Goal: Task Accomplishment & Management: Use online tool/utility

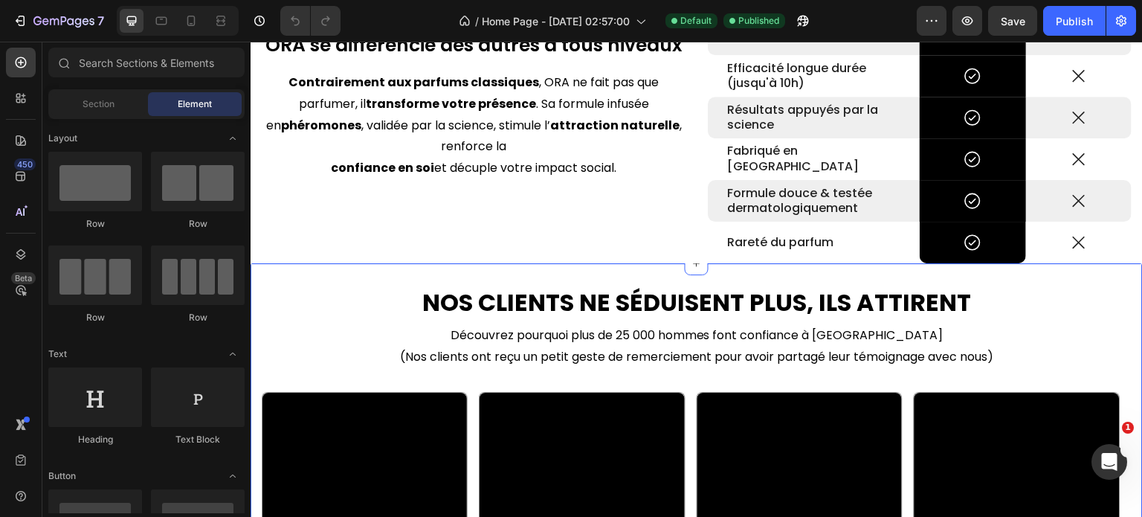
scroll to position [1710, 0]
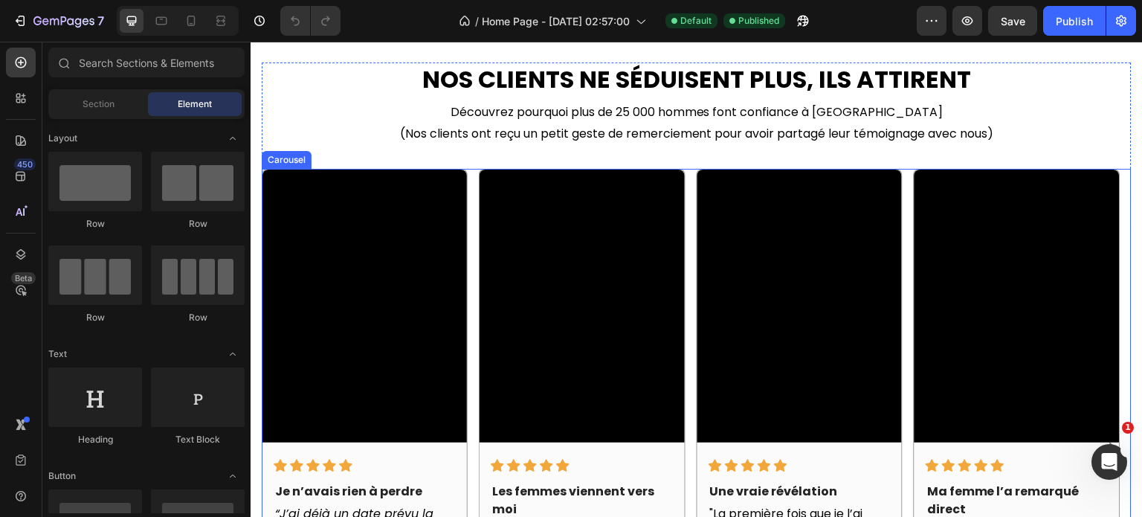
click at [688, 232] on div "Video Icon Icon Icon Icon Icon Row Je n’avais rien à perdre Text block “J’ai dé…" at bounding box center [697, 448] width 870 height 558
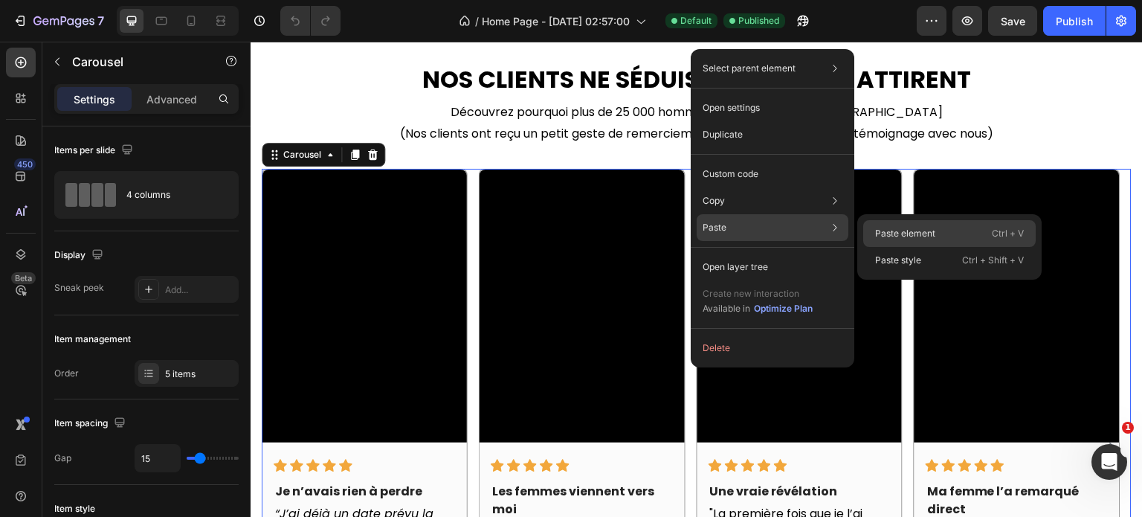
click at [926, 239] on p "Paste element" at bounding box center [905, 233] width 60 height 13
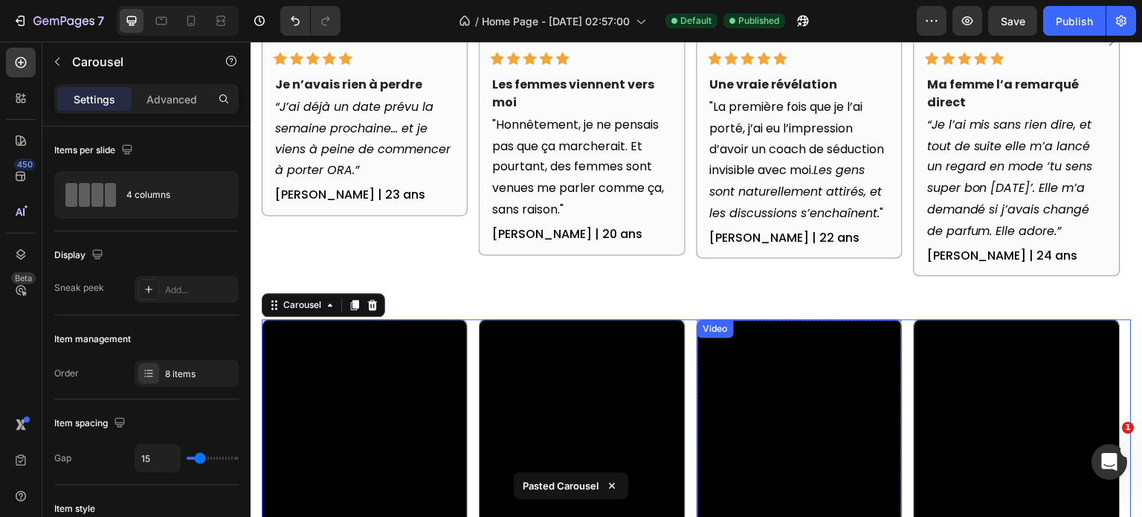
scroll to position [2102, 0]
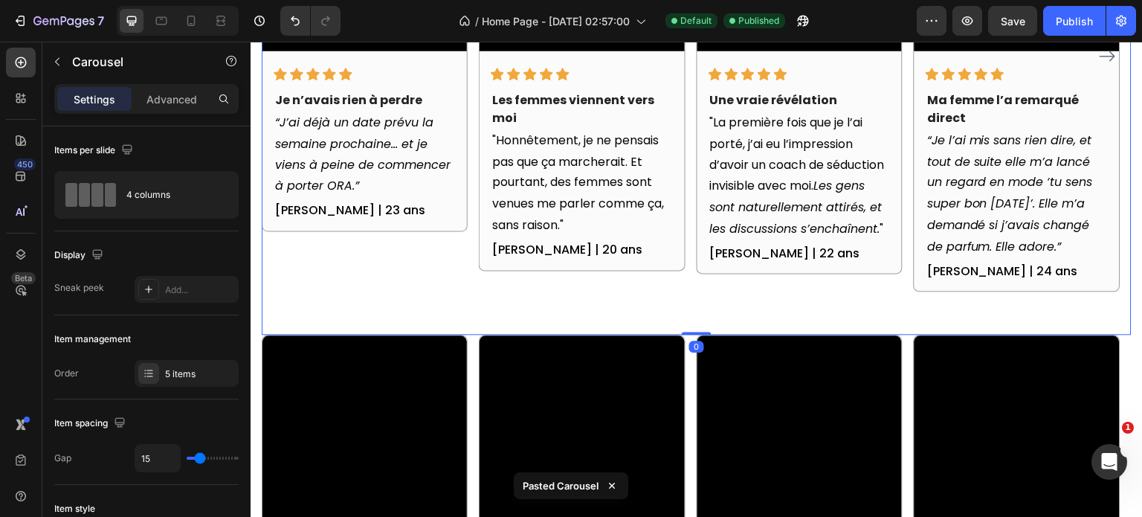
click at [688, 210] on div "Video Icon Icon Icon Icon Icon Row Je n’avais rien à perdre Text block “J’ai dé…" at bounding box center [697, 56] width 870 height 558
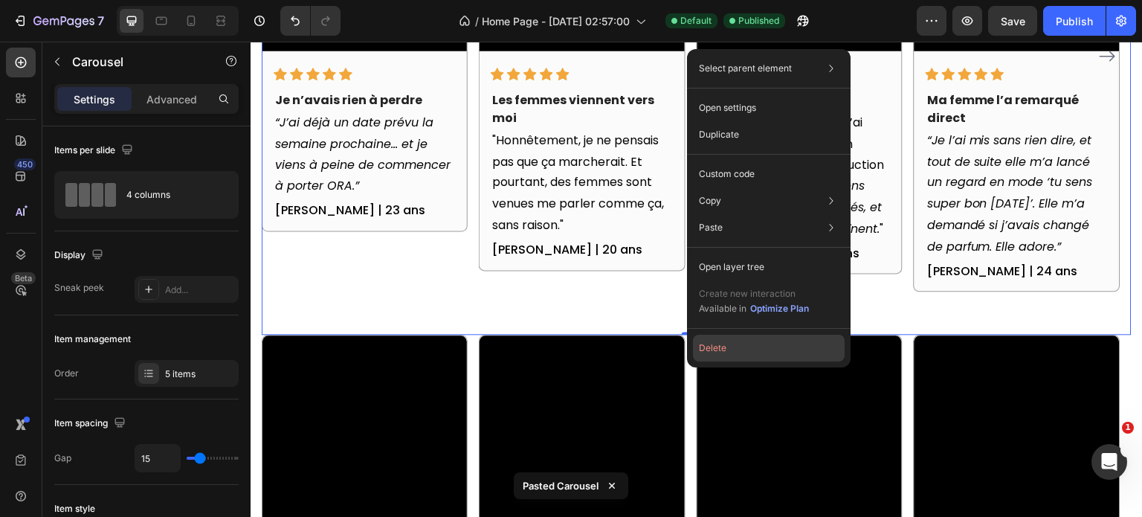
click at [711, 349] on button "Delete" at bounding box center [769, 348] width 152 height 27
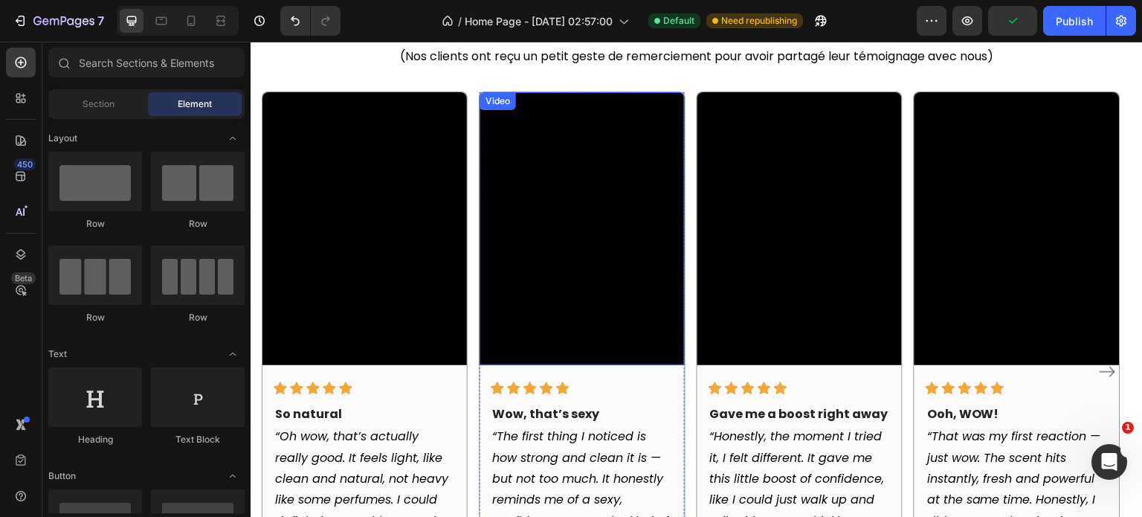
scroll to position [1933, 0]
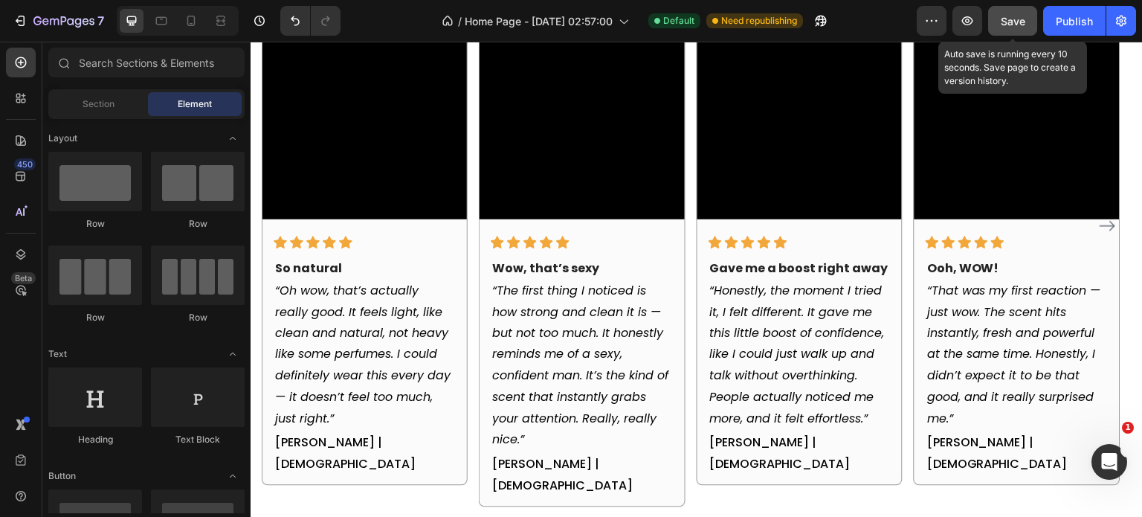
click at [1005, 19] on span "Save" at bounding box center [1013, 21] width 25 height 13
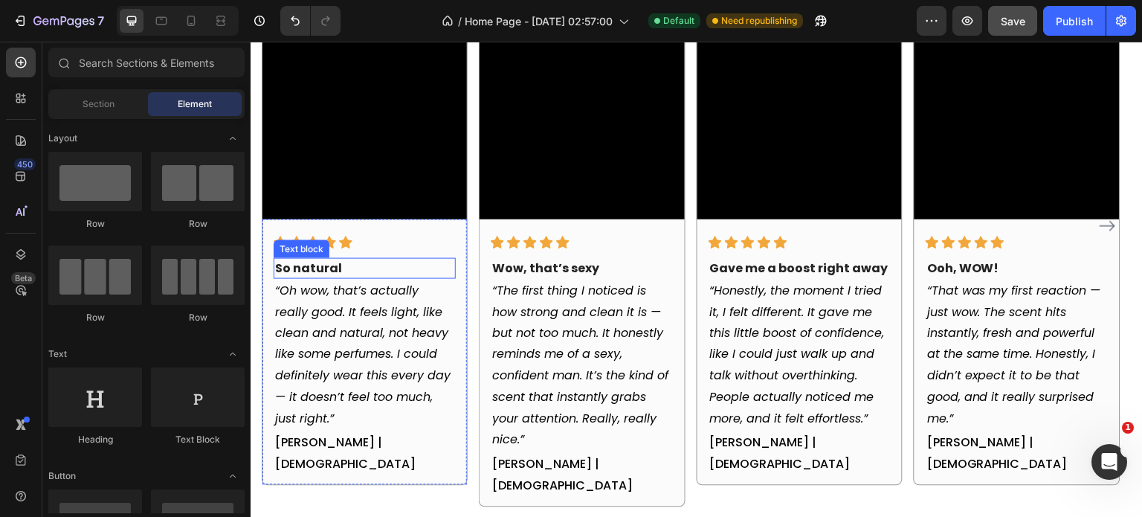
click at [297, 264] on p "So natural" at bounding box center [364, 268] width 179 height 18
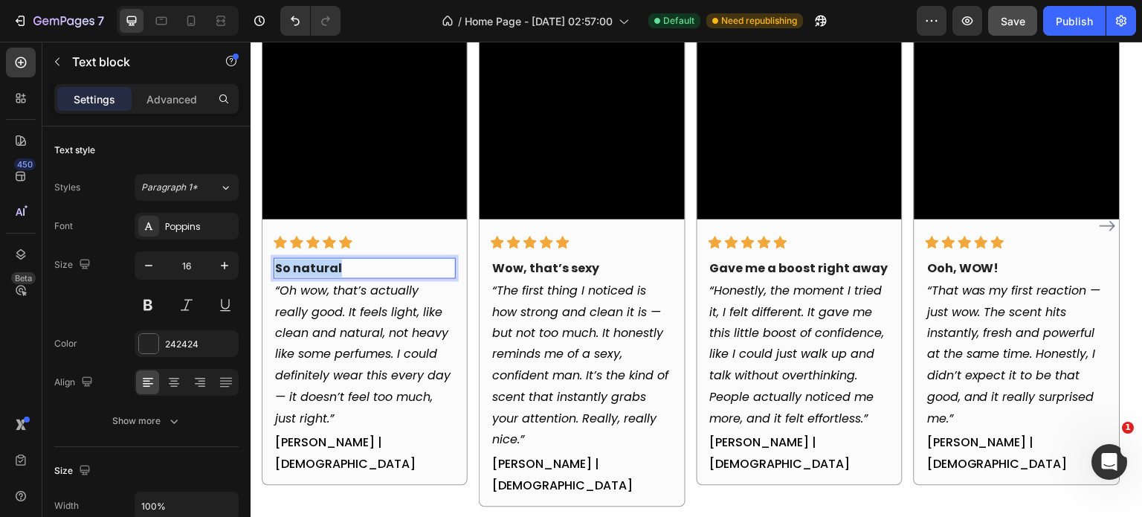
click at [297, 264] on p "So natural" at bounding box center [364, 268] width 179 height 18
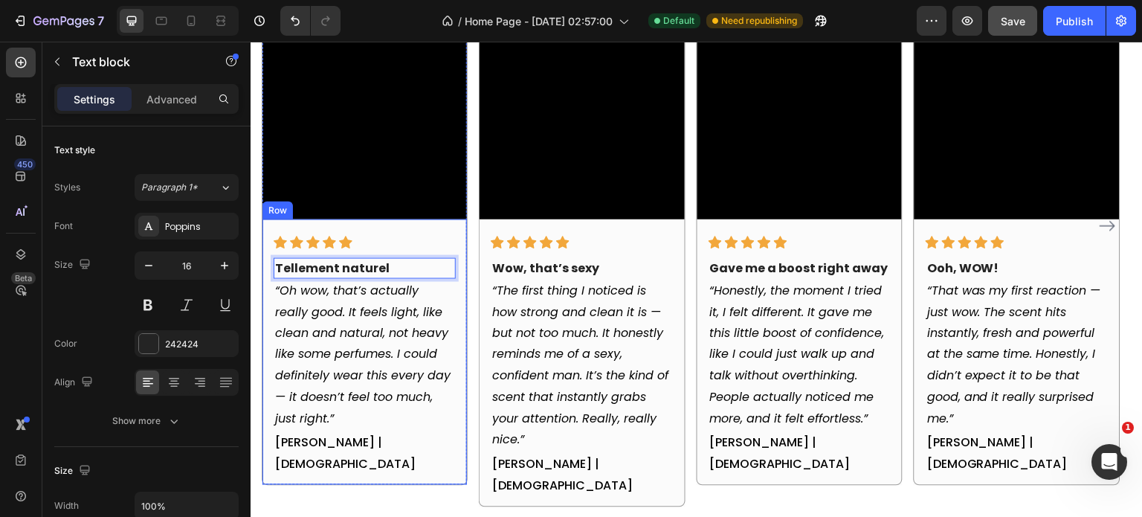
click at [372, 306] on p "“Oh wow, that’s actually really good. It feels light, like clean and natural, n…" at bounding box center [364, 355] width 179 height 150
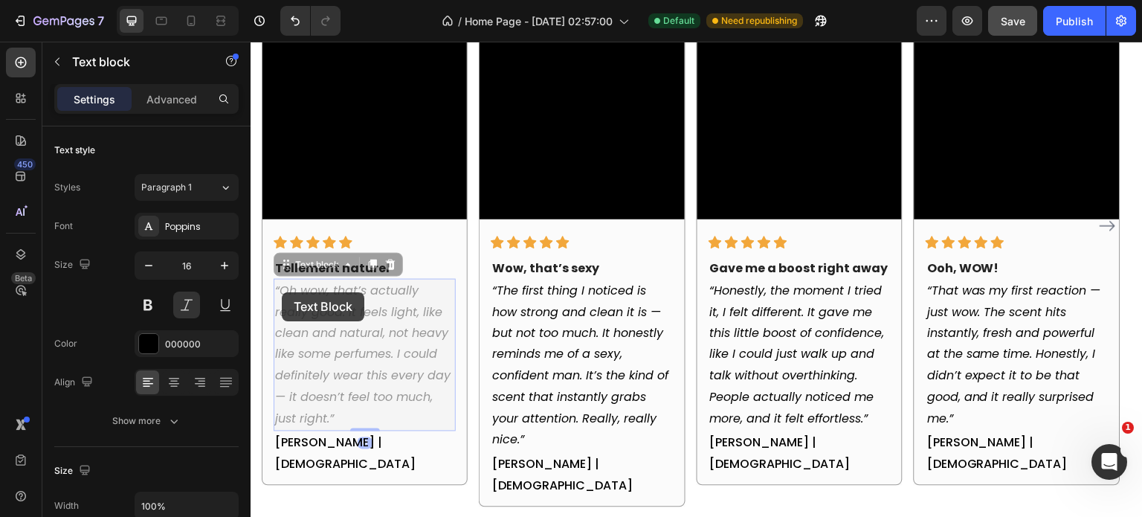
scroll to position [1868, 0]
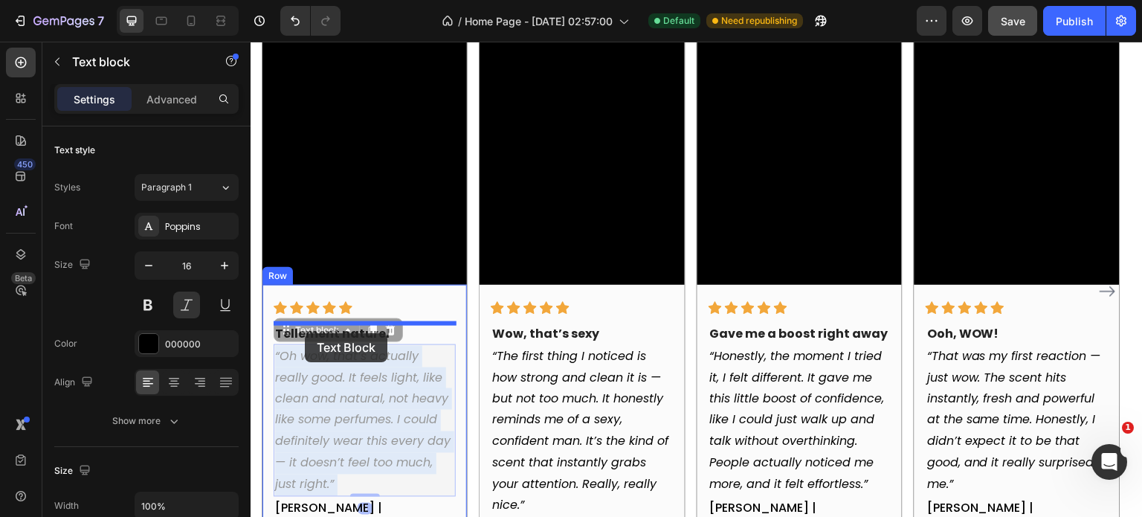
drag, startPoint x: 282, startPoint y: 292, endPoint x: 306, endPoint y: 334, distance: 48.0
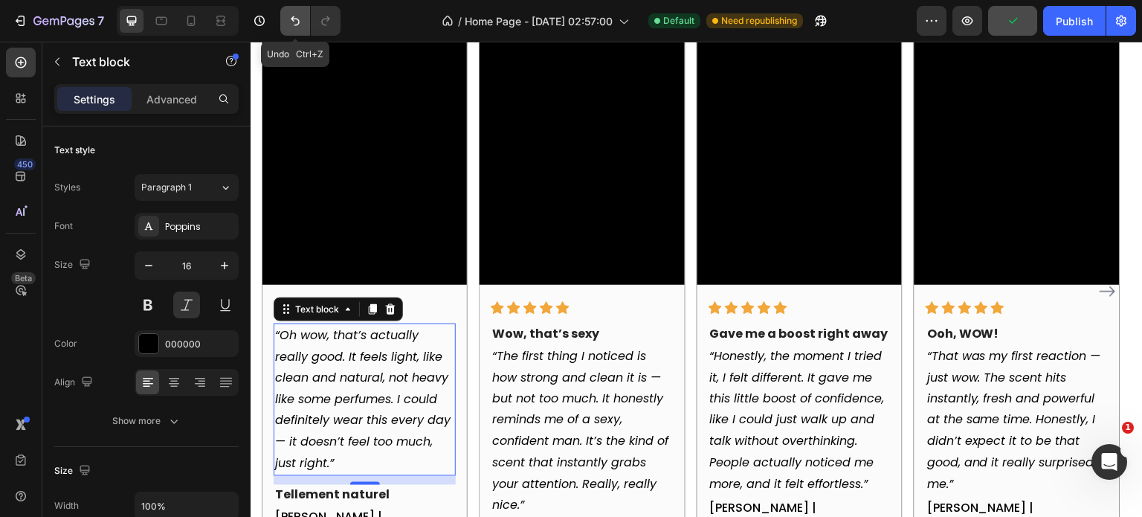
click at [295, 26] on icon "Undo/Redo" at bounding box center [295, 20] width 15 height 15
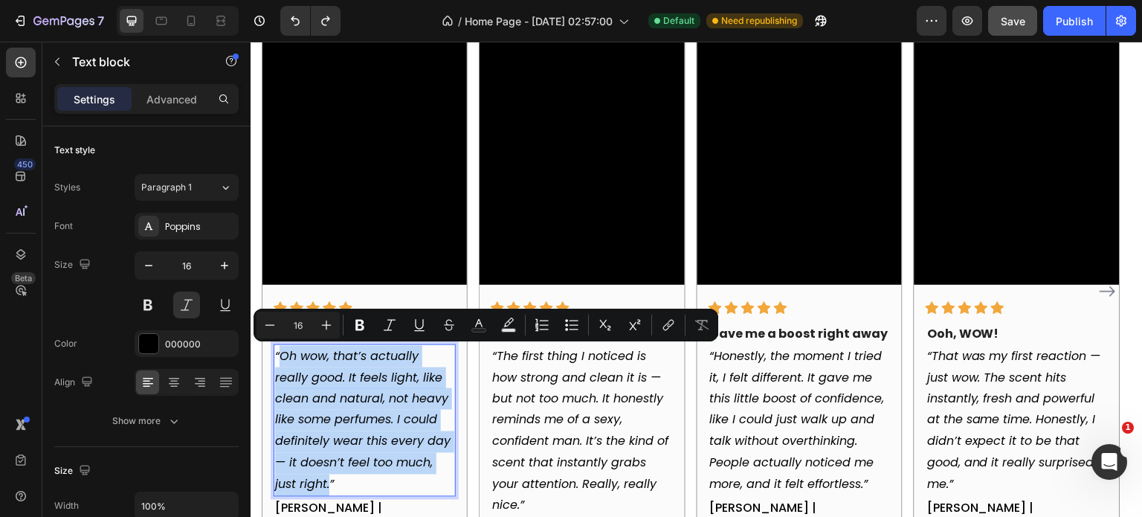
drag, startPoint x: 283, startPoint y: 357, endPoint x: 329, endPoint y: 486, distance: 137.6
click at [329, 486] on p "“Oh wow, that’s actually really good. It feels light, like clean and natural, n…" at bounding box center [364, 421] width 179 height 150
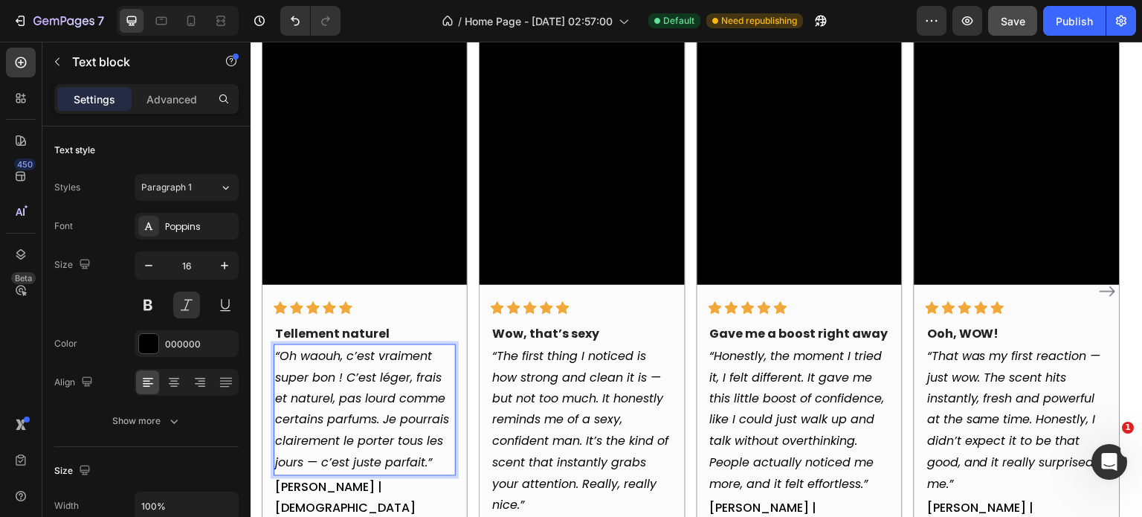
click at [391, 476] on div "[PERSON_NAME] | [DEMOGRAPHIC_DATA]" at bounding box center [365, 499] width 182 height 46
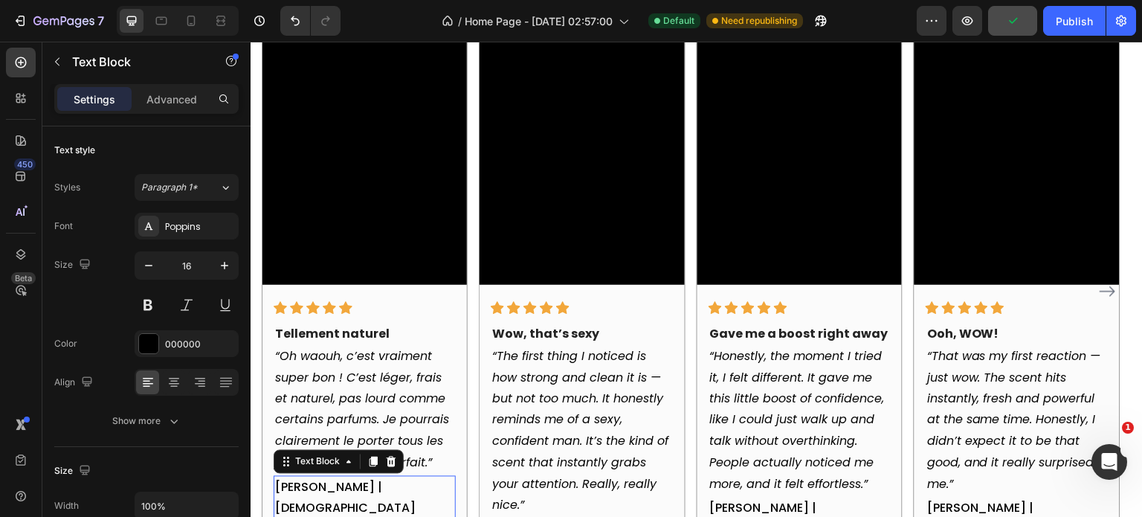
drag, startPoint x: 375, startPoint y: 488, endPoint x: 361, endPoint y: 486, distance: 13.6
click at [375, 488] on p "[PERSON_NAME] | [DEMOGRAPHIC_DATA]" at bounding box center [364, 498] width 179 height 43
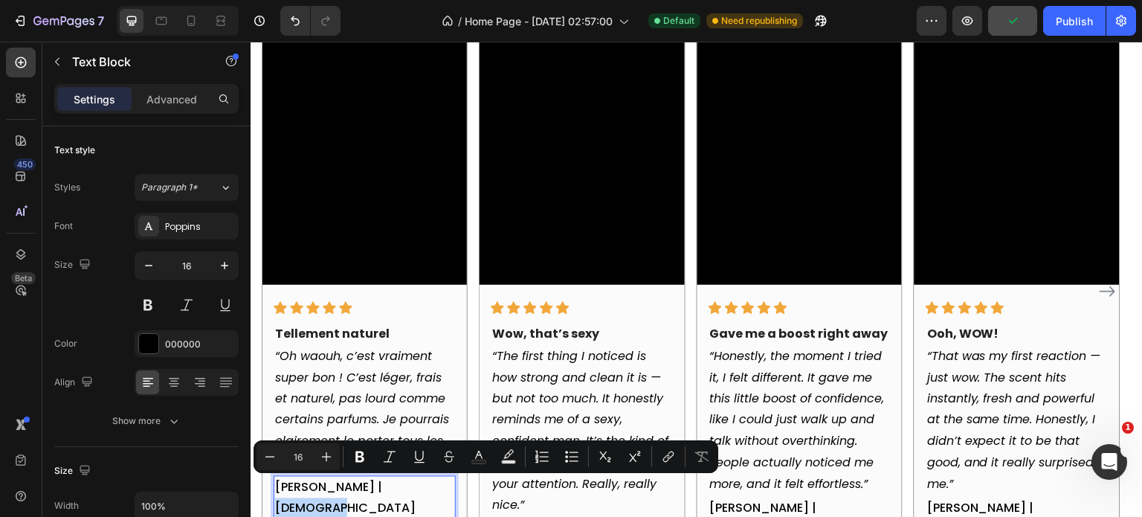
drag, startPoint x: 360, startPoint y: 489, endPoint x: 428, endPoint y: 489, distance: 68.4
click at [428, 489] on p "[PERSON_NAME] | [DEMOGRAPHIC_DATA]" at bounding box center [364, 498] width 179 height 43
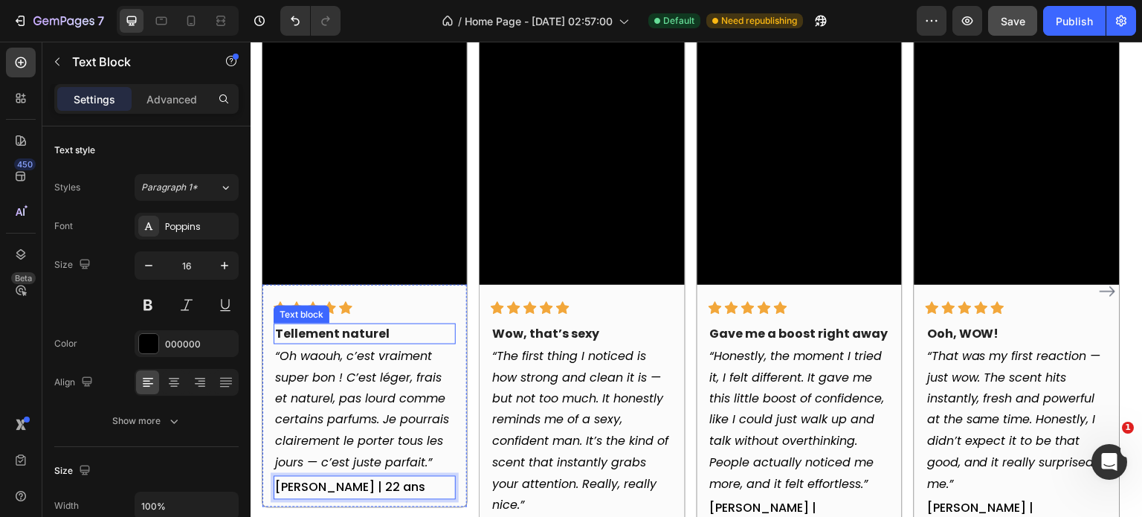
scroll to position [1942, 0]
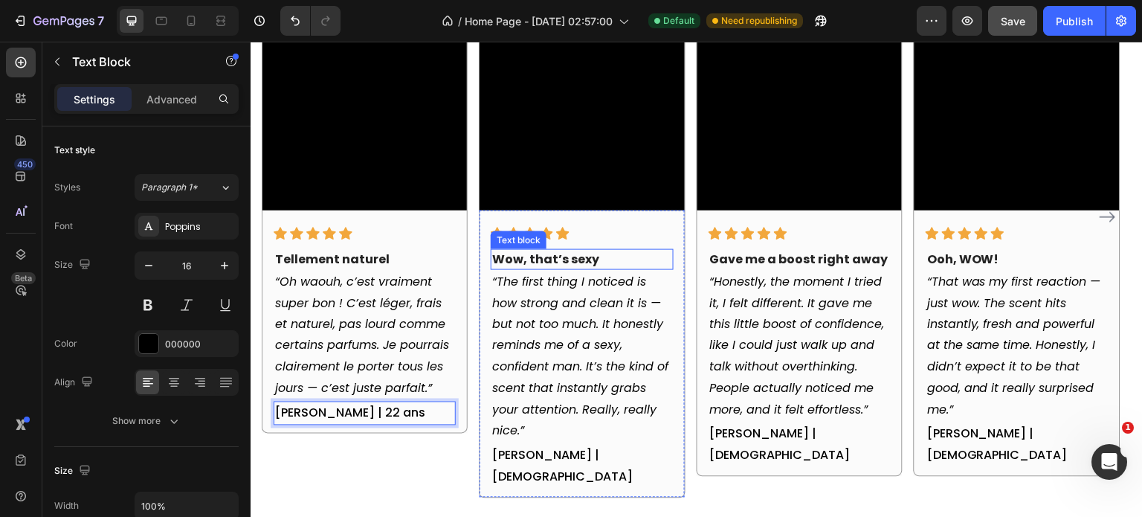
click at [585, 257] on p "Wow, that’s sexy" at bounding box center [581, 260] width 179 height 18
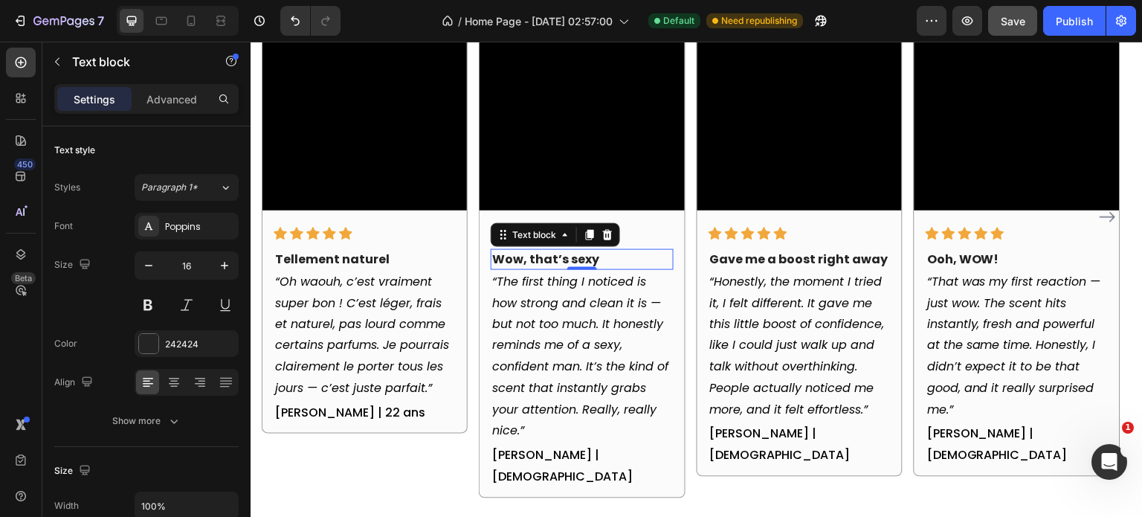
click at [585, 257] on p "Wow, that’s sexy" at bounding box center [581, 260] width 179 height 18
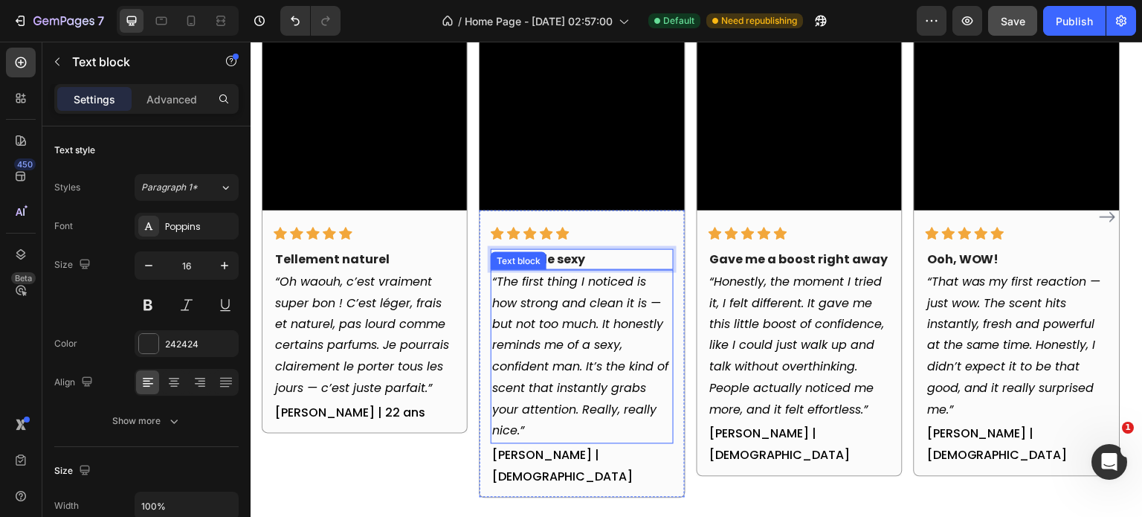
click at [527, 294] on icon "“The first thing I noticed is how strong and clean it is — but not too much. It…" at bounding box center [580, 356] width 176 height 167
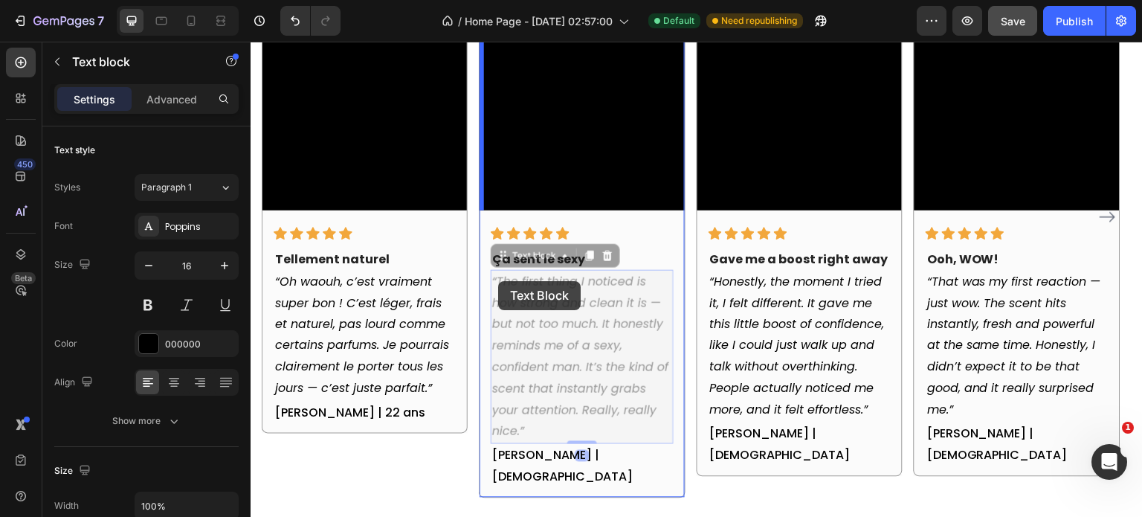
scroll to position [1854, 0]
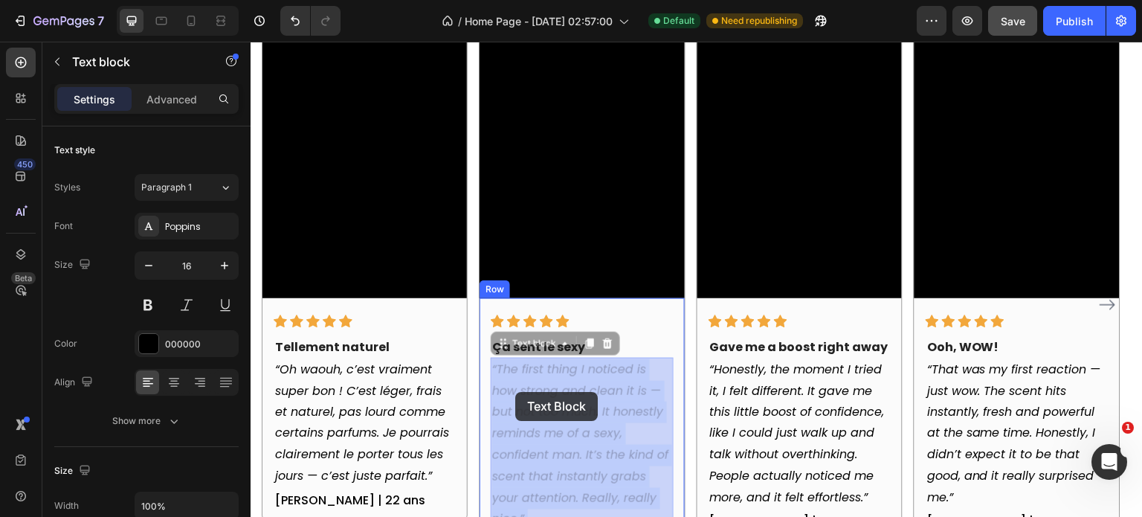
drag, startPoint x: 498, startPoint y: 281, endPoint x: 515, endPoint y: 390, distance: 110.6
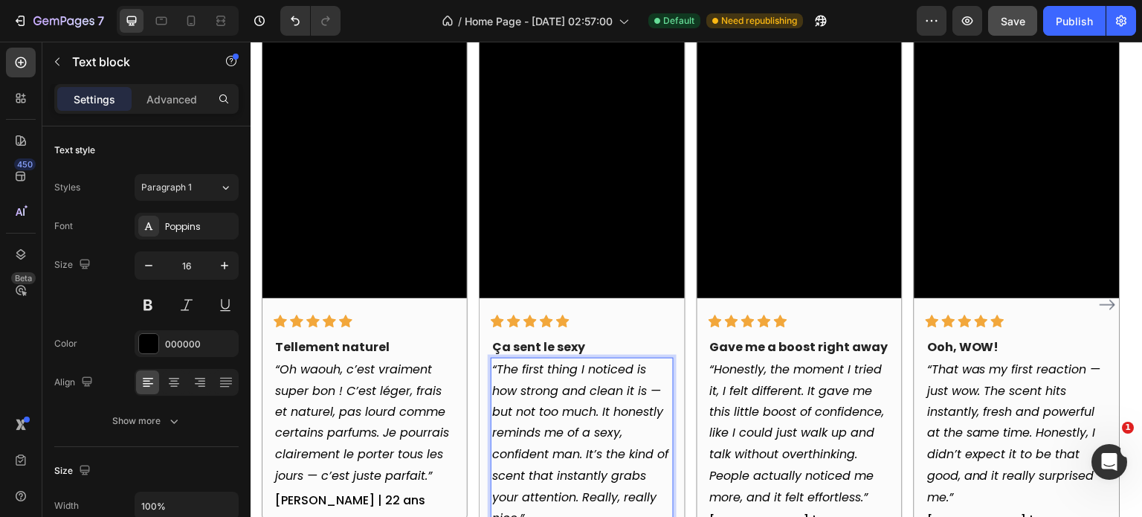
click at [500, 367] on icon "“The first thing I noticed is how strong and clean it is — but not too much. It…" at bounding box center [580, 444] width 176 height 167
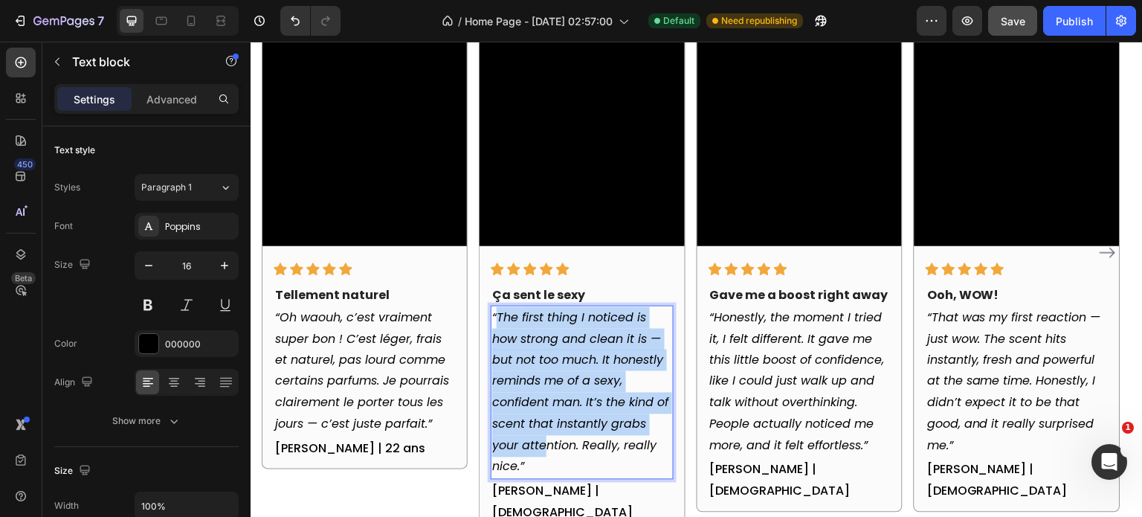
scroll to position [1929, 0]
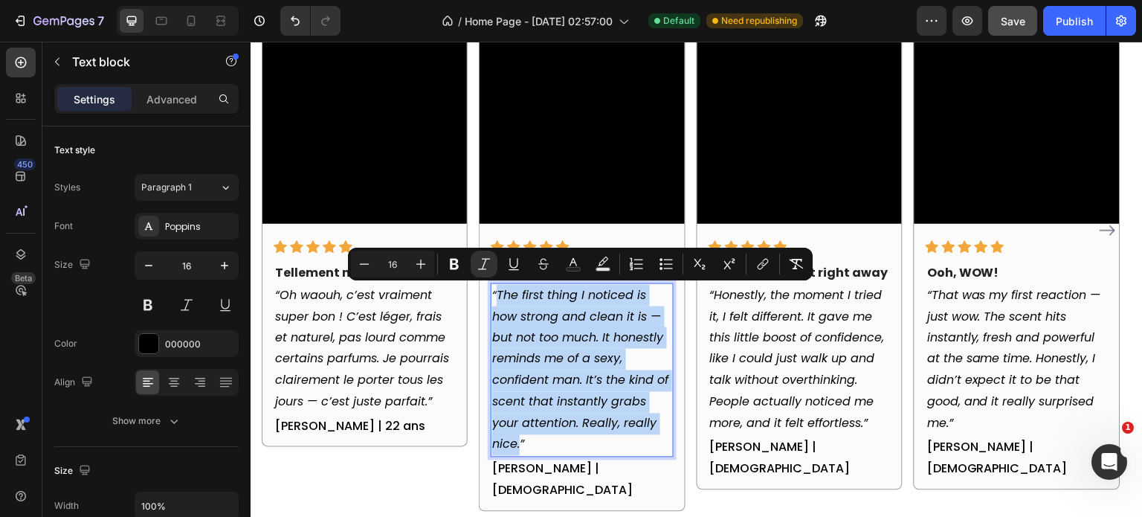
drag, startPoint x: 498, startPoint y: 367, endPoint x: 520, endPoint y: 444, distance: 79.6
click at [520, 444] on icon "“The first thing I noticed is how strong and clean it is — but not too much. It…" at bounding box center [580, 369] width 176 height 167
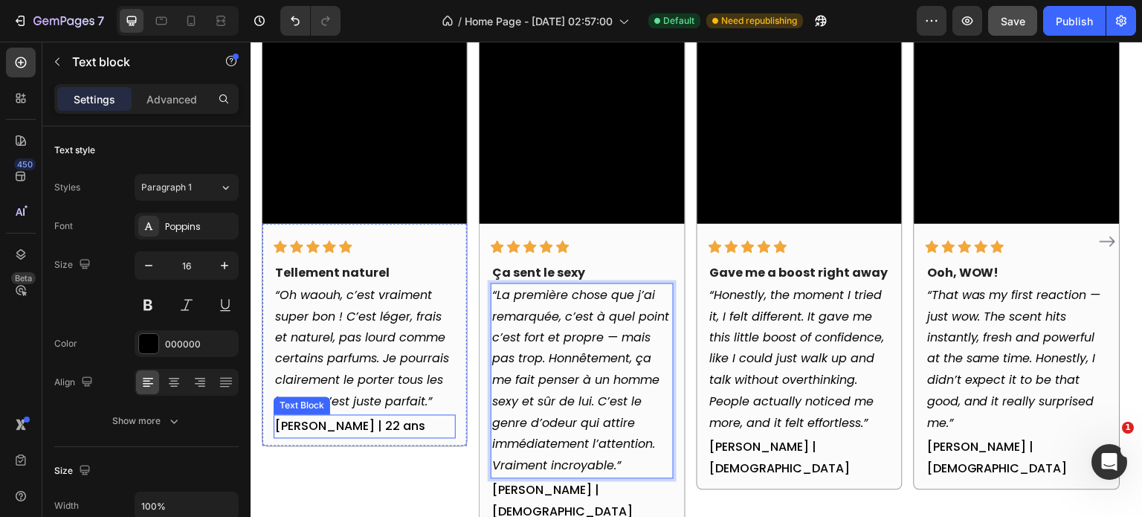
click at [362, 428] on p "[PERSON_NAME] | 22 ans" at bounding box center [364, 427] width 179 height 22
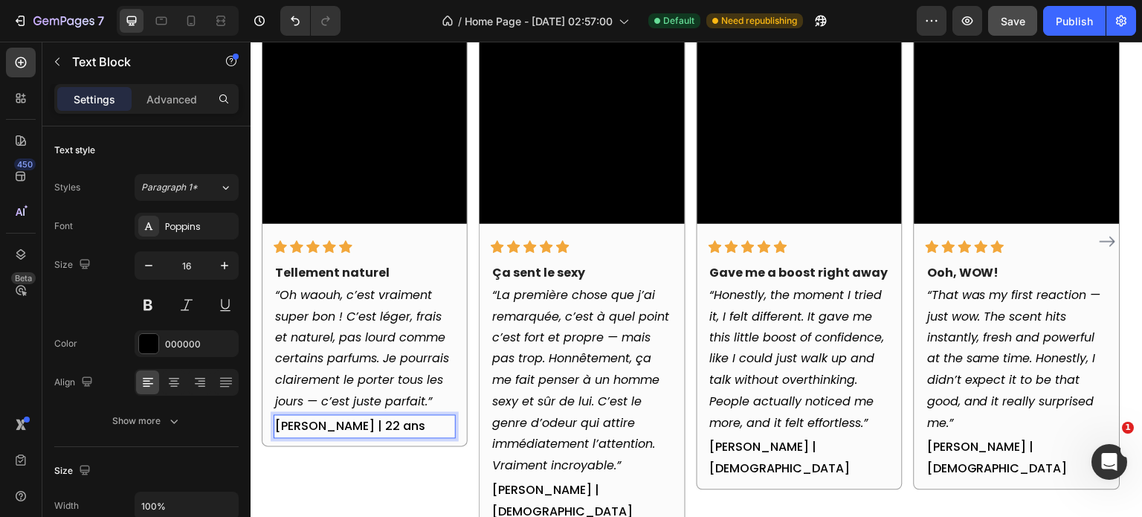
click at [370, 428] on p "[PERSON_NAME] | 22 ans" at bounding box center [364, 427] width 179 height 22
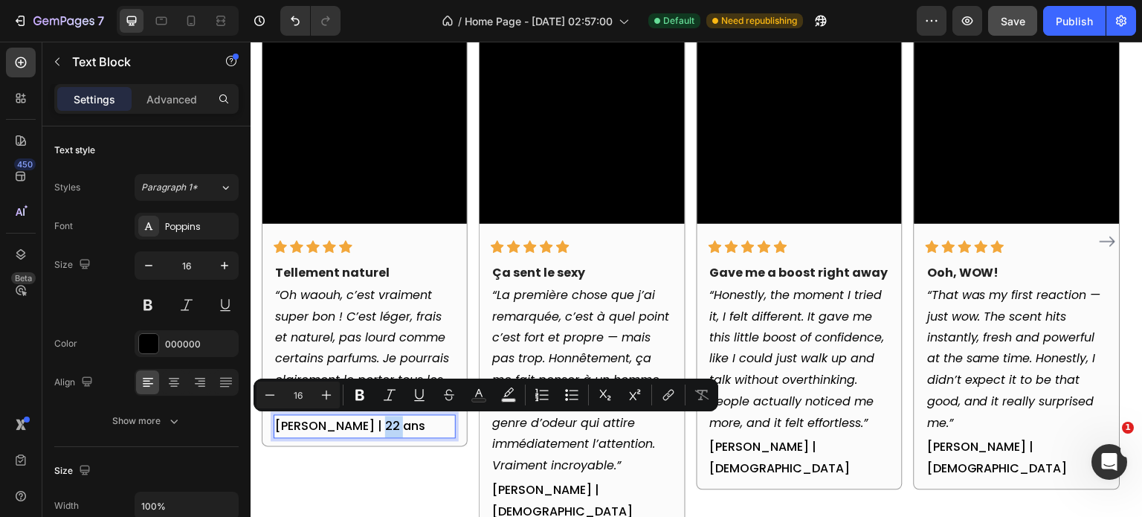
copy p "ans"
click at [584, 492] on p "[PERSON_NAME] | [DEMOGRAPHIC_DATA]" at bounding box center [581, 501] width 179 height 43
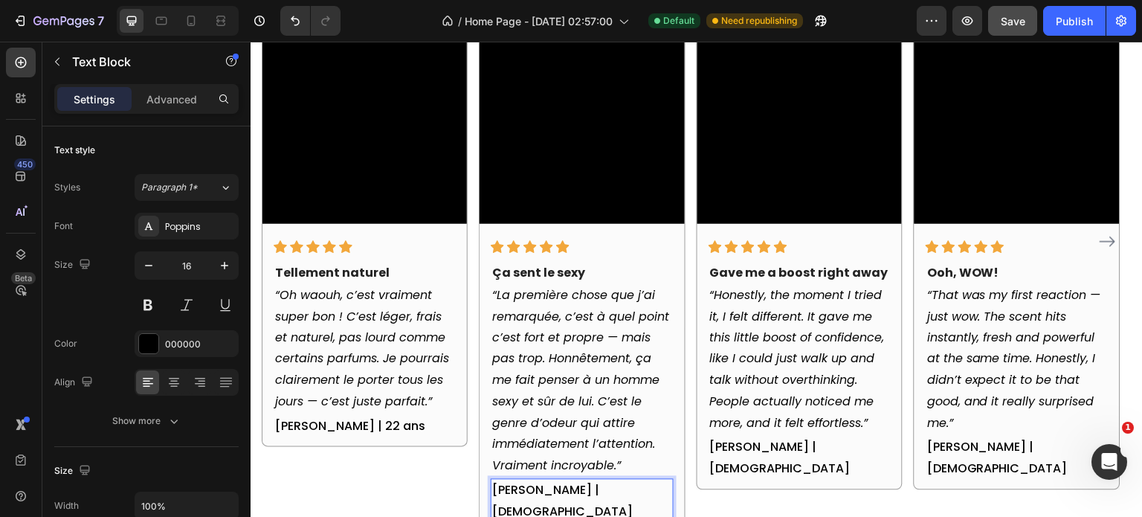
click at [572, 493] on p "[PERSON_NAME] | [DEMOGRAPHIC_DATA]" at bounding box center [581, 501] width 179 height 43
drag, startPoint x: 572, startPoint y: 492, endPoint x: 626, endPoint y: 491, distance: 54.3
click at [626, 491] on p "[PERSON_NAME] | [DEMOGRAPHIC_DATA]" at bounding box center [581, 501] width 179 height 43
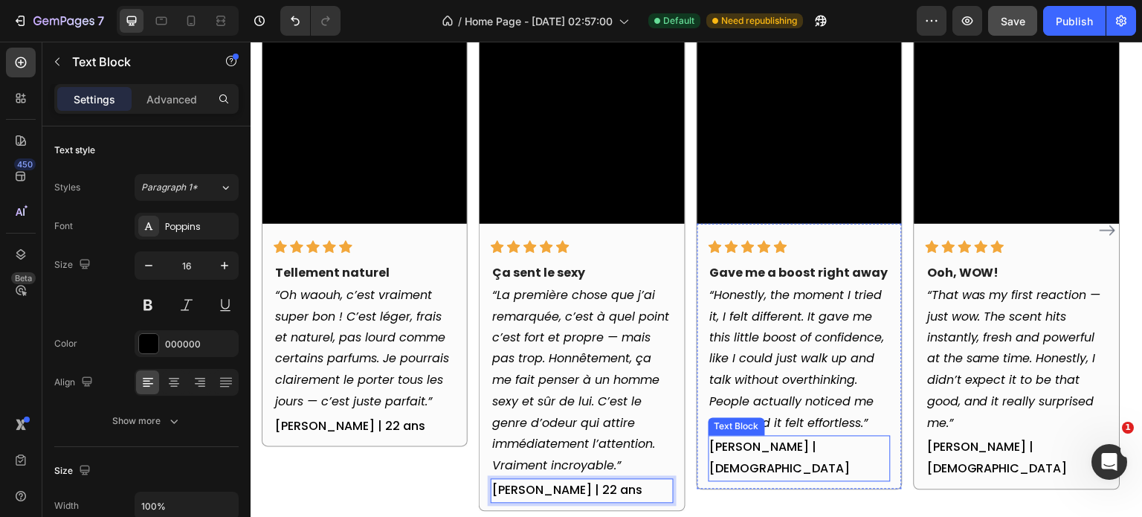
click at [813, 443] on p "[PERSON_NAME] | [DEMOGRAPHIC_DATA]" at bounding box center [799, 458] width 179 height 43
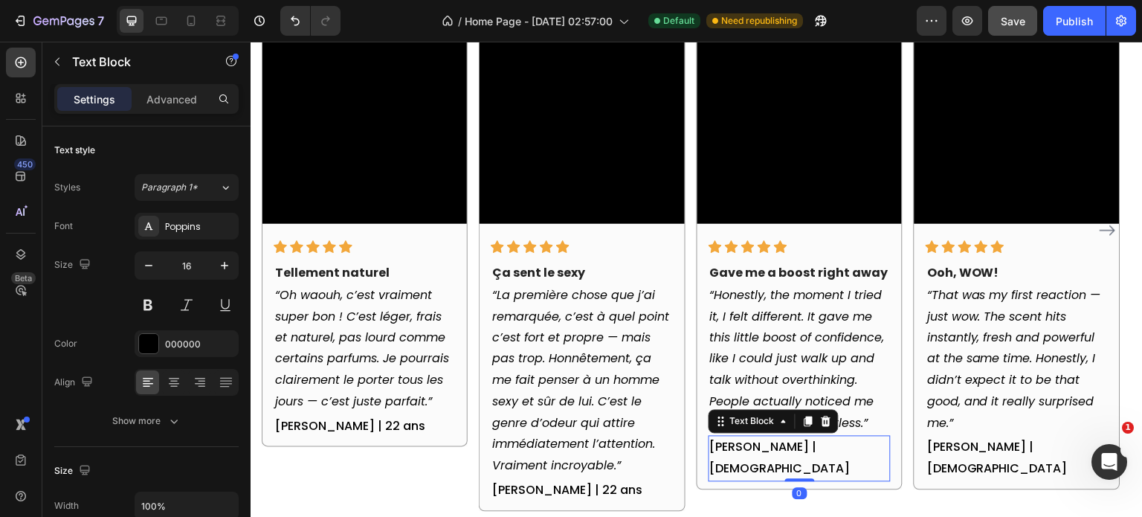
click at [785, 445] on p "[PERSON_NAME] | [DEMOGRAPHIC_DATA]" at bounding box center [799, 458] width 179 height 43
click at [784, 450] on p "[PERSON_NAME] | [DEMOGRAPHIC_DATA]" at bounding box center [799, 458] width 179 height 43
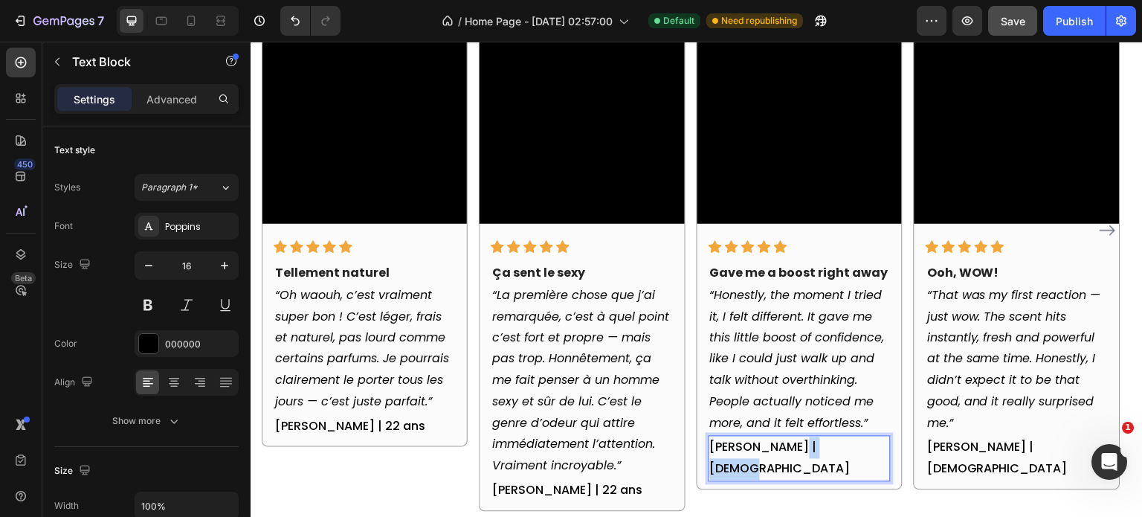
drag, startPoint x: 781, startPoint y: 450, endPoint x: 848, endPoint y: 446, distance: 67.0
click at [848, 446] on p "[PERSON_NAME] | [DEMOGRAPHIC_DATA]" at bounding box center [799, 458] width 179 height 43
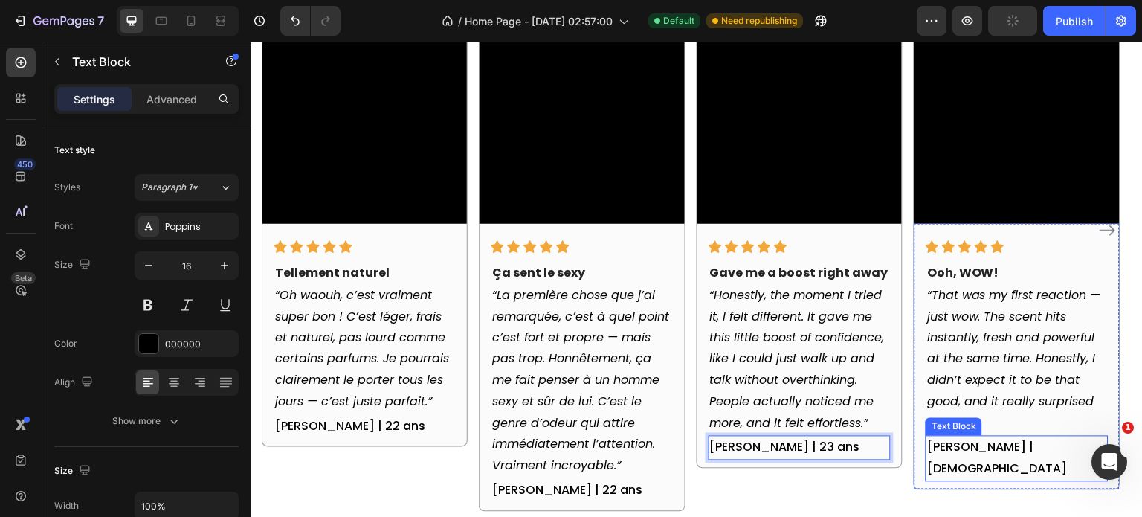
drag, startPoint x: 1002, startPoint y: 454, endPoint x: 1010, endPoint y: 451, distance: 8.0
click at [1003, 454] on p "[PERSON_NAME] | [DEMOGRAPHIC_DATA]" at bounding box center [1016, 458] width 179 height 43
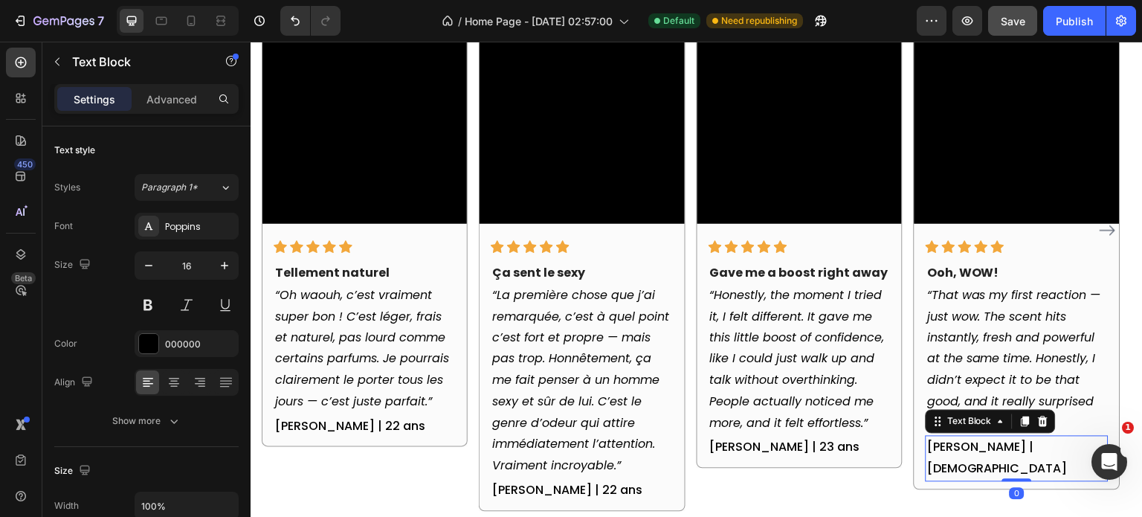
click at [1010, 450] on p "[PERSON_NAME] | [DEMOGRAPHIC_DATA]" at bounding box center [1016, 458] width 179 height 43
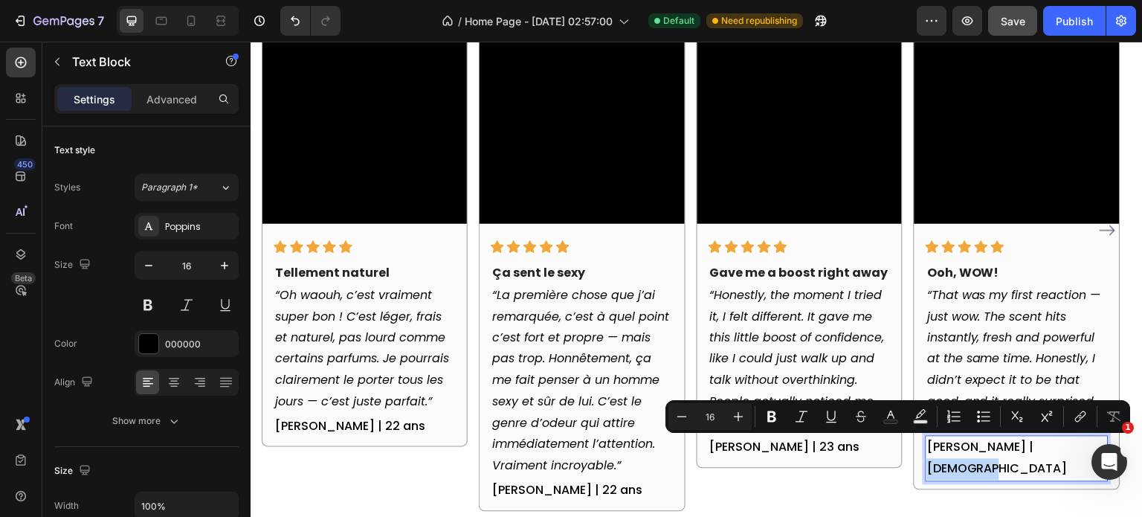
drag, startPoint x: 1009, startPoint y: 450, endPoint x: 1067, endPoint y: 447, distance: 58.1
click at [1067, 447] on p "[PERSON_NAME] | [DEMOGRAPHIC_DATA]" at bounding box center [1016, 458] width 179 height 43
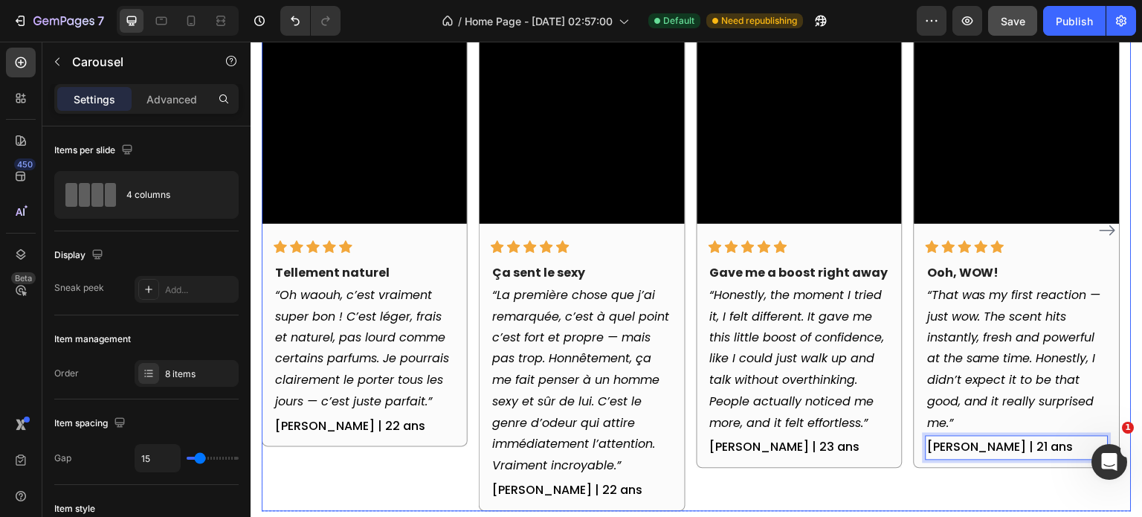
click at [450, 479] on div "Video Icon Icon Icon Icon Icon Row Tellement naturel Text block “Oh waouh, c’es…" at bounding box center [365, 230] width 206 height 561
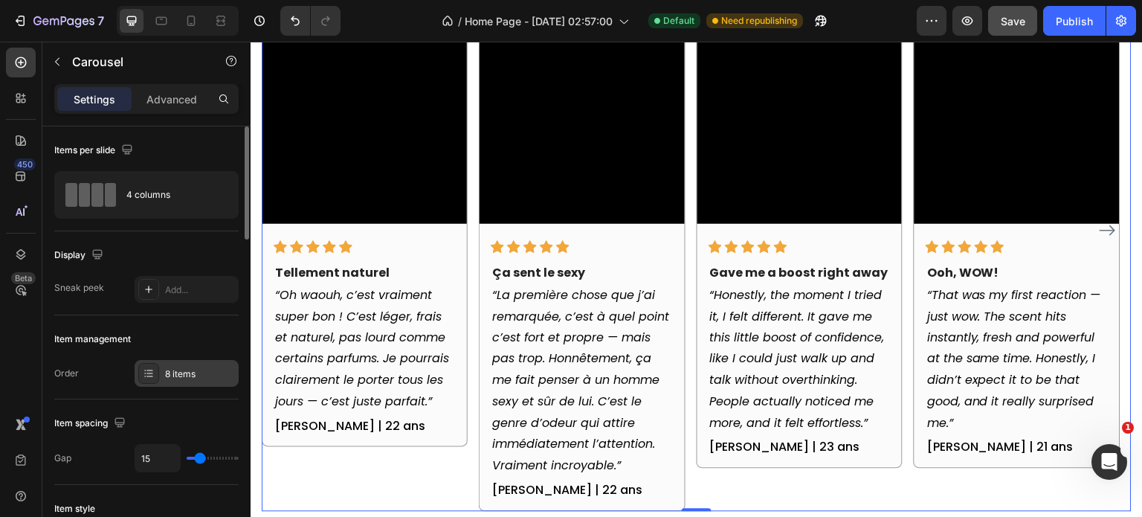
click at [181, 368] on div "8 items" at bounding box center [200, 373] width 70 height 13
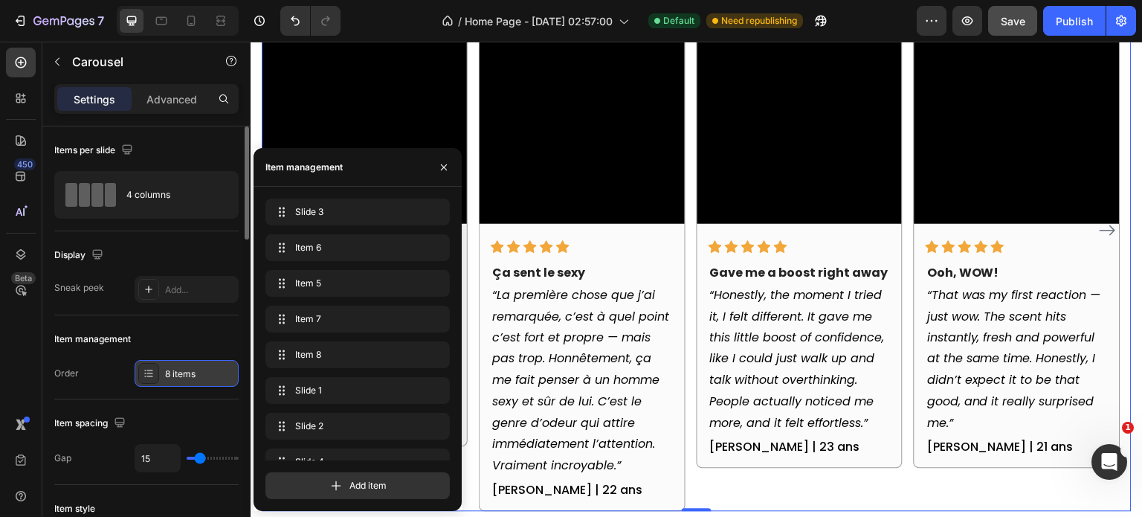
click at [181, 368] on div "8 items" at bounding box center [200, 373] width 70 height 13
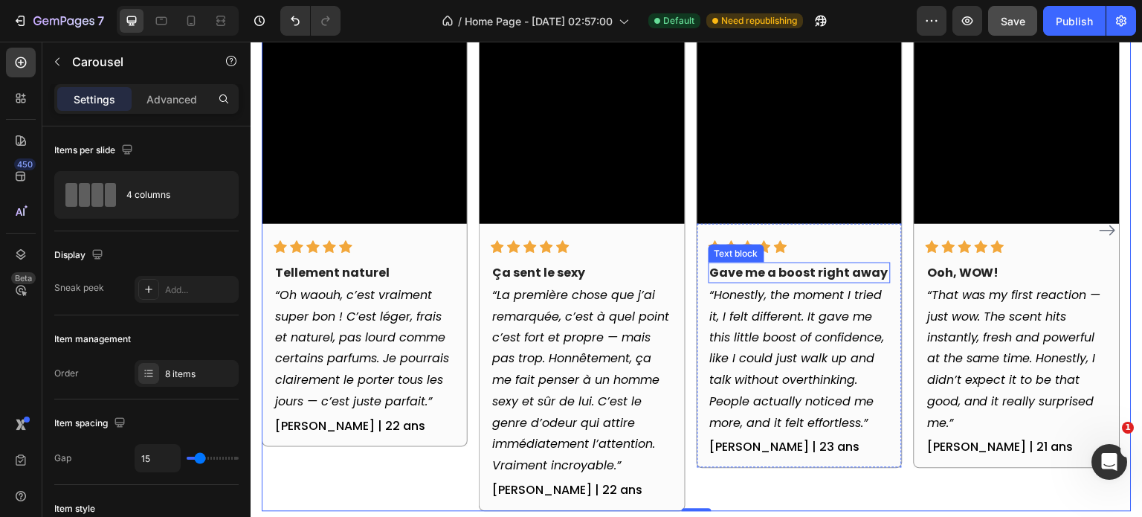
click at [796, 277] on strong "Gave me a boost right away" at bounding box center [799, 272] width 178 height 17
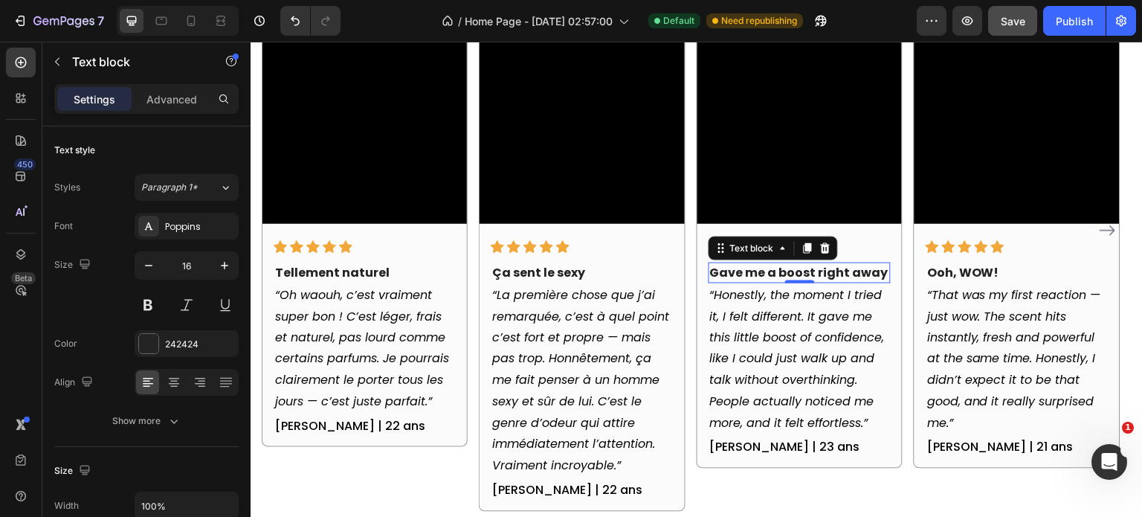
click at [796, 277] on div "0" at bounding box center [800, 283] width 15 height 12
click at [799, 270] on strong "Gave me a boost right away" at bounding box center [799, 272] width 178 height 17
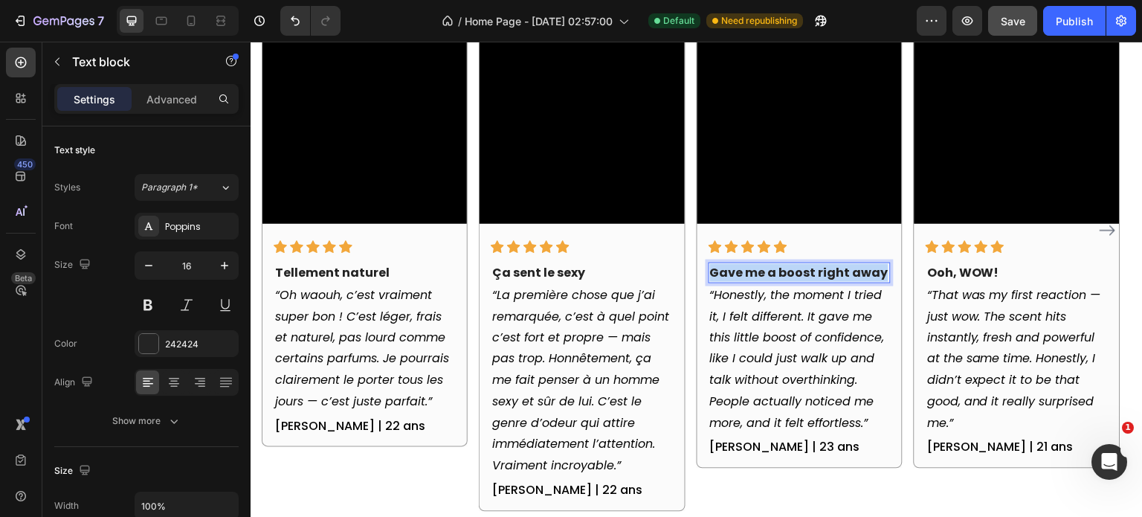
click at [799, 270] on strong "Gave me a boost right away" at bounding box center [799, 272] width 178 height 17
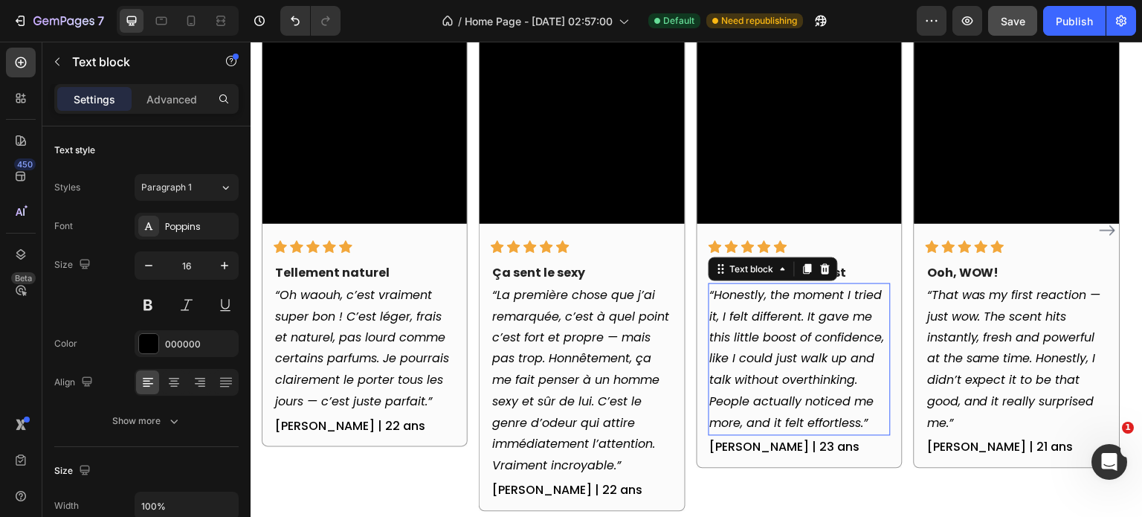
drag, startPoint x: 770, startPoint y: 361, endPoint x: 731, endPoint y: 317, distance: 58.5
click at [769, 361] on icon "“Honestly, the moment I tried it, I felt different. It gave me this little boos…" at bounding box center [797, 359] width 175 height 146
click at [720, 299] on icon "“Honestly, the moment I tried it, I felt different. It gave me this little boos…" at bounding box center [797, 359] width 175 height 146
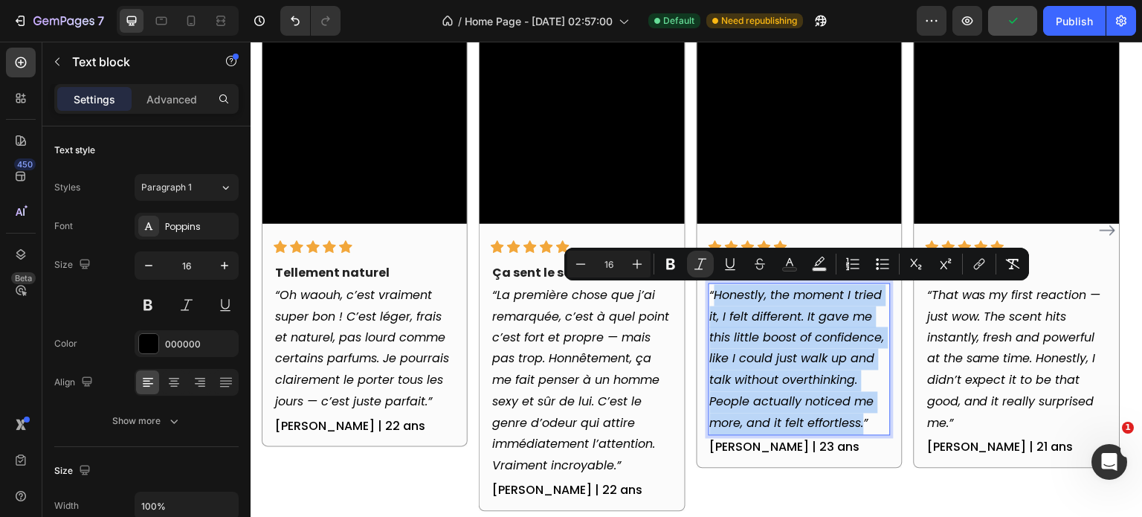
drag, startPoint x: 714, startPoint y: 298, endPoint x: 865, endPoint y: 429, distance: 200.3
click at [865, 429] on icon "“Honestly, the moment I tried it, I felt different. It gave me this little boos…" at bounding box center [797, 359] width 175 height 146
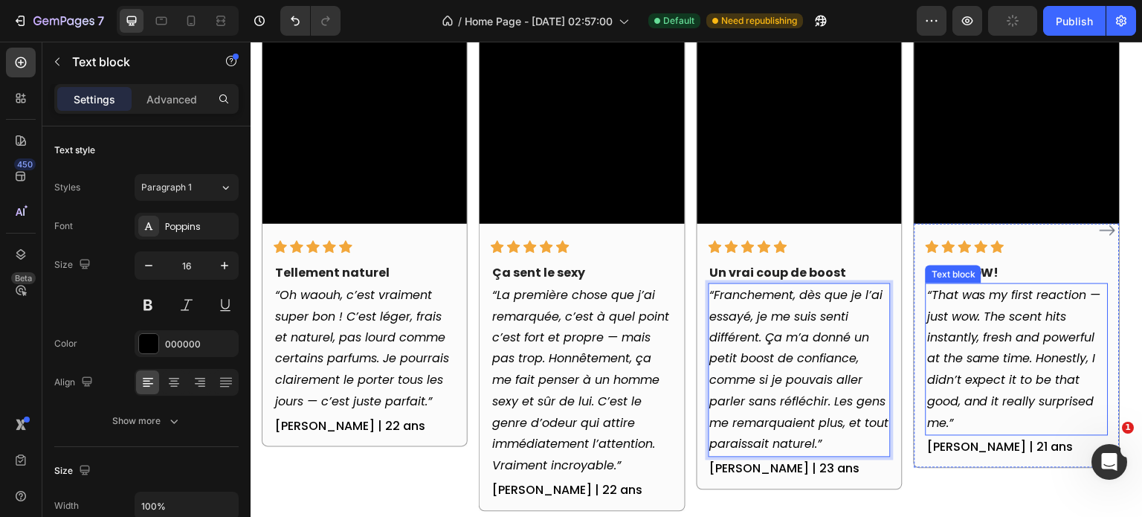
click at [968, 342] on icon "“That was my first reaction — just wow. The scent hits instantly, fresh and pow…" at bounding box center [1014, 359] width 174 height 146
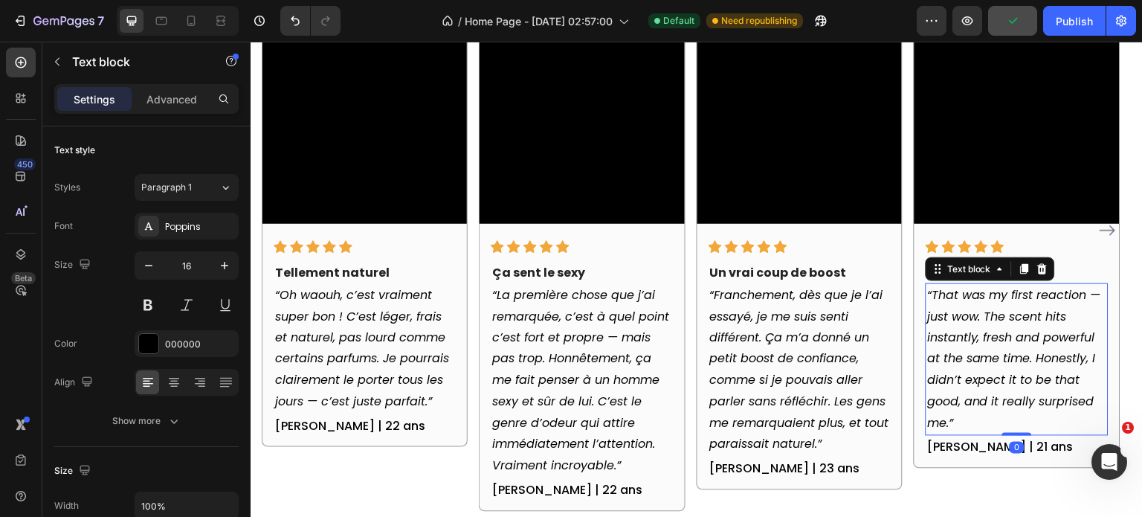
click at [935, 291] on icon "“That was my first reaction — just wow. The scent hits instantly, fresh and pow…" at bounding box center [1014, 359] width 174 height 146
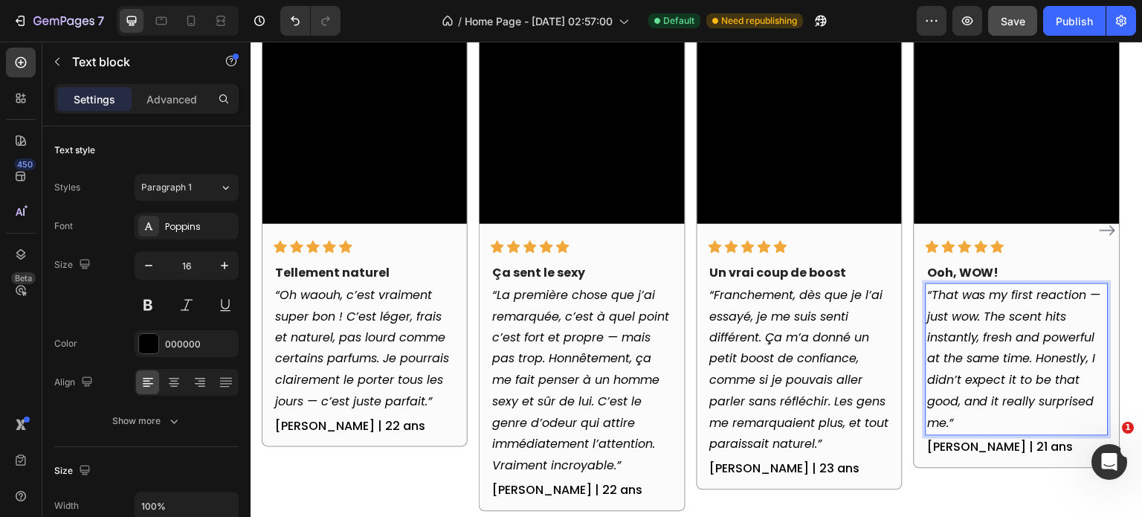
click at [935, 294] on icon "“That was my first reaction — just wow. The scent hits instantly, fresh and pow…" at bounding box center [1014, 359] width 174 height 146
click at [930, 294] on icon "“That was my first reaction — just wow. The scent hits instantly, fresh and pow…" at bounding box center [1014, 359] width 174 height 146
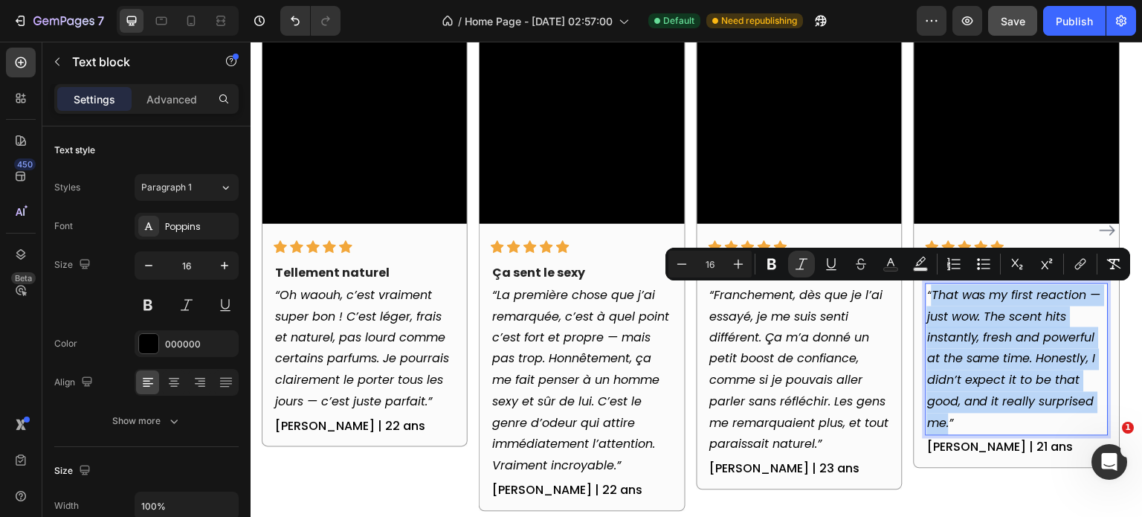
drag, startPoint x: 934, startPoint y: 294, endPoint x: 949, endPoint y: 426, distance: 133.3
click at [949, 426] on icon "“That was my first reaction — just wow. The scent hits instantly, fresh and pow…" at bounding box center [1014, 359] width 174 height 146
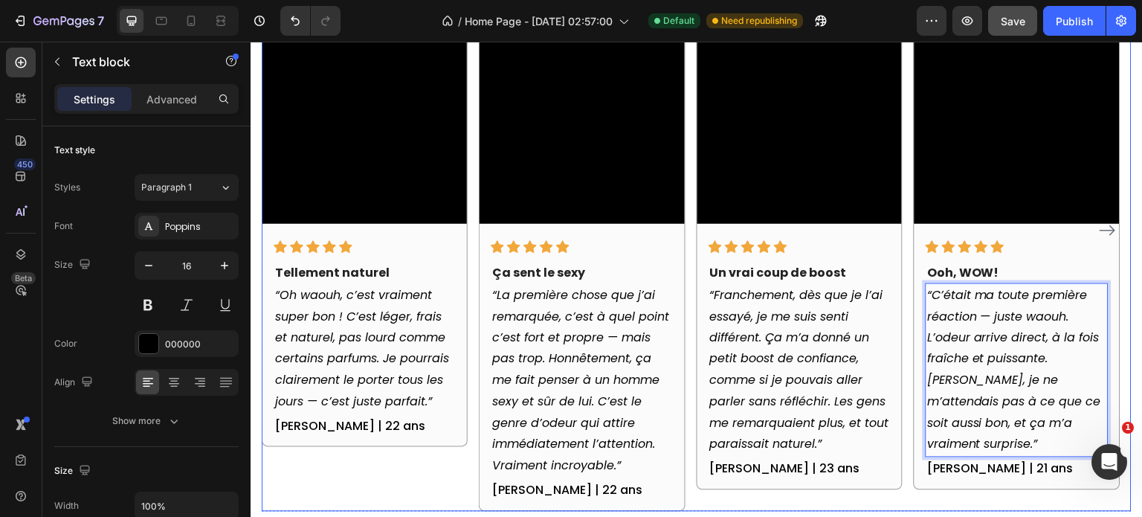
click at [754, 494] on div "Video Icon Icon Icon Icon Icon Row Un vrai coup de boost Text block “Franchemen…" at bounding box center [800, 230] width 206 height 561
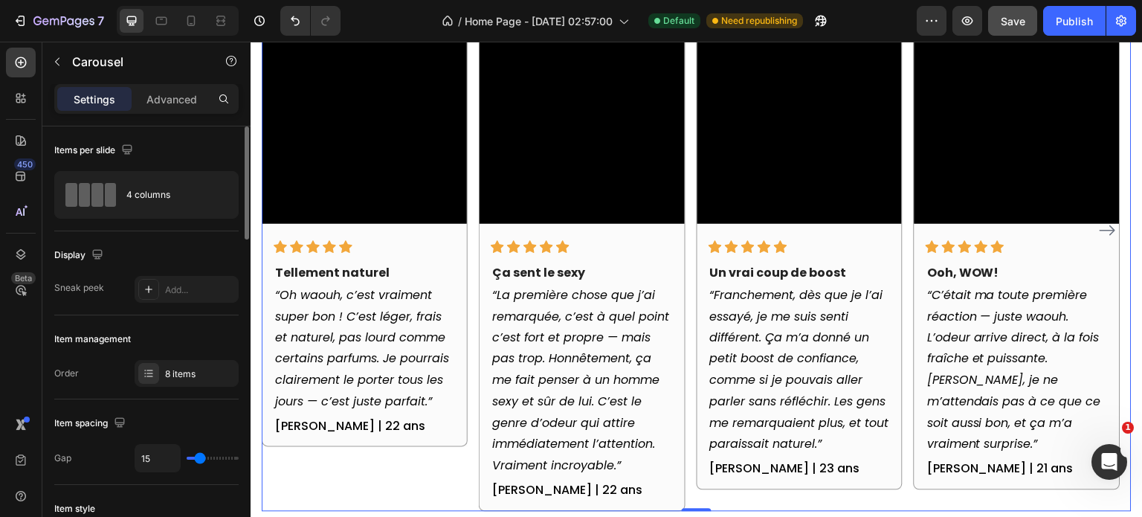
click at [175, 358] on div "Item management Order 8 items" at bounding box center [146, 357] width 184 height 84
click at [170, 368] on div "8 items" at bounding box center [200, 373] width 70 height 13
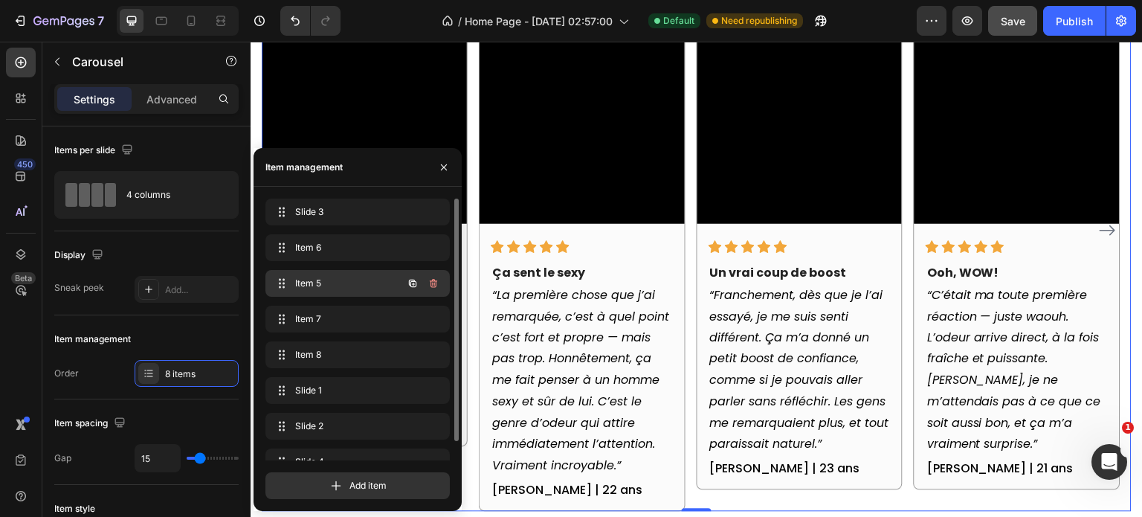
click at [326, 292] on div "Item 5 Item 5" at bounding box center [336, 283] width 131 height 21
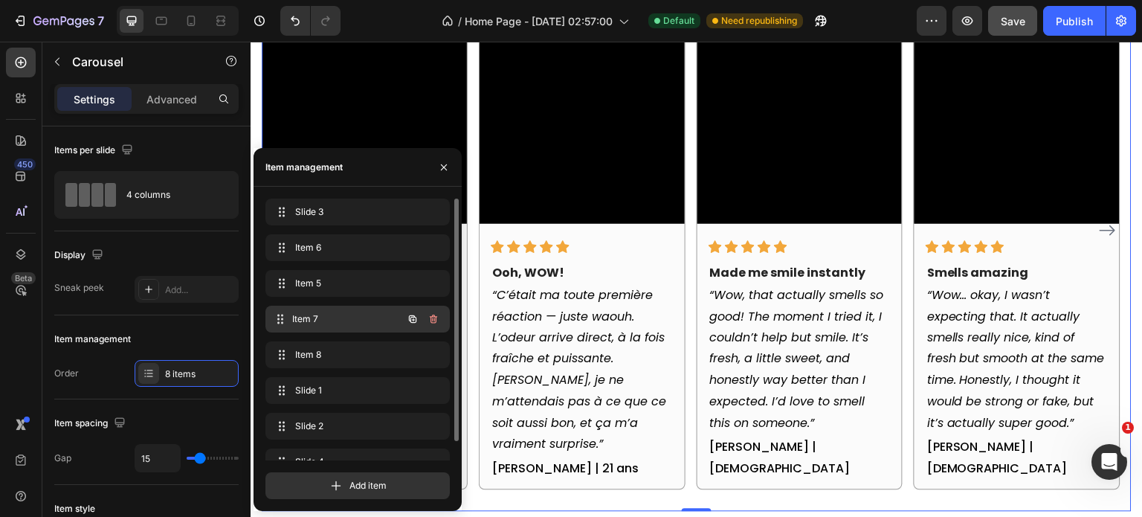
click at [324, 309] on div "Item 7 Item 7" at bounding box center [336, 319] width 131 height 21
click at [323, 317] on span "Item 7" at bounding box center [337, 318] width 84 height 13
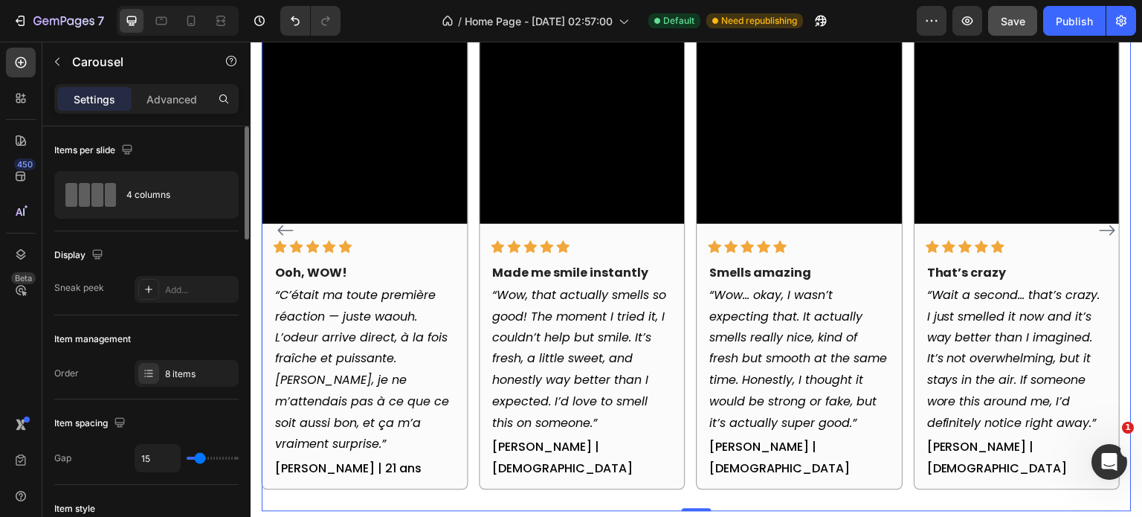
click at [228, 335] on div "Item management" at bounding box center [146, 339] width 184 height 24
click at [362, 476] on p "[PERSON_NAME] | 21 ans" at bounding box center [364, 470] width 179 height 22
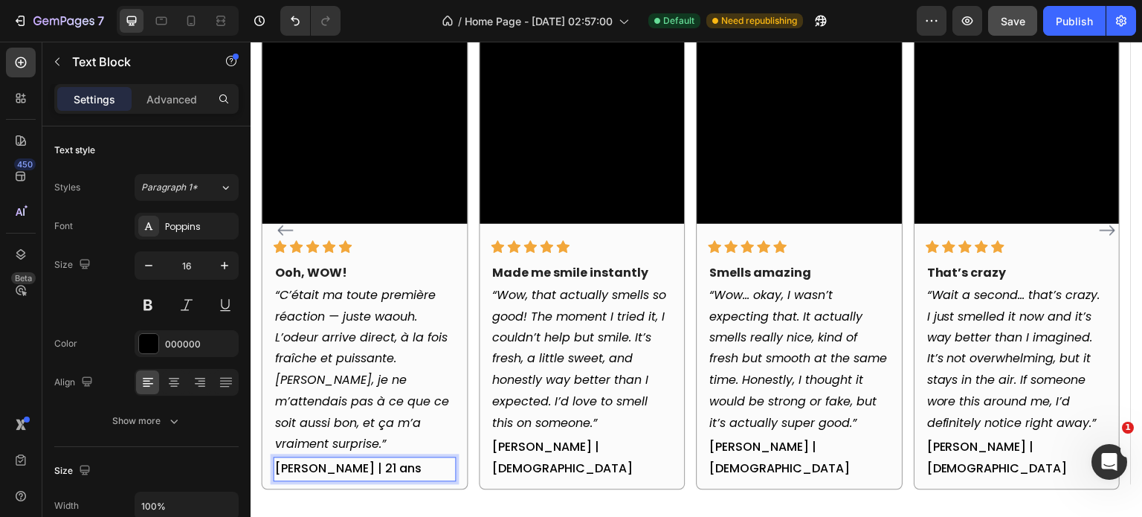
click at [371, 468] on p "[PERSON_NAME] | 21 ans" at bounding box center [364, 470] width 179 height 22
click at [364, 470] on p "[PERSON_NAME] | 21 ans" at bounding box center [364, 470] width 179 height 22
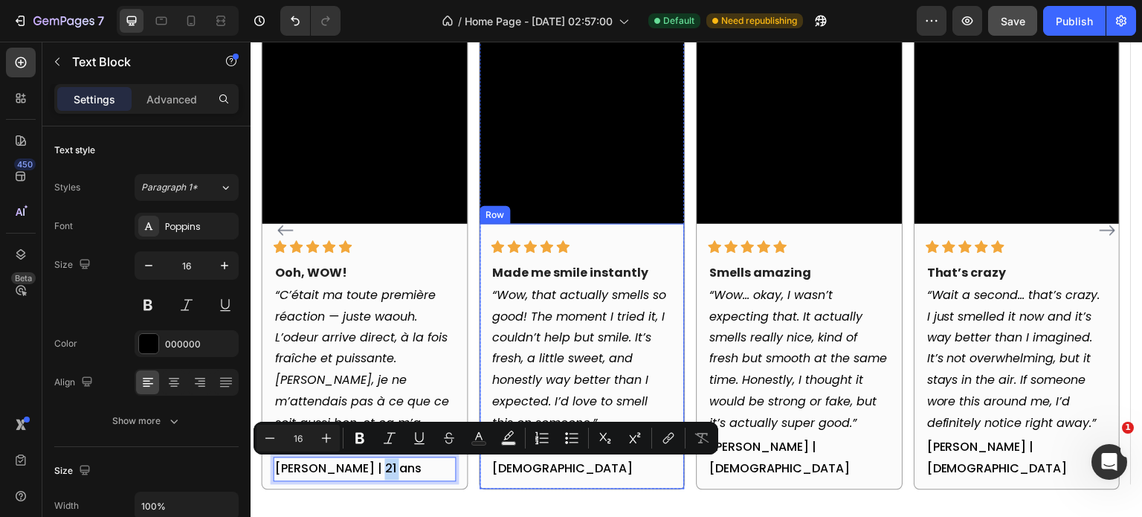
copy p "ans"
click at [623, 467] on div "Icon Icon Icon Icon Icon Row Made me smile instantly Text block “Wow, that actu…" at bounding box center [582, 356] width 204 height 265
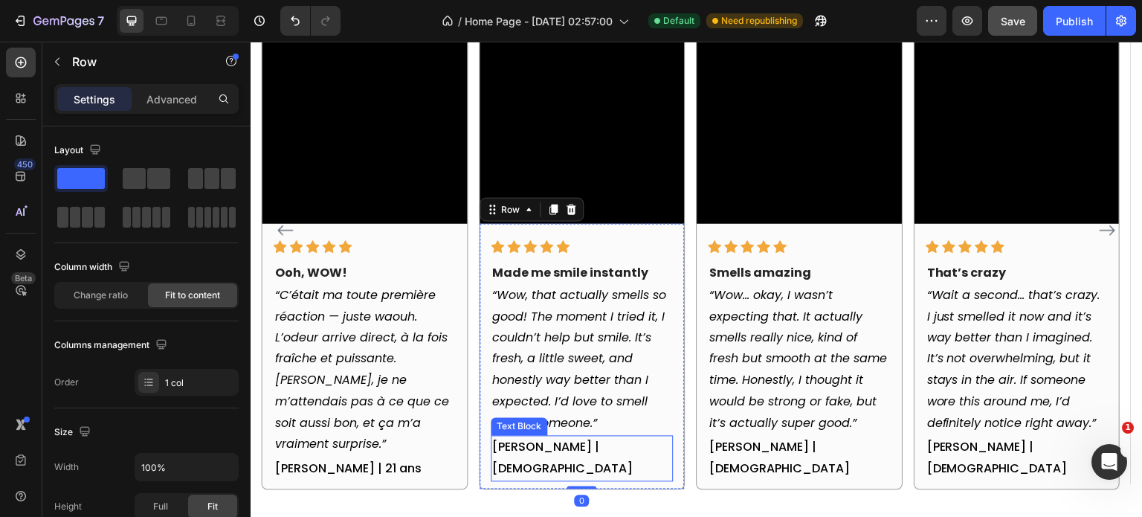
click at [564, 451] on p "[PERSON_NAME] | [DEMOGRAPHIC_DATA]" at bounding box center [581, 458] width 179 height 43
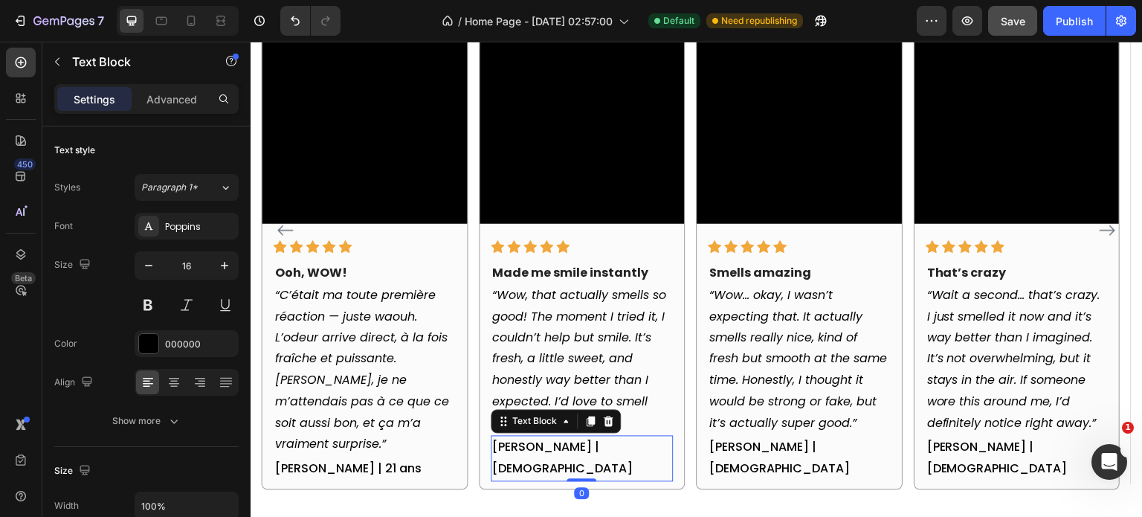
click at [569, 451] on p "[PERSON_NAME] | [DEMOGRAPHIC_DATA]" at bounding box center [581, 458] width 179 height 43
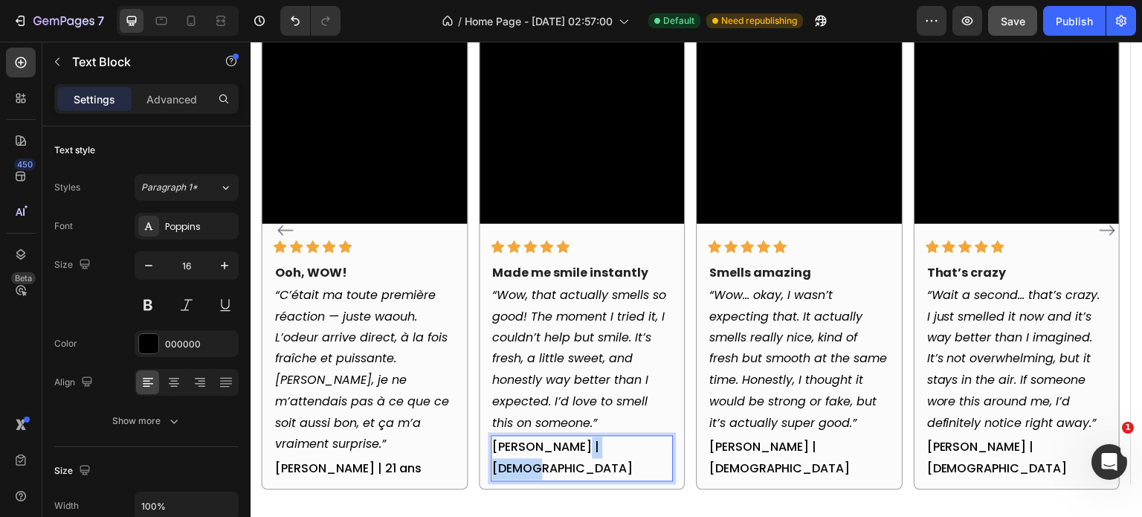
drag, startPoint x: 571, startPoint y: 451, endPoint x: 633, endPoint y: 449, distance: 61.7
click at [633, 449] on p "[PERSON_NAME] | [DEMOGRAPHIC_DATA]" at bounding box center [581, 458] width 179 height 43
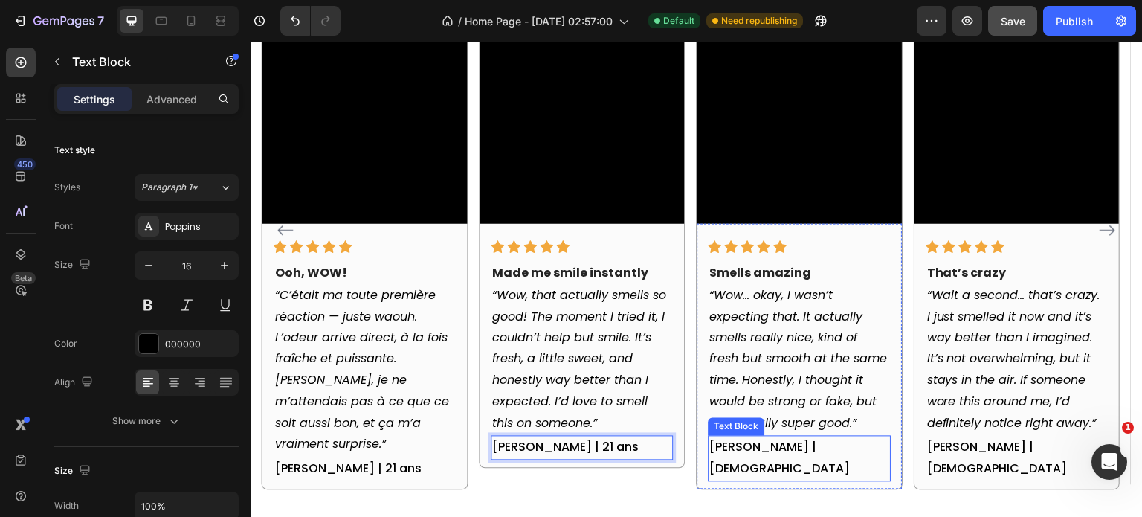
click at [807, 449] on p "[PERSON_NAME] | [DEMOGRAPHIC_DATA]" at bounding box center [799, 458] width 179 height 43
click at [786, 448] on p "[PERSON_NAME] | [DEMOGRAPHIC_DATA]" at bounding box center [799, 458] width 179 height 43
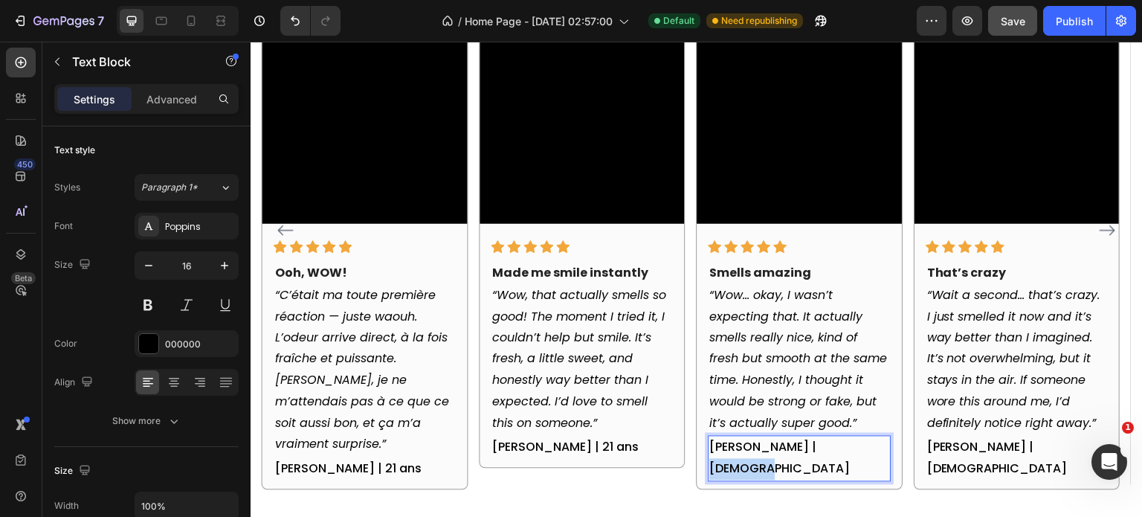
drag, startPoint x: 786, startPoint y: 448, endPoint x: 841, endPoint y: 448, distance: 55.0
click at [841, 448] on p "[PERSON_NAME] | [DEMOGRAPHIC_DATA]" at bounding box center [799, 458] width 179 height 43
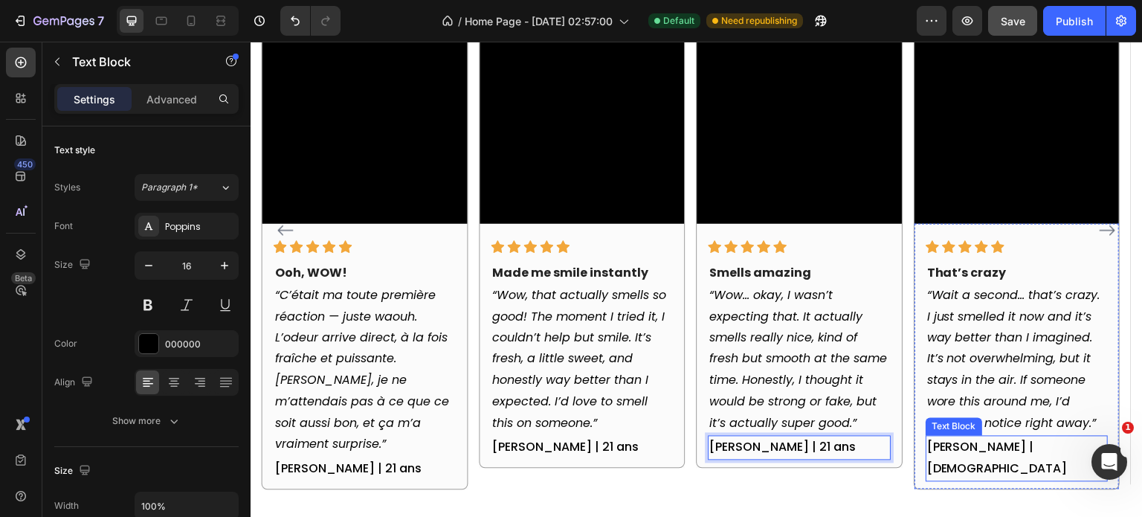
click at [1047, 446] on p "[PERSON_NAME] | [DEMOGRAPHIC_DATA]" at bounding box center [1016, 458] width 179 height 43
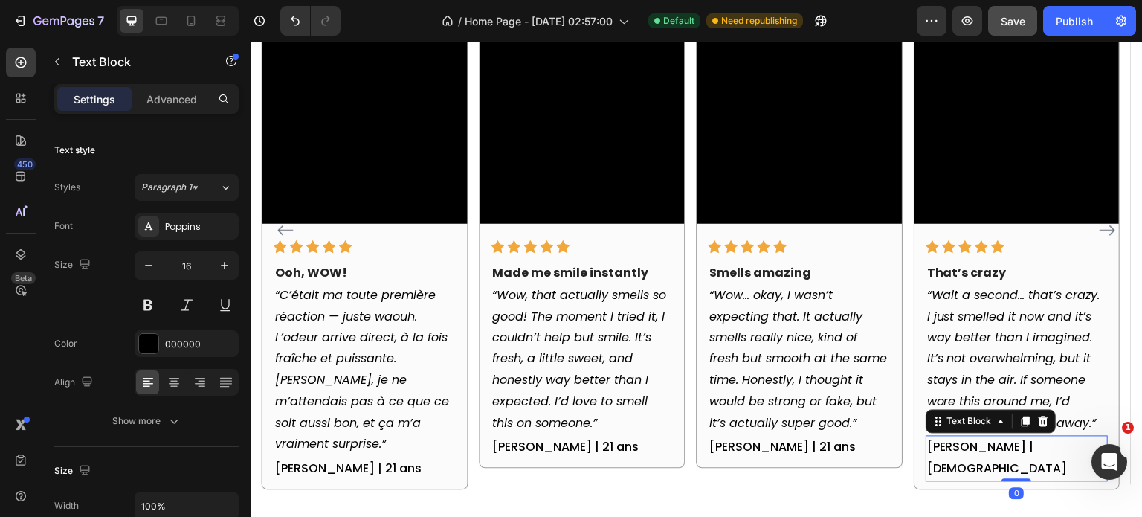
click at [1009, 447] on p "[PERSON_NAME] | [DEMOGRAPHIC_DATA]" at bounding box center [1016, 458] width 179 height 43
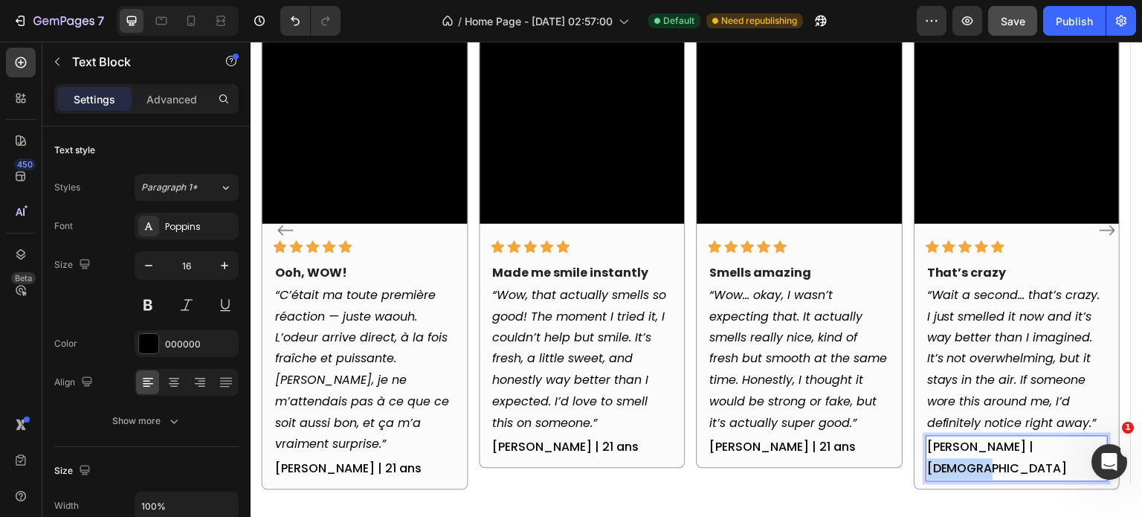
drag, startPoint x: 1003, startPoint y: 451, endPoint x: 1062, endPoint y: 447, distance: 58.9
click at [1061, 447] on p "[PERSON_NAME] | [DEMOGRAPHIC_DATA]" at bounding box center [1016, 458] width 179 height 43
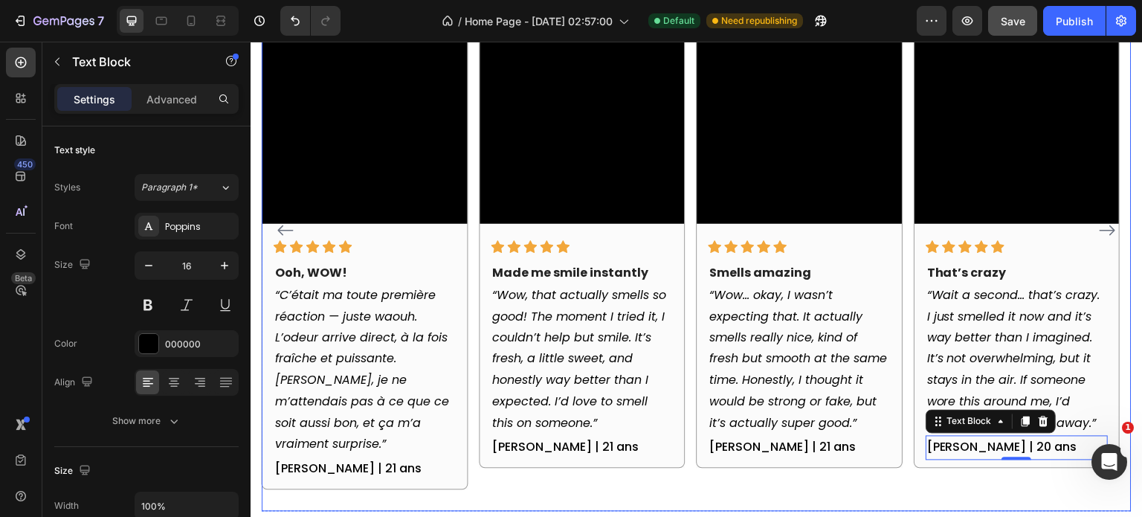
click at [876, 478] on div "Video Icon Icon Icon Icon Icon Row Smells amazing Text block “Wow… okay, I wasn…" at bounding box center [800, 230] width 206 height 561
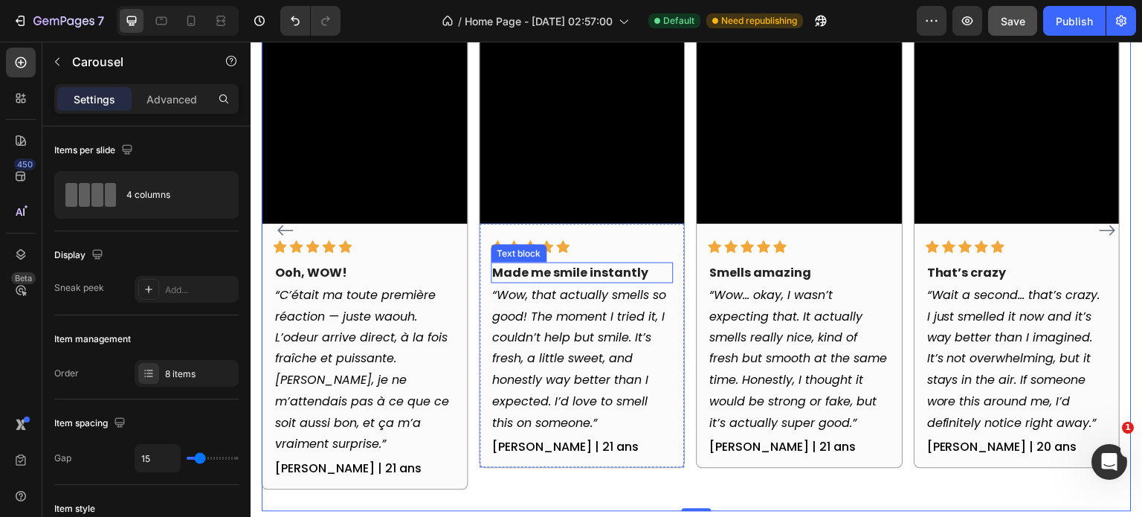
click at [543, 270] on p "Made me smile instantly" at bounding box center [581, 273] width 179 height 18
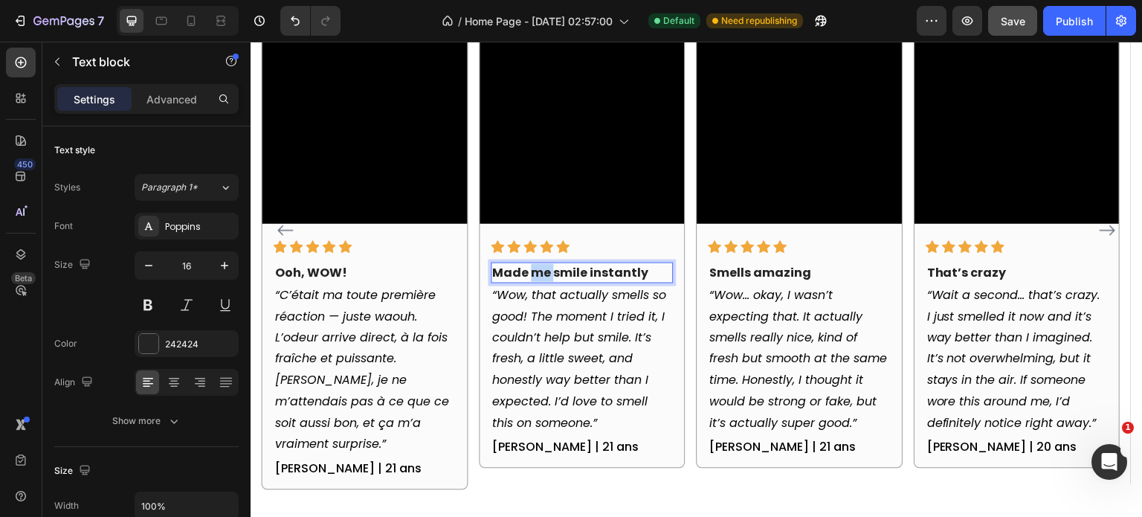
click at [543, 270] on p "Made me smile instantly" at bounding box center [581, 273] width 179 height 18
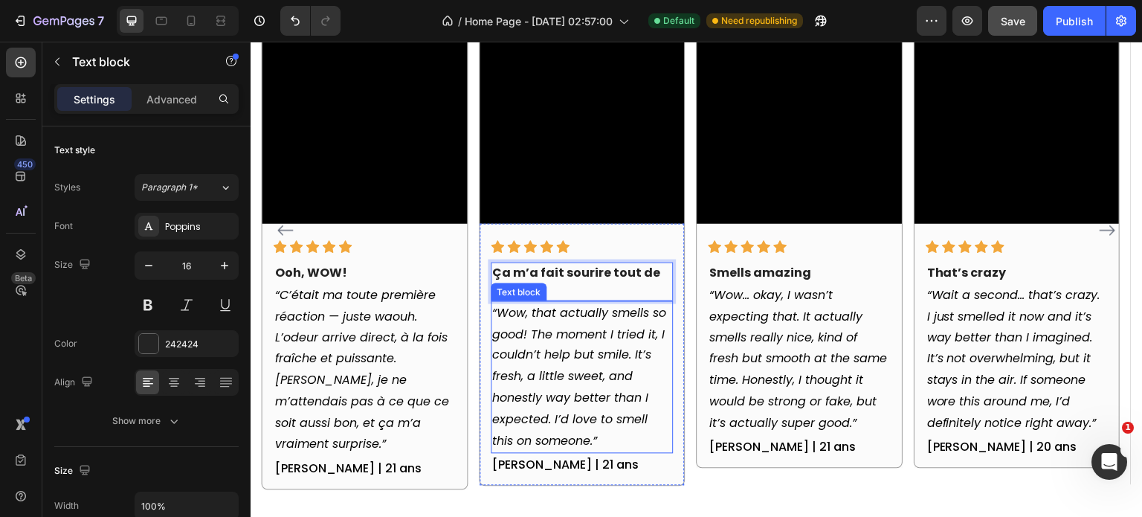
click at [542, 327] on icon "“Wow, that actually smells so good! The moment I tried it, I couldn’t help but …" at bounding box center [579, 377] width 174 height 146
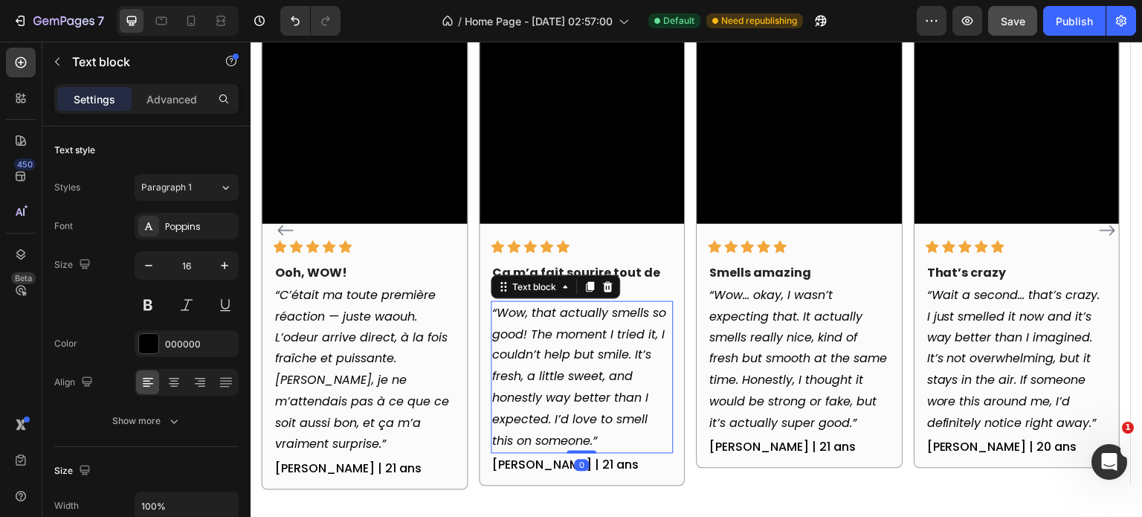
click at [506, 314] on icon "“Wow, that actually smells so good! The moment I tried it, I couldn’t help but …" at bounding box center [579, 377] width 174 height 146
click at [497, 314] on icon "“Wow, that actually smells so good! The moment I tried it, I couldn’t help but …" at bounding box center [579, 377] width 174 height 146
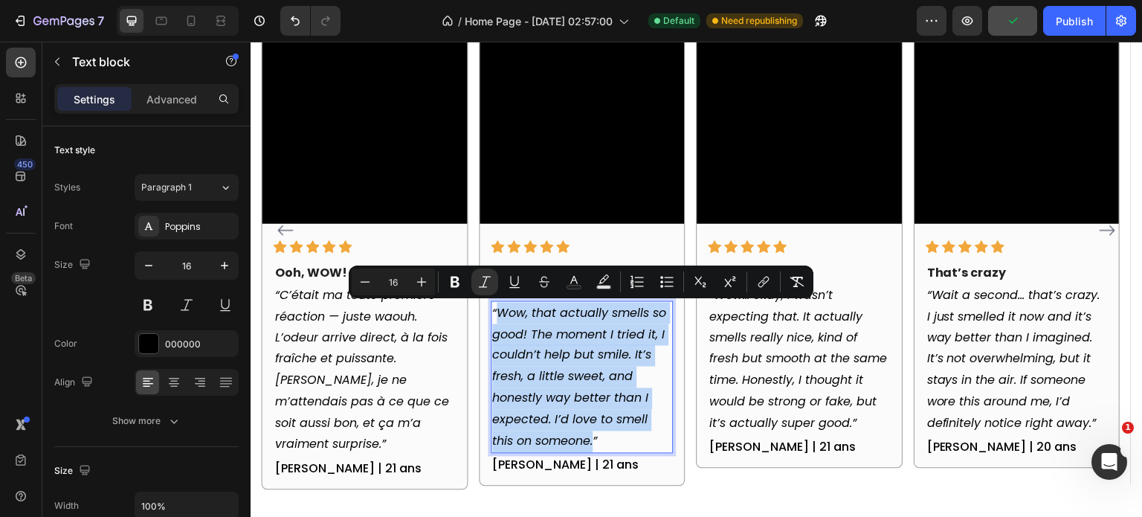
drag, startPoint x: 498, startPoint y: 312, endPoint x: 573, endPoint y: 441, distance: 148.6
click at [571, 441] on icon "“Wow, that actually smells so good! The moment I tried it, I couldn’t help but …" at bounding box center [579, 377] width 174 height 146
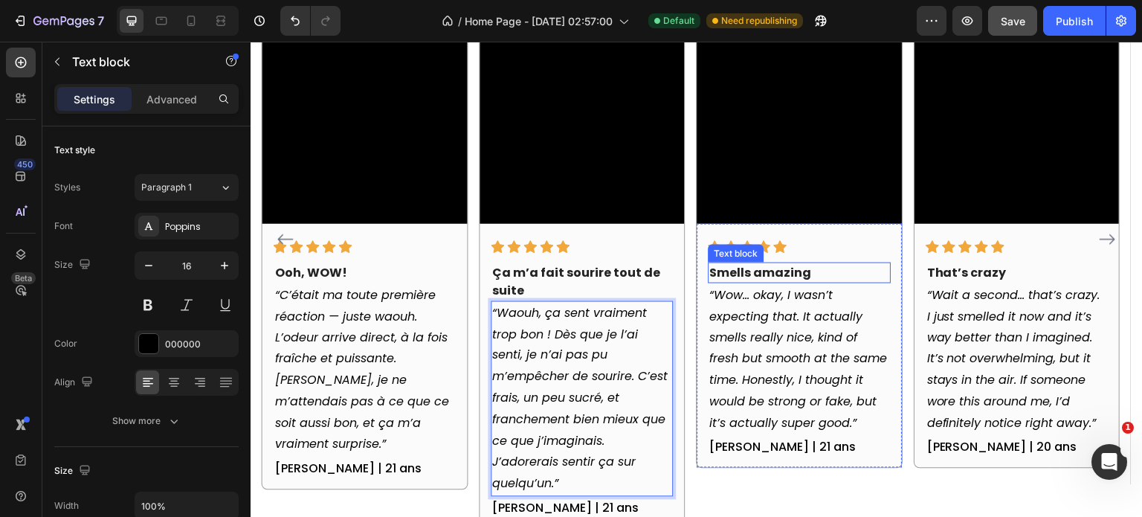
click at [799, 273] on p "Smells amazing" at bounding box center [799, 273] width 179 height 18
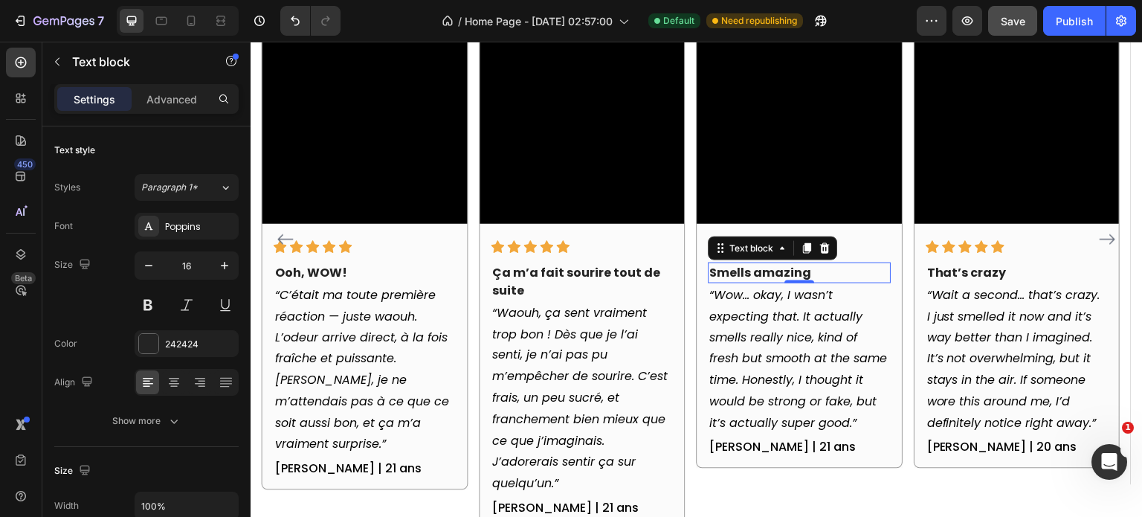
click at [799, 273] on p "Smells amazing" at bounding box center [799, 273] width 179 height 18
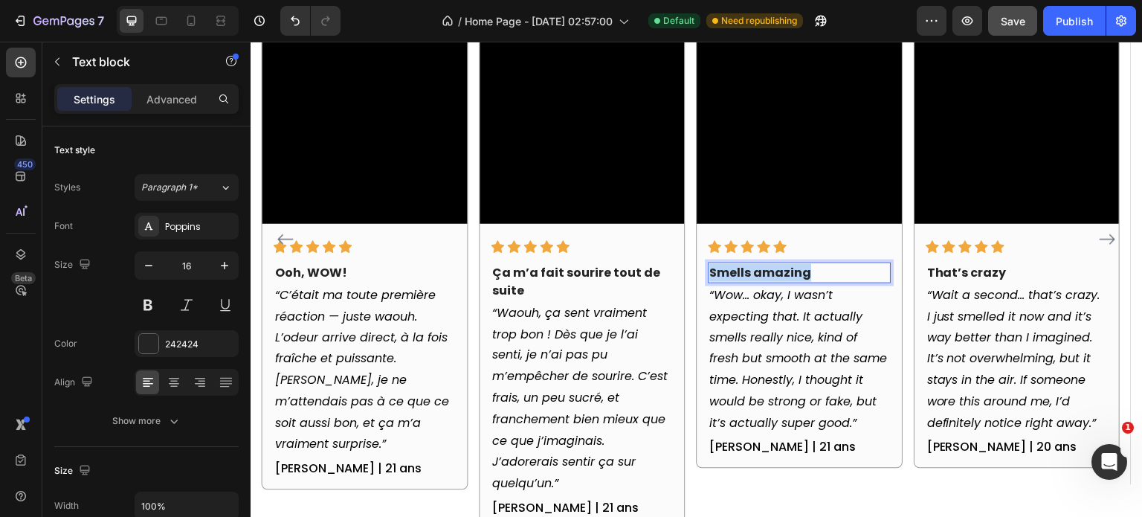
click at [799, 273] on p "Smells amazing" at bounding box center [799, 273] width 179 height 18
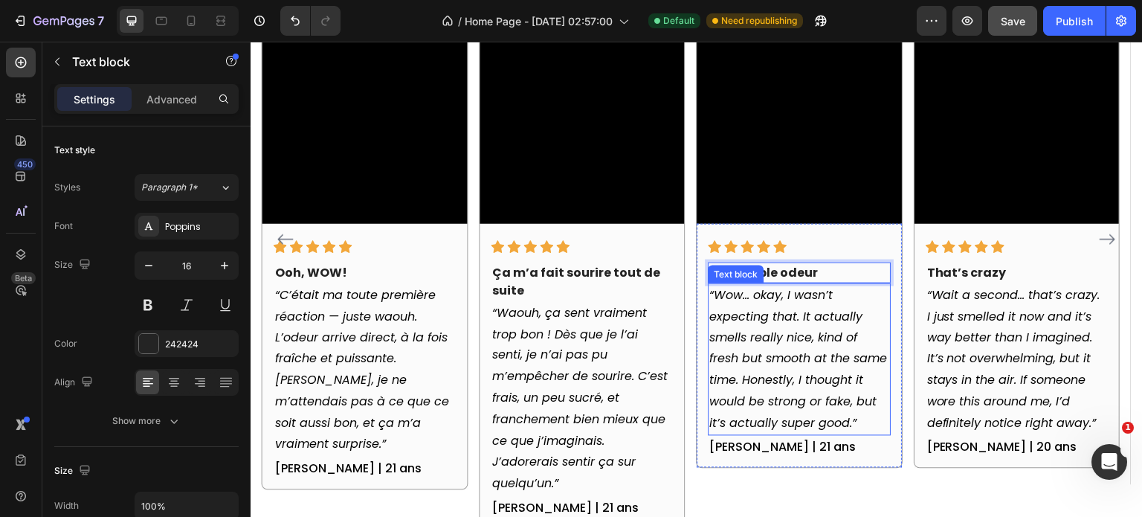
drag, startPoint x: 795, startPoint y: 320, endPoint x: 785, endPoint y: 321, distance: 9.7
click at [791, 321] on icon "“Wow… okay, I wasn’t expecting that. It actually smells really nice, kind of fr…" at bounding box center [799, 359] width 178 height 146
click at [717, 292] on icon "“Wow… okay, I wasn’t expecting that. It actually smells really nice, kind of fr…" at bounding box center [799, 359] width 178 height 146
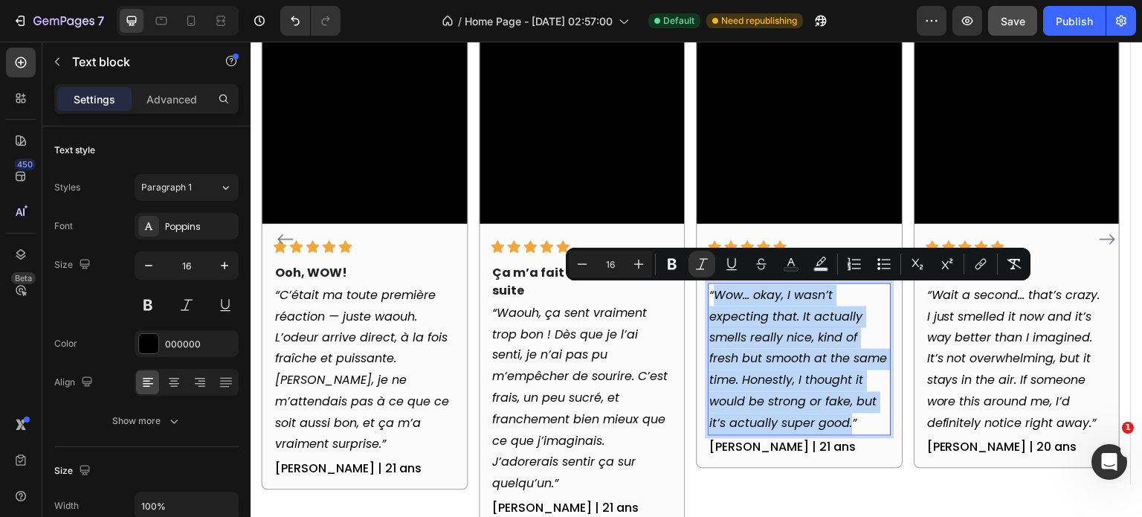
drag, startPoint x: 716, startPoint y: 295, endPoint x: 854, endPoint y: 430, distance: 192.4
click at [854, 430] on icon "“Wow… okay, I wasn’t expecting that. It actually smells really nice, kind of fr…" at bounding box center [799, 359] width 178 height 146
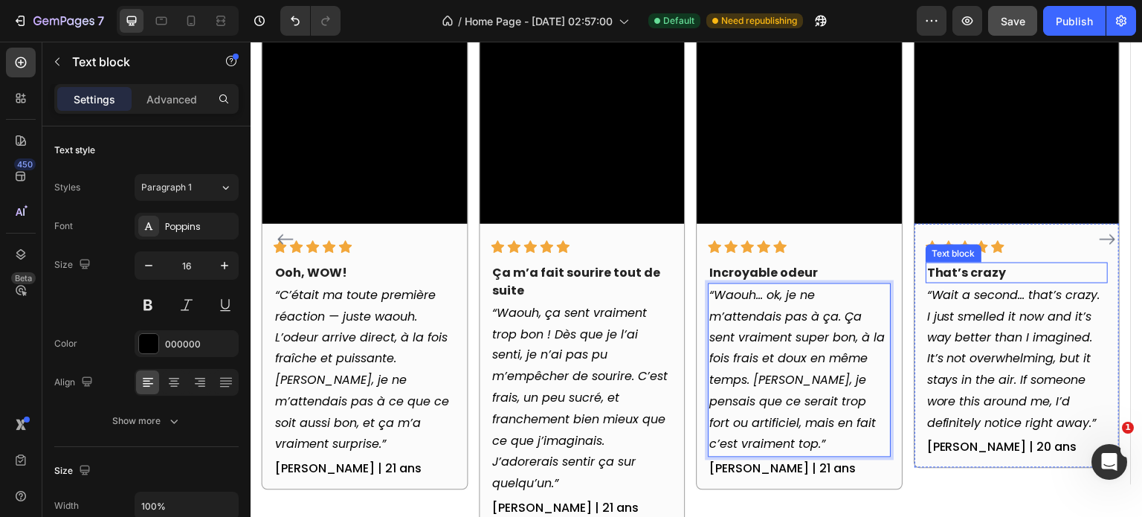
click at [978, 271] on p "That’s crazy" at bounding box center [1016, 273] width 179 height 18
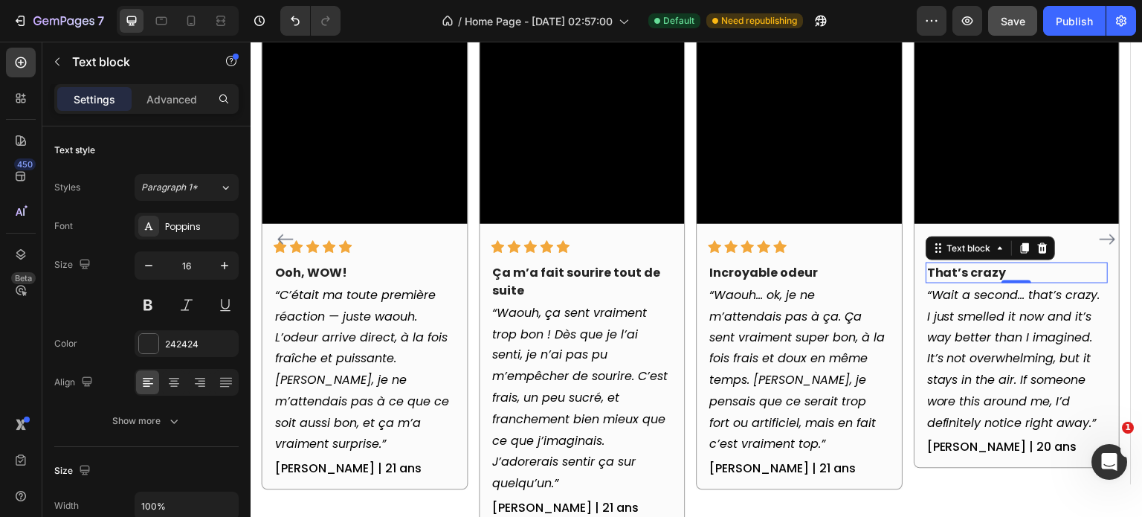
click at [978, 271] on p "That’s crazy" at bounding box center [1016, 273] width 179 height 18
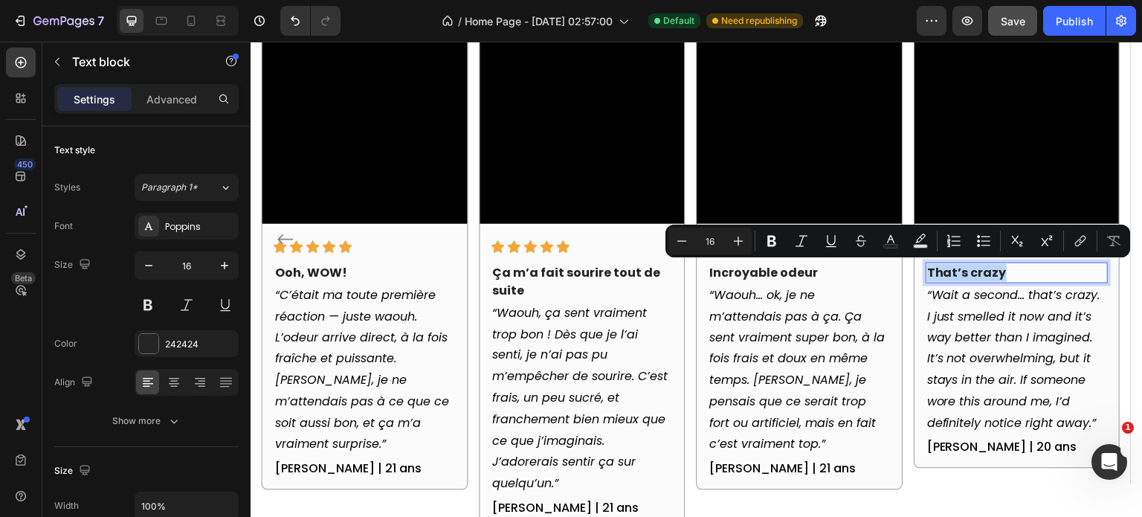
click at [978, 271] on p "That’s crazy" at bounding box center [1016, 273] width 179 height 18
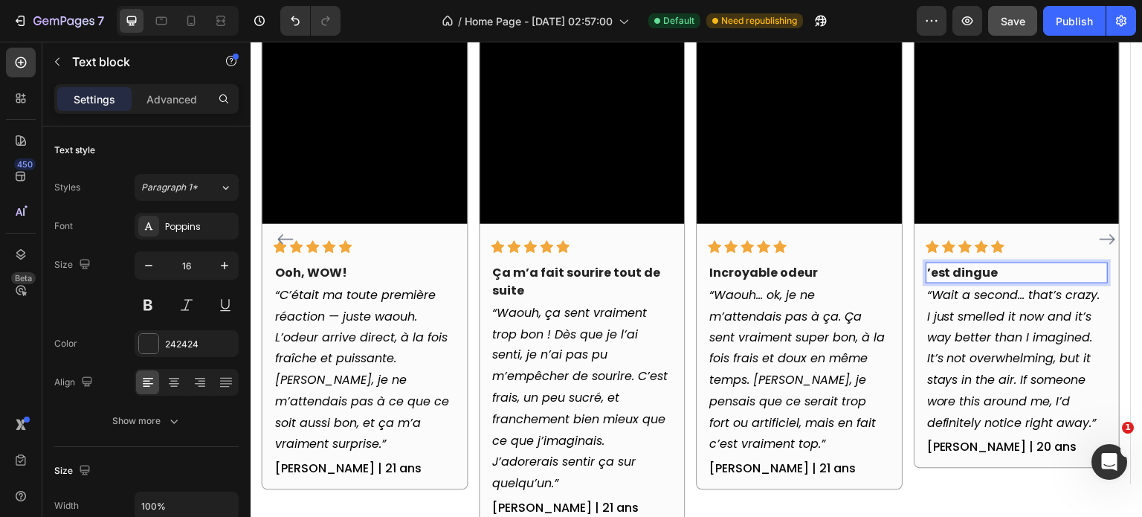
click at [984, 271] on p "’est dingue" at bounding box center [1016, 273] width 179 height 18
click at [932, 294] on p "“Wait a second… that’s crazy. I just smelled it now and it’s way better than I …" at bounding box center [1016, 360] width 179 height 150
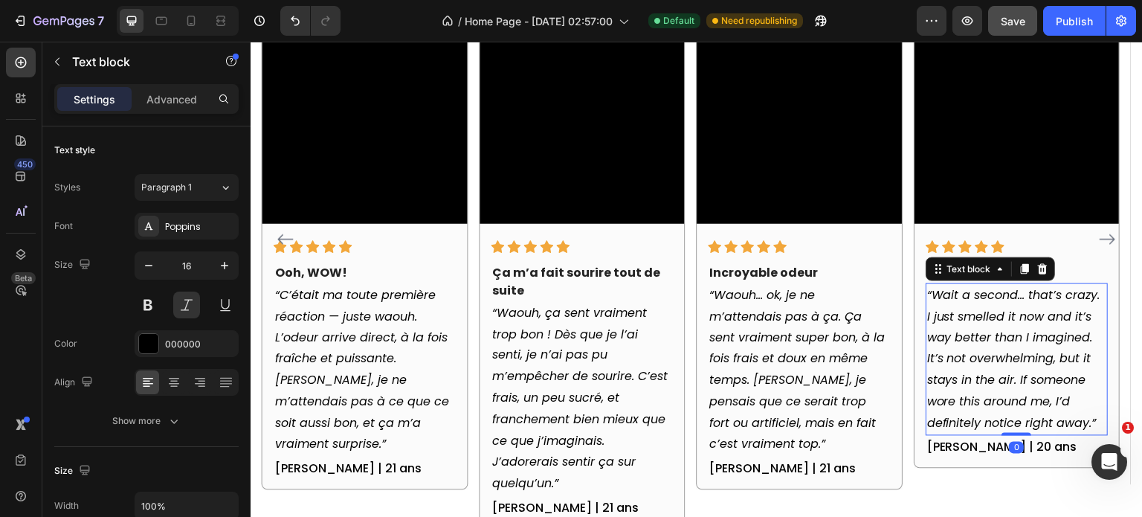
click at [932, 293] on p "“Wait a second… that’s crazy. I just smelled it now and it’s way better than I …" at bounding box center [1016, 360] width 179 height 150
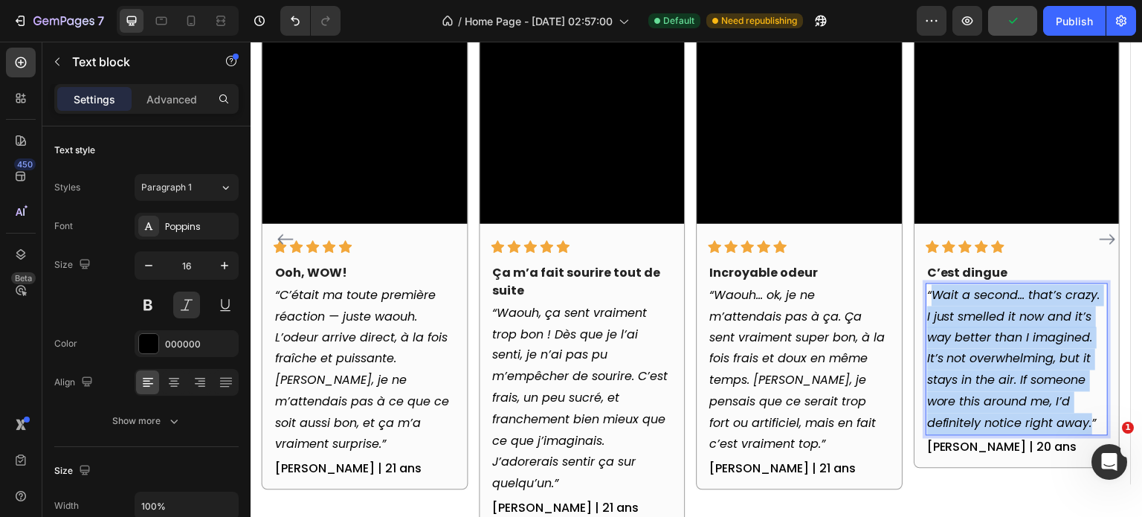
drag, startPoint x: 935, startPoint y: 294, endPoint x: 1092, endPoint y: 428, distance: 206.3
click at [1092, 428] on p "“Wait a second… that’s crazy. I just smelled it now and it’s way better than I …" at bounding box center [1016, 360] width 179 height 150
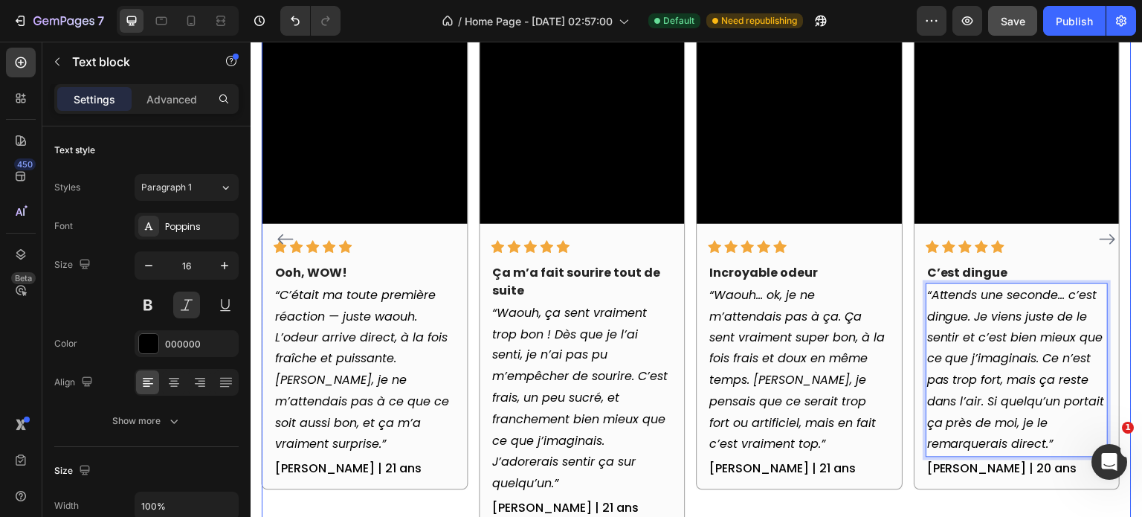
scroll to position [2077, 0]
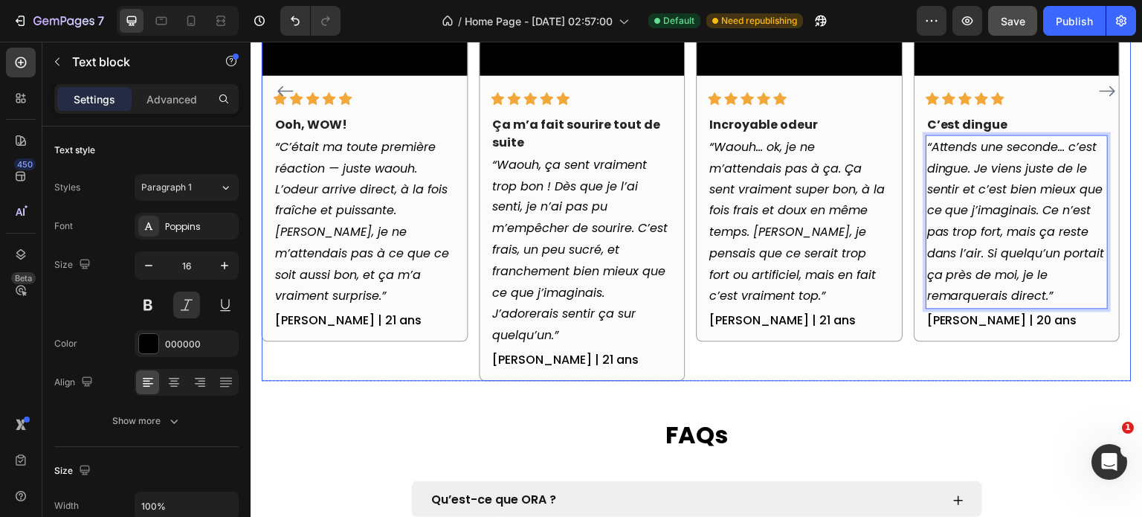
click at [787, 361] on div "Video Icon Icon Icon Icon Icon Row Incroyable odeur Text block “Waouh… ok, je n…" at bounding box center [800, 90] width 206 height 579
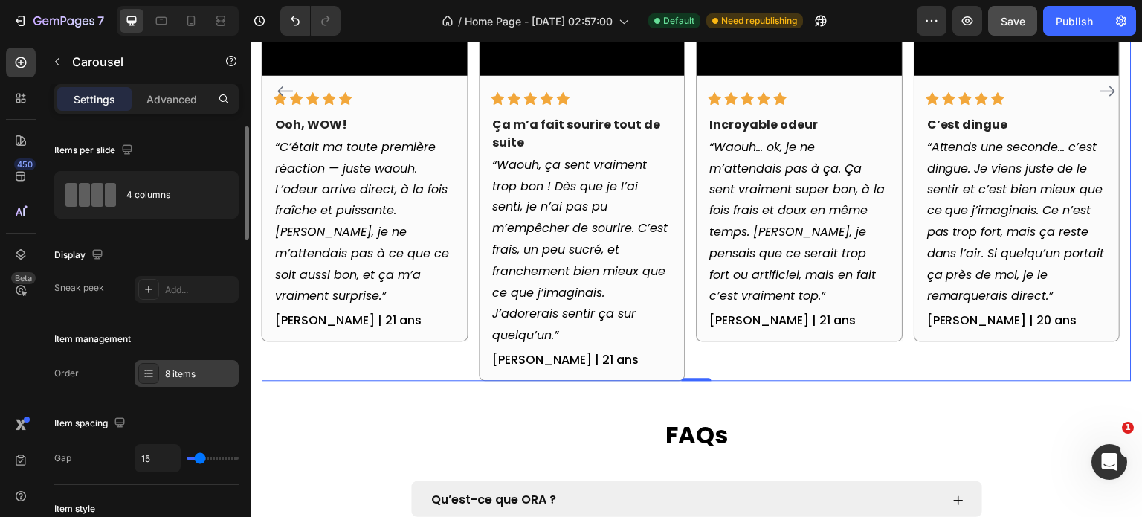
click at [190, 373] on div "8 items" at bounding box center [200, 373] width 70 height 13
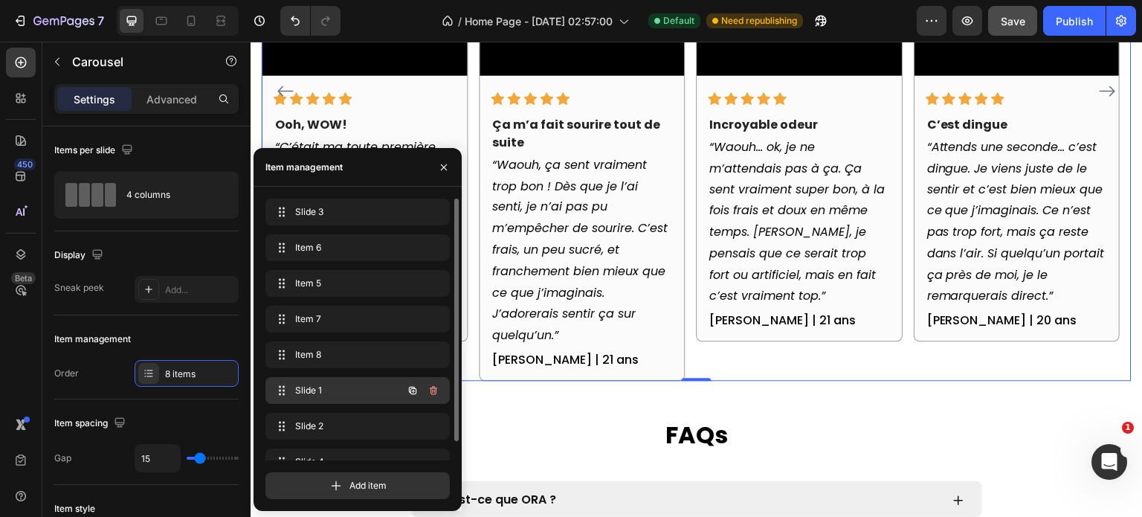
click at [317, 386] on span "Slide 1" at bounding box center [337, 390] width 84 height 13
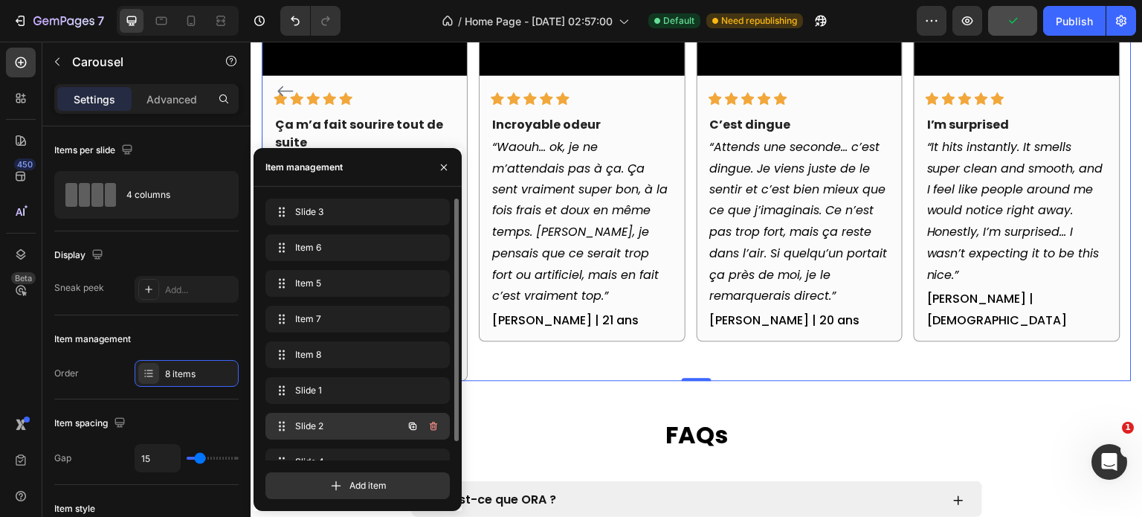
click at [307, 416] on div "Slide 2 Slide 2" at bounding box center [336, 426] width 131 height 21
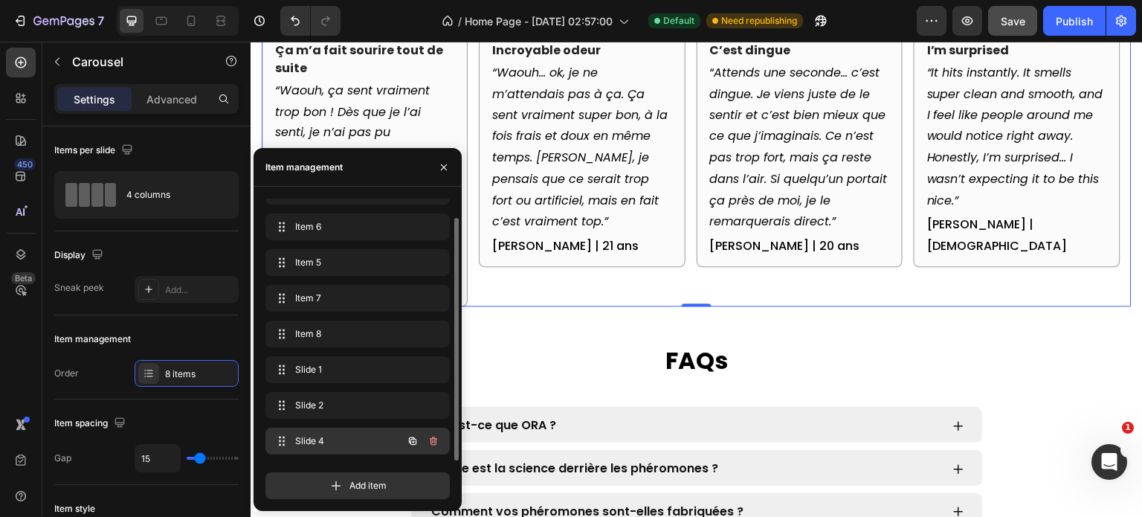
click at [321, 428] on div "Slide 4 Slide 4" at bounding box center [357, 441] width 184 height 27
click at [315, 444] on span "Slide 4" at bounding box center [337, 440] width 84 height 13
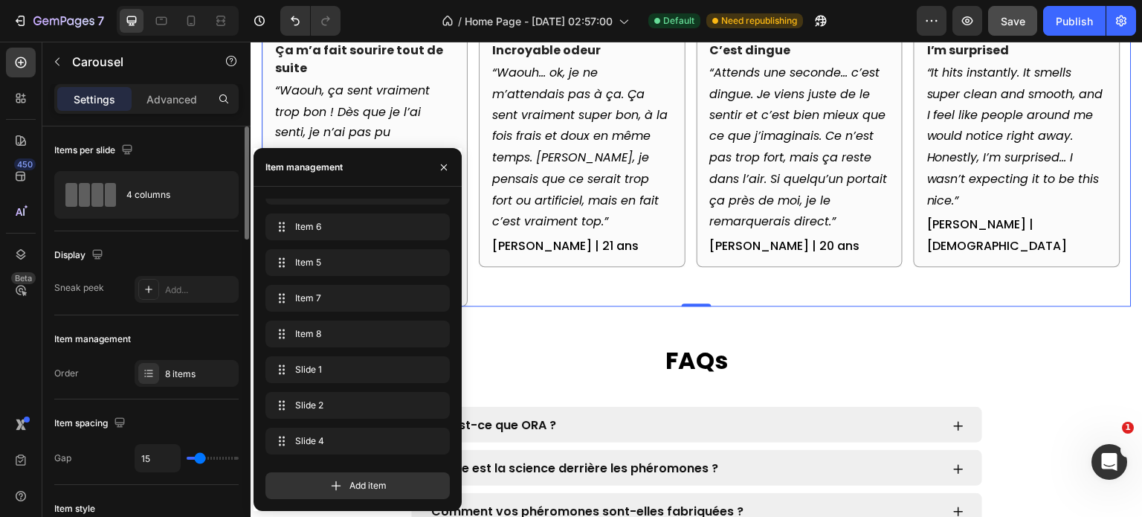
drag, startPoint x: 178, startPoint y: 342, endPoint x: 203, endPoint y: 341, distance: 24.5
click at [178, 342] on div "Item management" at bounding box center [146, 339] width 184 height 24
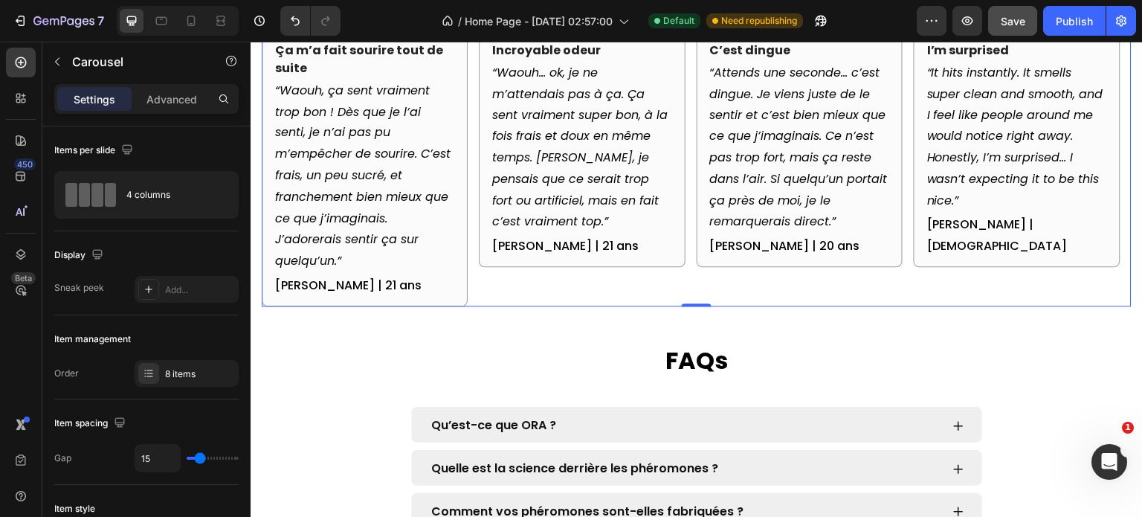
scroll to position [2003, 0]
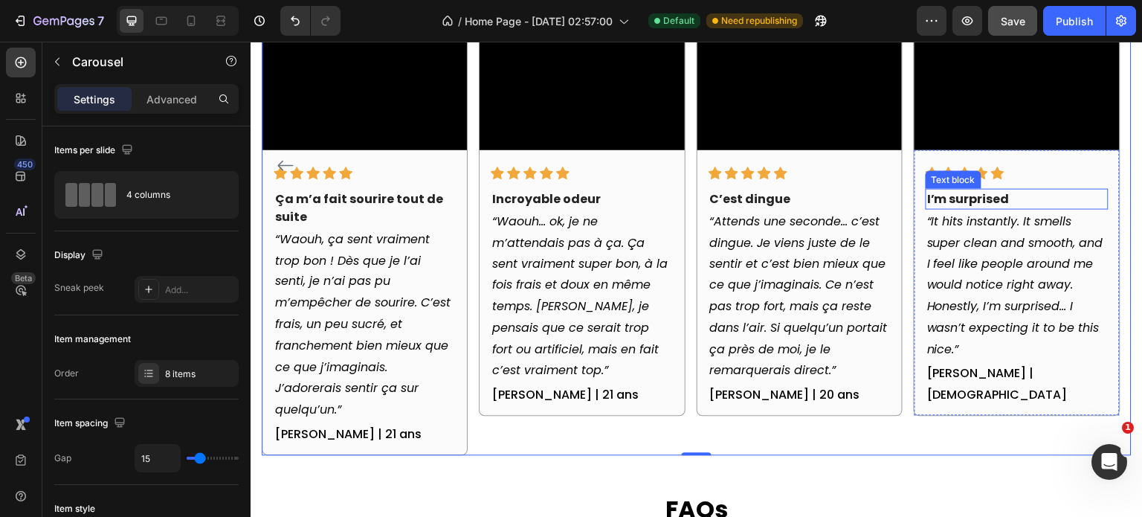
click at [1004, 201] on strong "I’m surprised" at bounding box center [968, 198] width 83 height 17
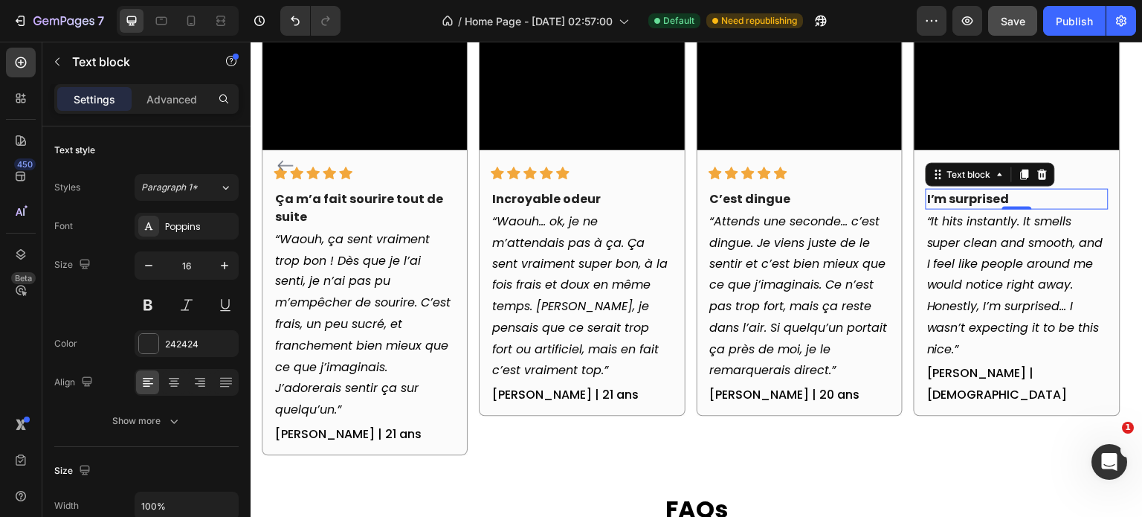
click at [1004, 201] on strong "I’m surprised" at bounding box center [968, 198] width 83 height 17
click at [977, 196] on strong "I’m surprised" at bounding box center [968, 198] width 83 height 17
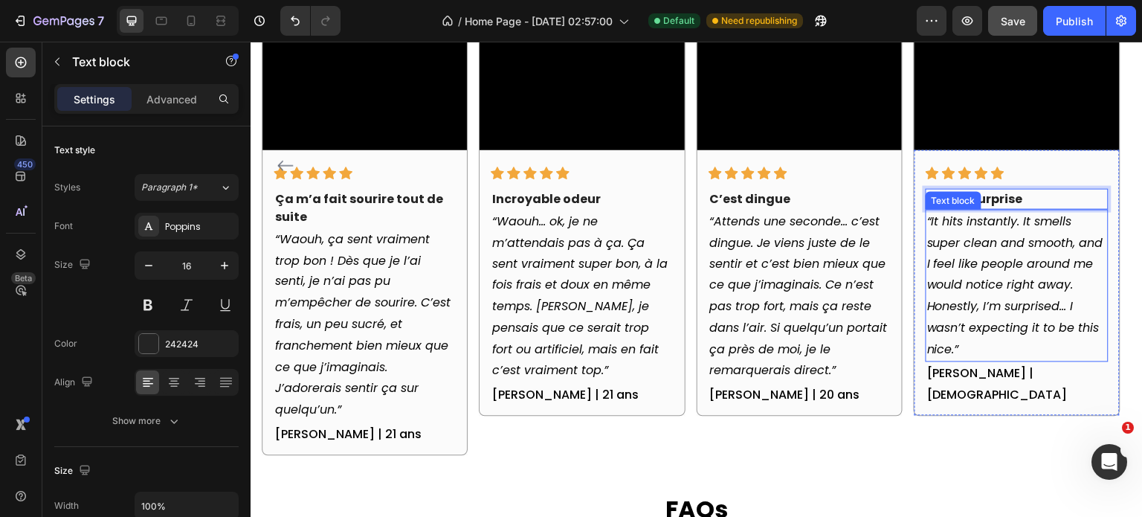
click at [961, 244] on icon "“It hits instantly. It smells super clean and smooth, and I feel like people ar…" at bounding box center [1015, 285] width 176 height 146
click at [938, 218] on icon "“It hits instantly. It smells super clean and smooth, and I feel like people ar…" at bounding box center [1015, 285] width 176 height 146
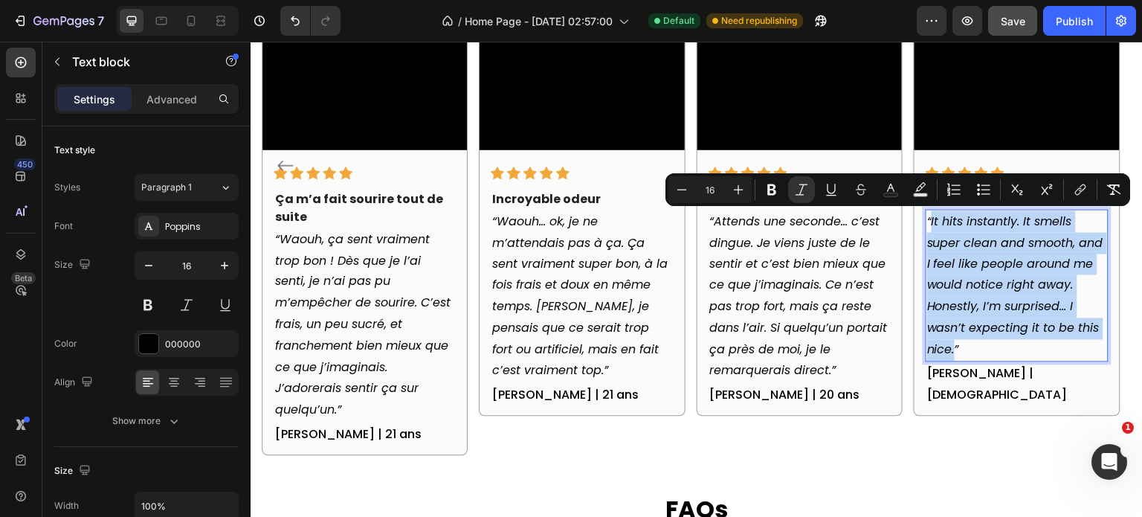
drag, startPoint x: 931, startPoint y: 222, endPoint x: 955, endPoint y: 354, distance: 134.5
click at [955, 354] on icon "“It hits instantly. It smells super clean and smooth, and I feel like people ar…" at bounding box center [1015, 285] width 176 height 146
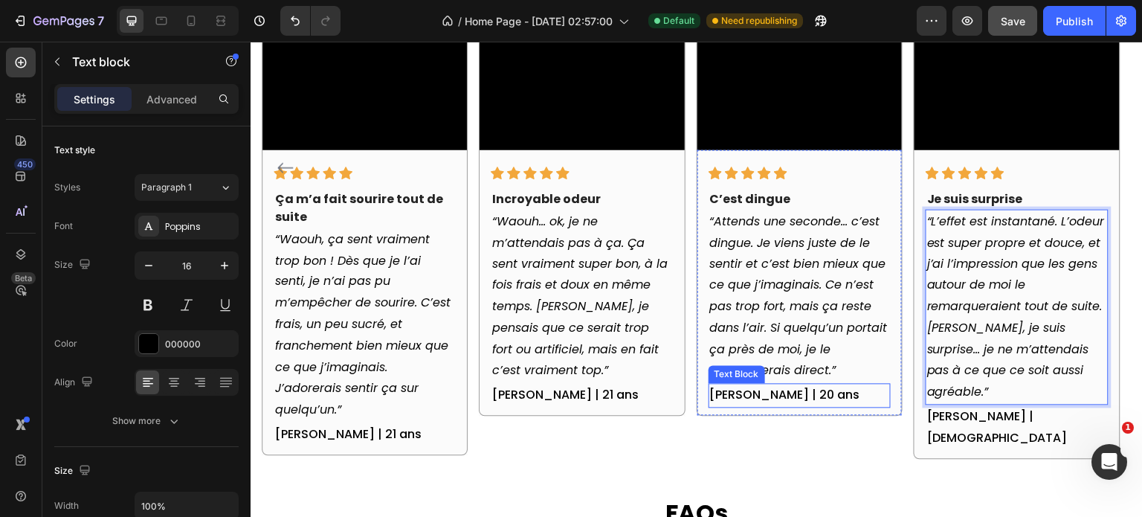
click at [800, 393] on p "[PERSON_NAME] | 20 ans" at bounding box center [799, 395] width 179 height 22
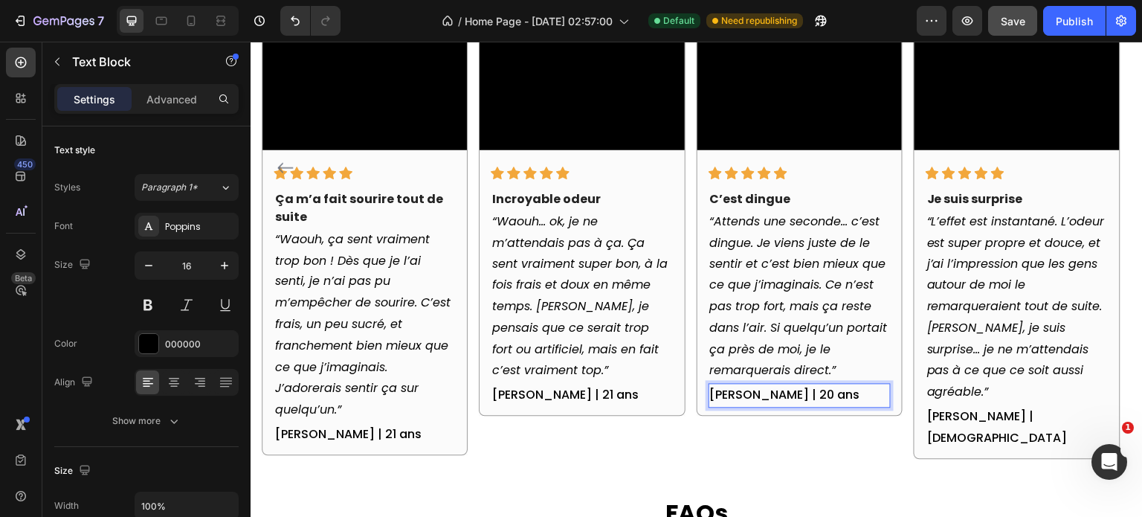
click at [794, 396] on p "[PERSON_NAME] | 20 ans" at bounding box center [799, 395] width 179 height 22
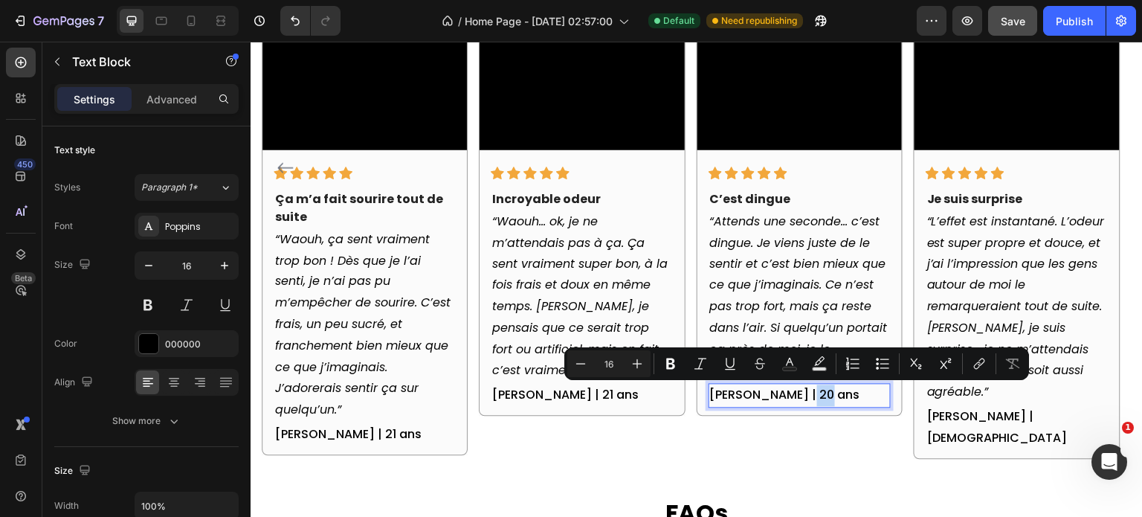
copy p "ans"
click at [1025, 418] on p "[PERSON_NAME] | [DEMOGRAPHIC_DATA]" at bounding box center [1016, 427] width 179 height 43
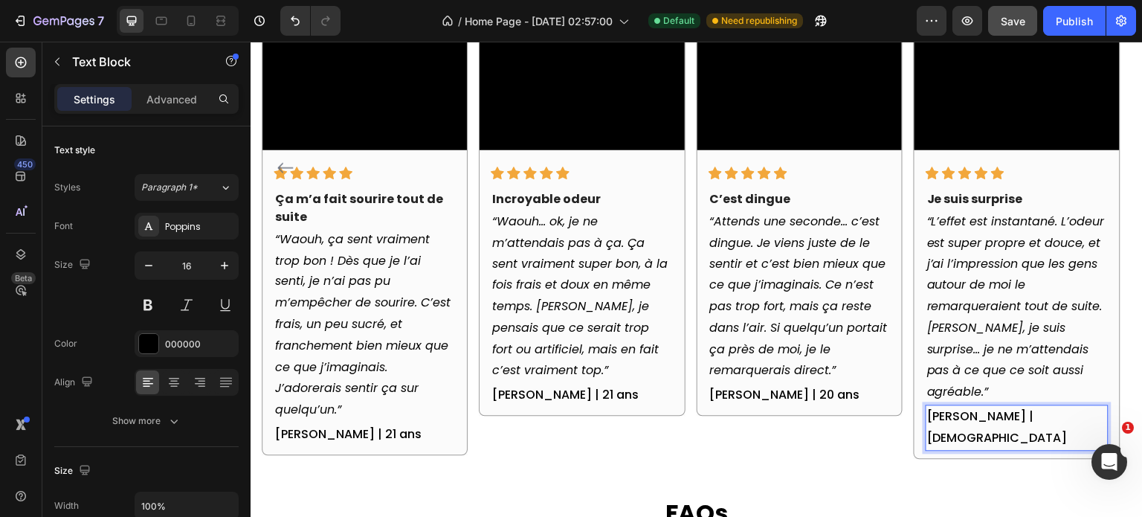
scroll to position [1990, 0]
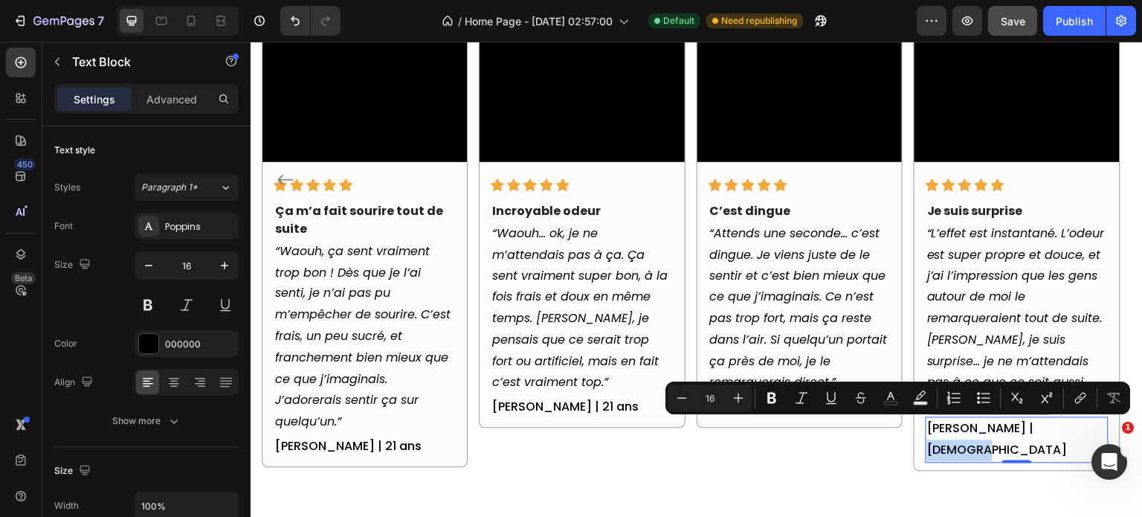
drag, startPoint x: 1013, startPoint y: 430, endPoint x: 1074, endPoint y: 431, distance: 60.2
click at [1074, 431] on p "[PERSON_NAME] | [DEMOGRAPHIC_DATA]" at bounding box center [1016, 440] width 179 height 43
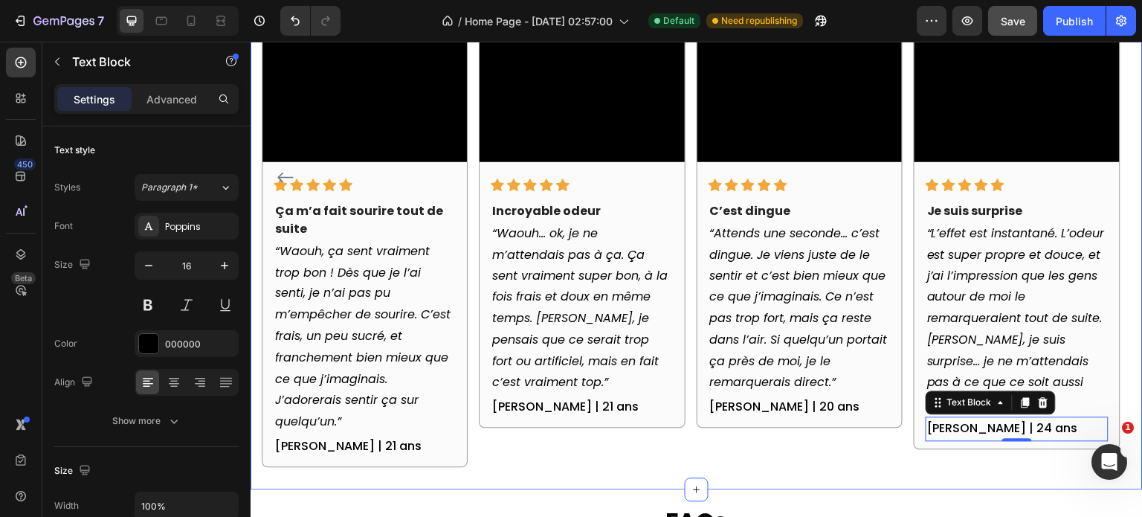
click at [964, 455] on div "NOS CLIENTS NE SÉDUISENT PLUS, ILS ATTIRENT Heading Découvrez pourquoi plus de …" at bounding box center [697, 124] width 892 height 729
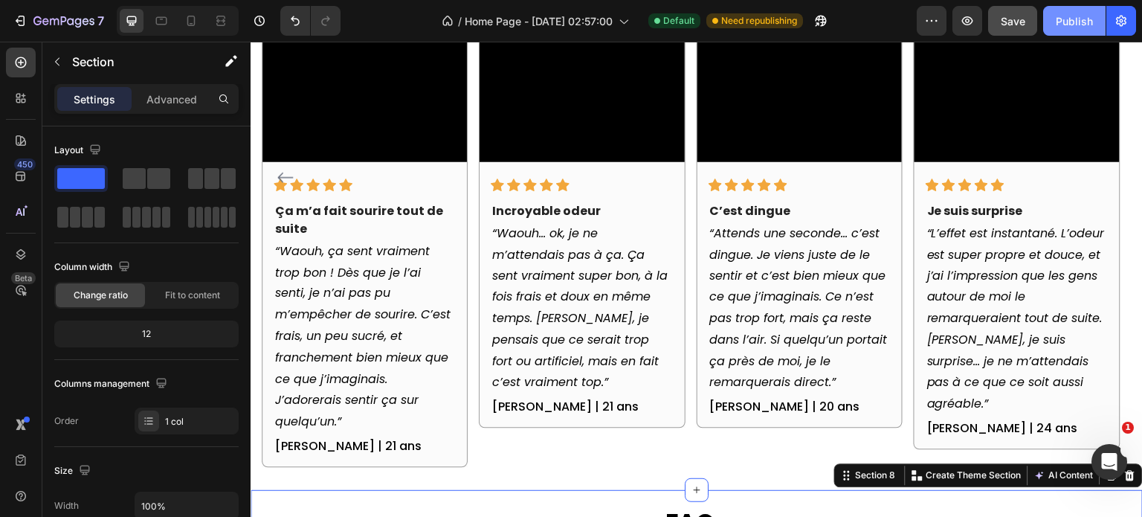
click at [1072, 25] on div "Publish" at bounding box center [1074, 21] width 37 height 16
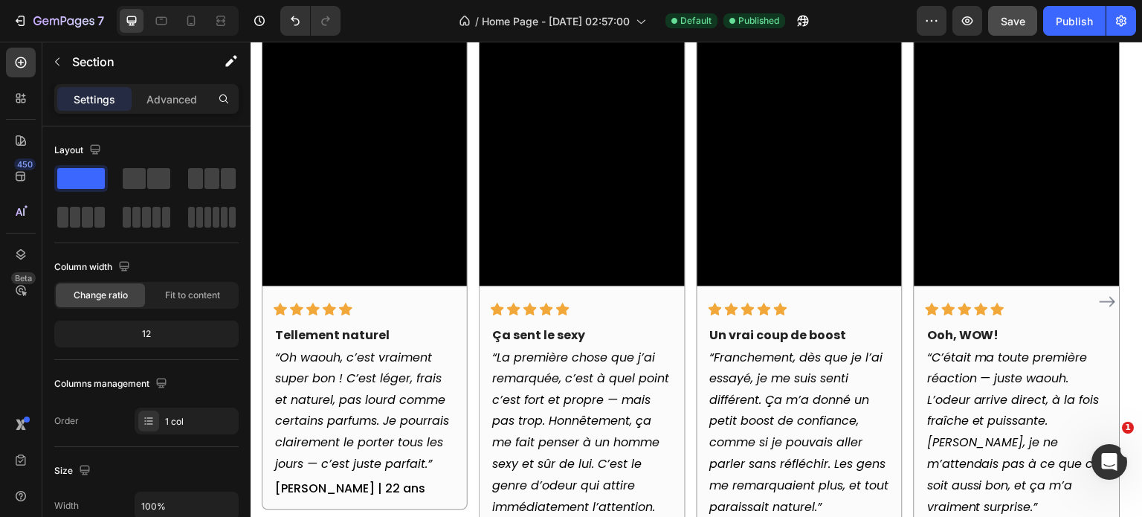
scroll to position [1915, 0]
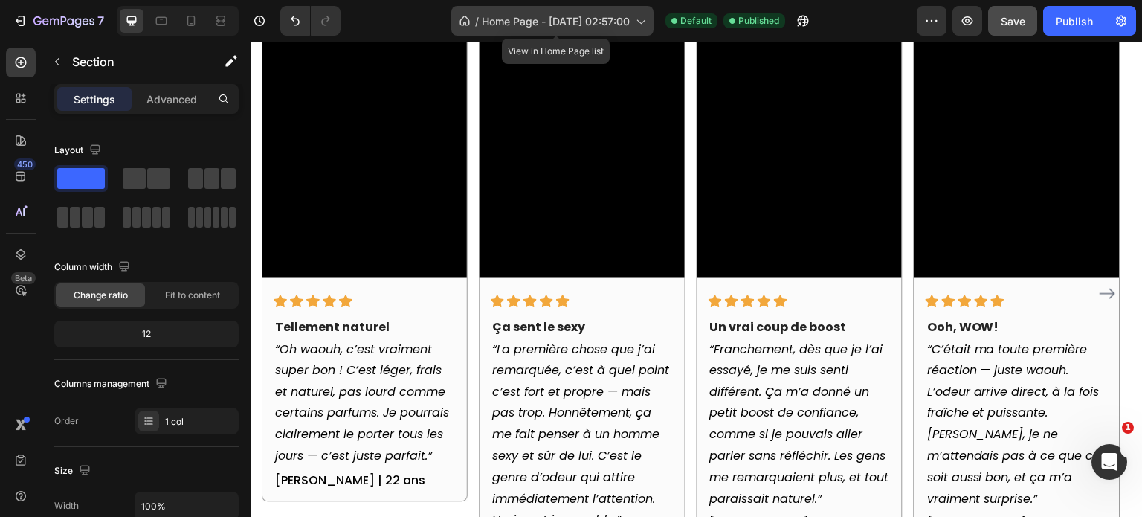
click at [602, 22] on span "Home Page - [DATE] 02:57:00" at bounding box center [556, 21] width 148 height 16
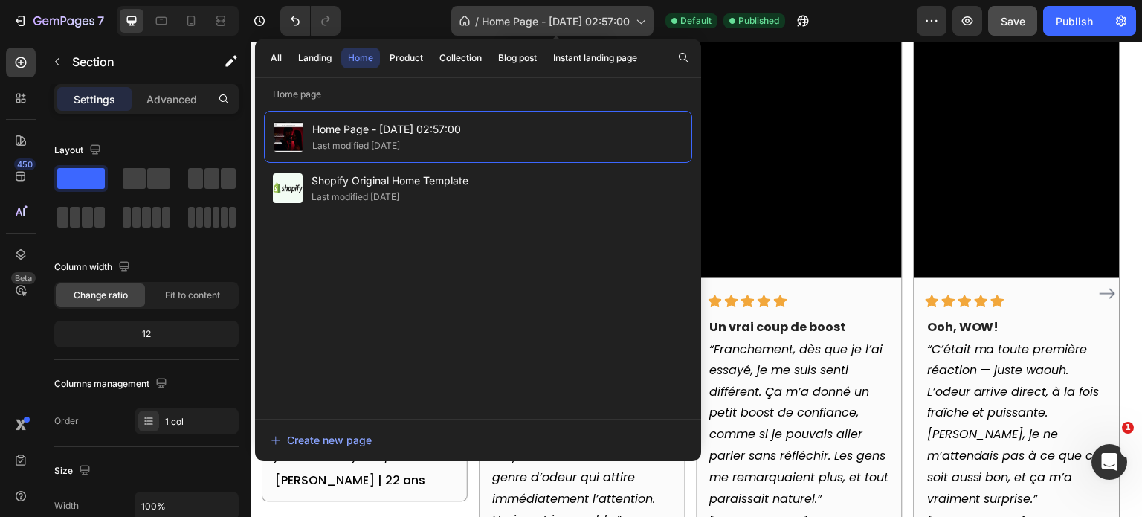
click at [582, 26] on span "Home Page - [DATE] 02:57:00" at bounding box center [556, 21] width 148 height 16
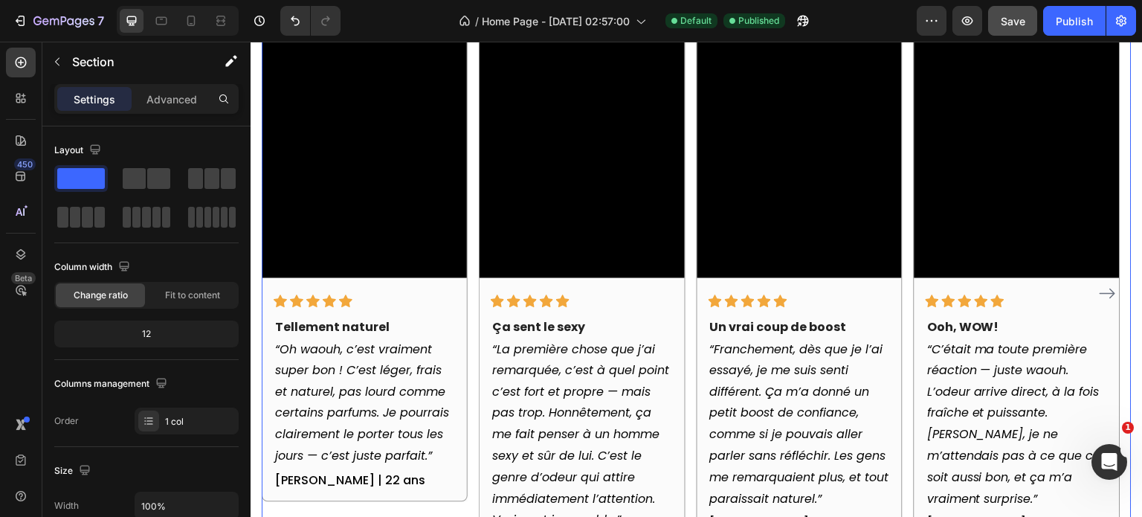
scroll to position [1841, 0]
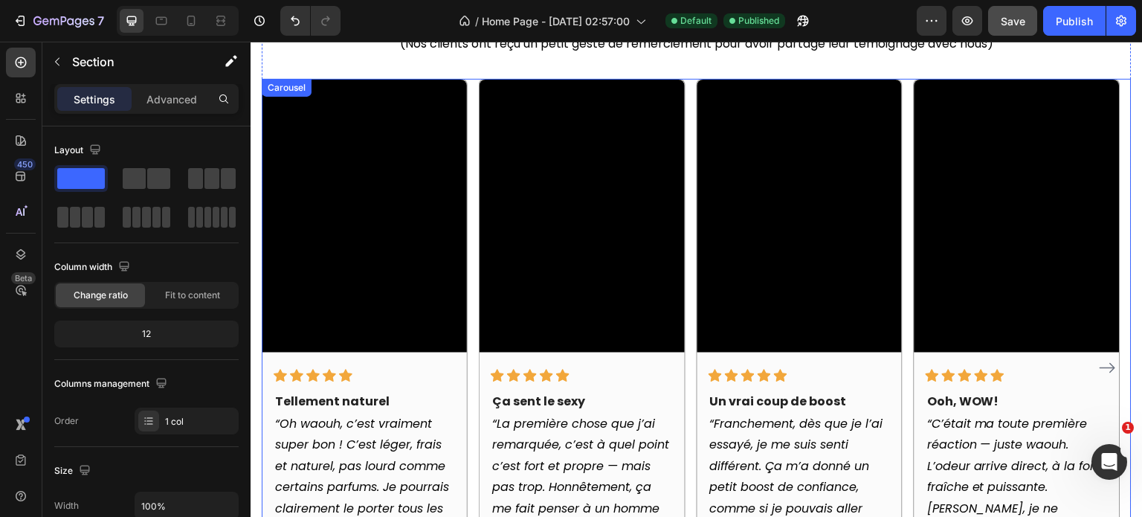
click at [691, 129] on div "Video Icon Icon Icon Icon Icon Row Tellement naturel Text block “Oh waouh, c’es…" at bounding box center [697, 368] width 870 height 579
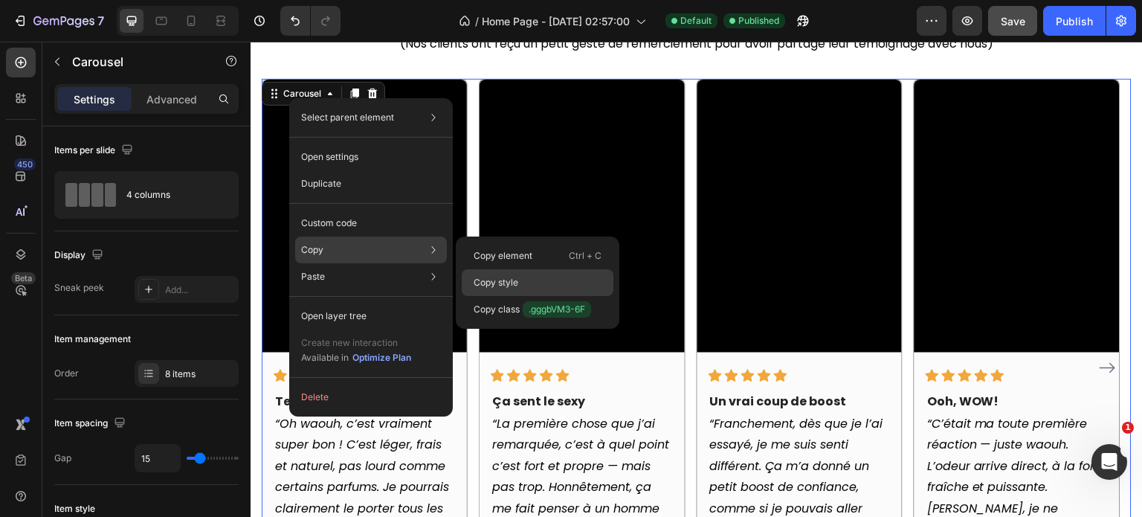
click at [500, 282] on p "Copy style" at bounding box center [496, 282] width 45 height 13
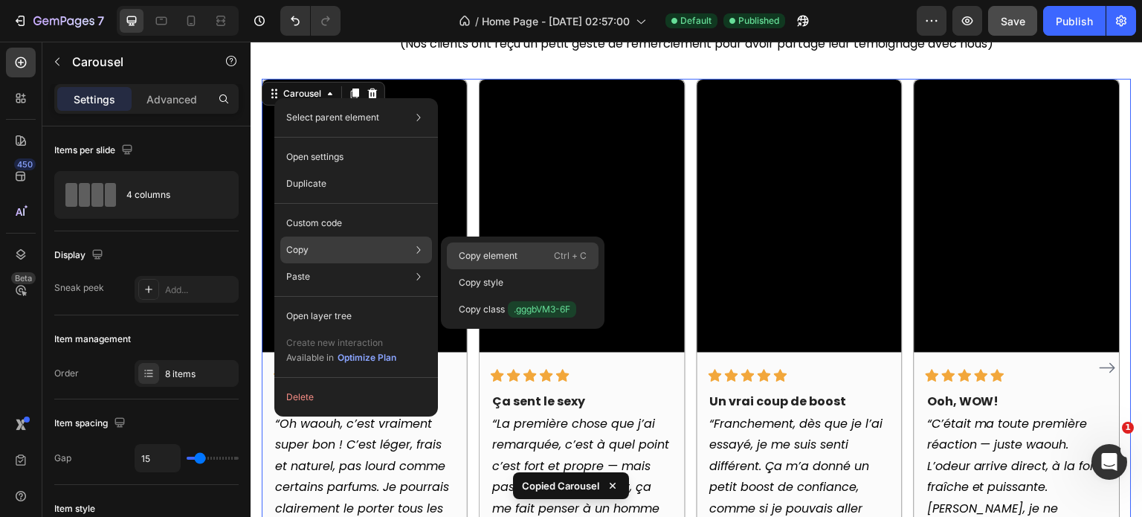
click at [494, 257] on p "Copy element" at bounding box center [488, 255] width 59 height 13
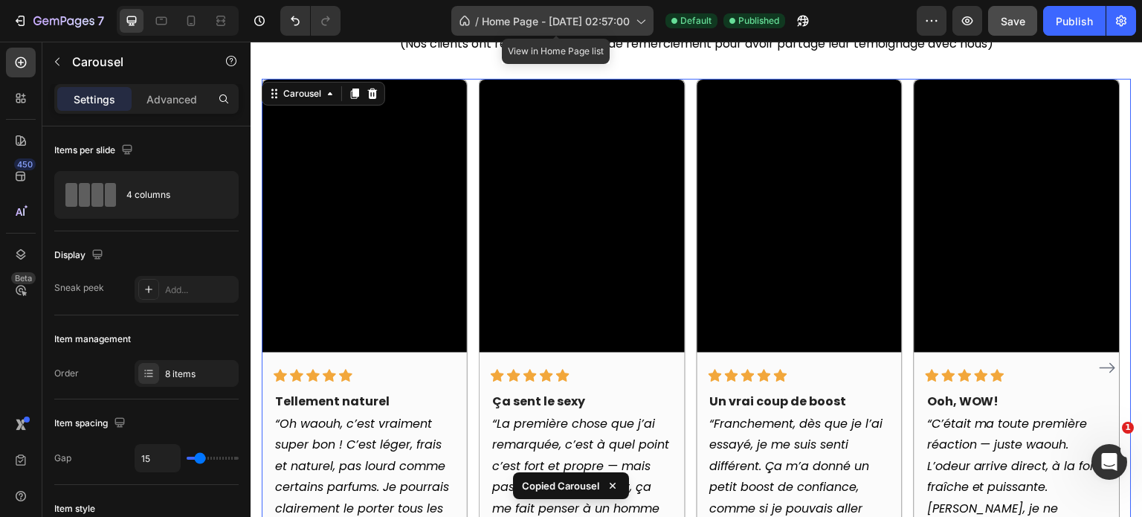
click at [523, 20] on span "Home Page - [DATE] 02:57:00" at bounding box center [556, 21] width 148 height 16
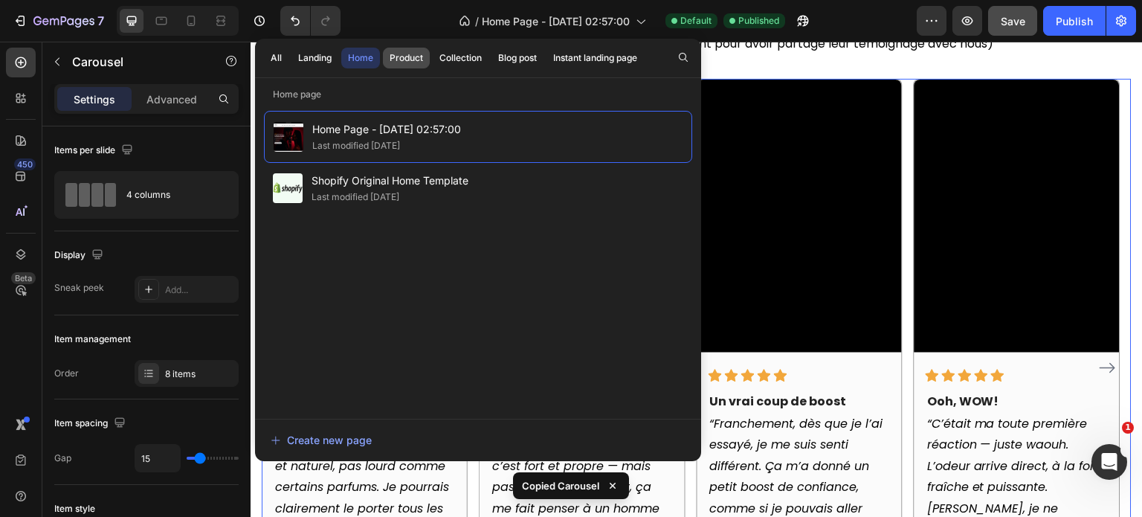
click at [402, 58] on div "Product" at bounding box center [406, 57] width 33 height 13
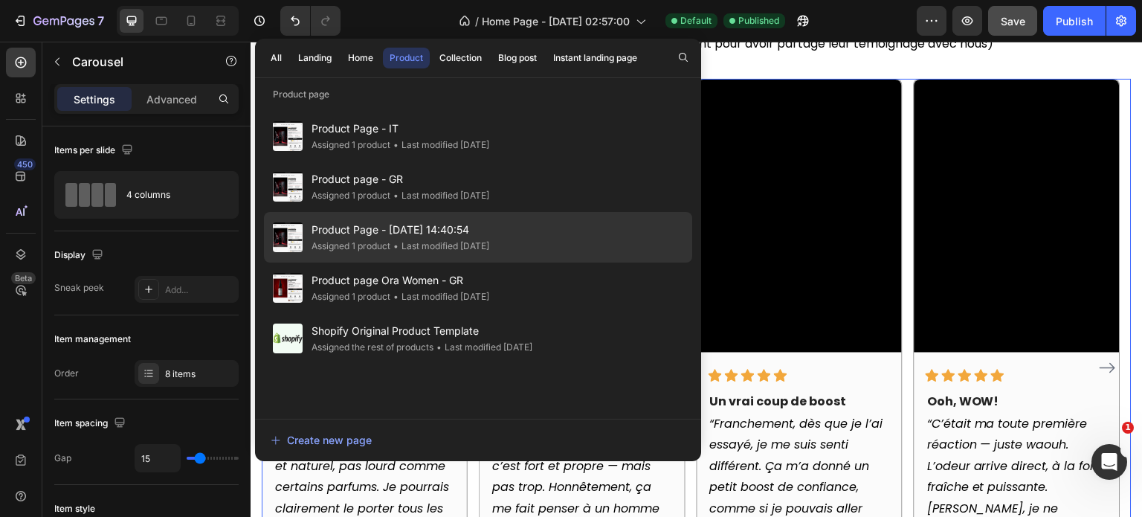
click at [420, 229] on span "Product Page - [DATE] 14:40:54" at bounding box center [401, 230] width 178 height 18
